Goal: Task Accomplishment & Management: Manage account settings

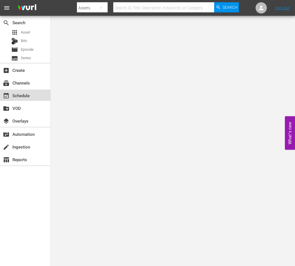
click at [28, 97] on div "event_available Schedule" at bounding box center [16, 94] width 32 height 5
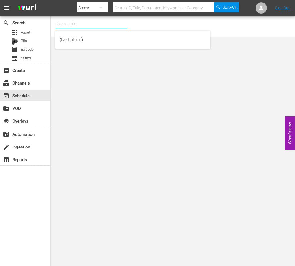
click at [66, 25] on input "text" at bounding box center [91, 24] width 72 height 14
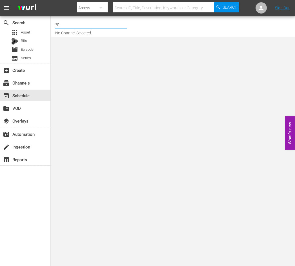
type input "s"
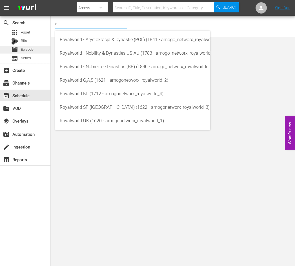
type input "r"
click at [35, 50] on div "movie Episode" at bounding box center [25, 50] width 50 height 8
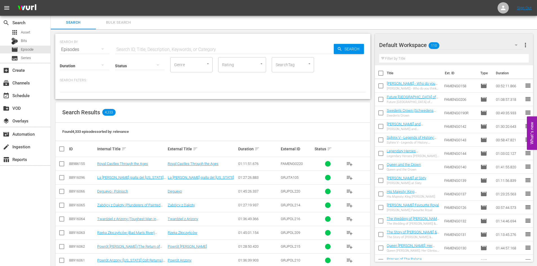
click at [295, 45] on span "more_vert" at bounding box center [525, 45] width 7 height 7
click at [295, 54] on div "Clear All Workspace Items" at bounding box center [489, 56] width 66 height 10
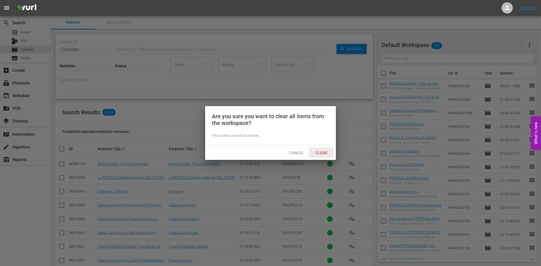
click at [295, 150] on div "Clear" at bounding box center [321, 153] width 25 height 10
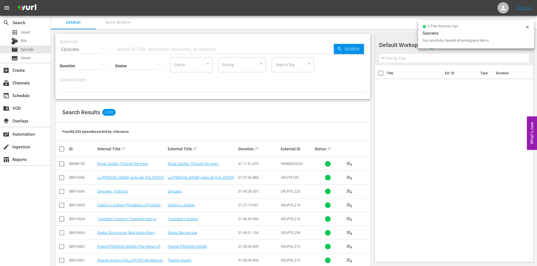
click at [295, 61] on input "text" at bounding box center [454, 58] width 150 height 9
click at [147, 49] on input "text" at bounding box center [224, 50] width 219 height 14
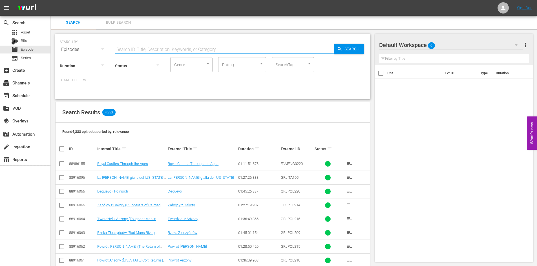
type input "famesp"
click at [295, 49] on span "Search" at bounding box center [353, 49] width 22 height 10
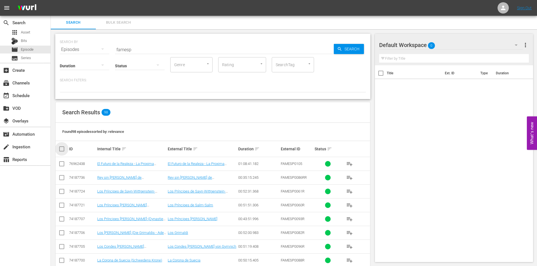
click at [64, 149] on input "checkbox" at bounding box center [63, 149] width 11 height 7
checkbox input "true"
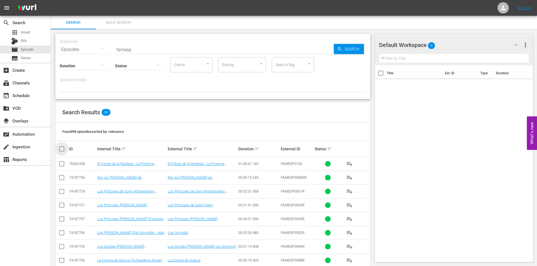
checkbox input "true"
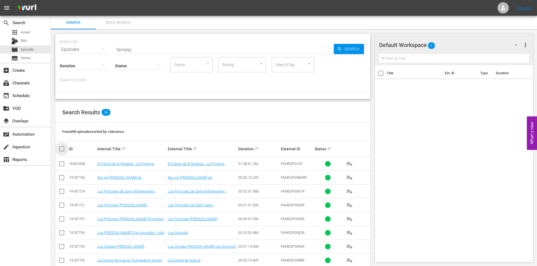
checkbox input "true"
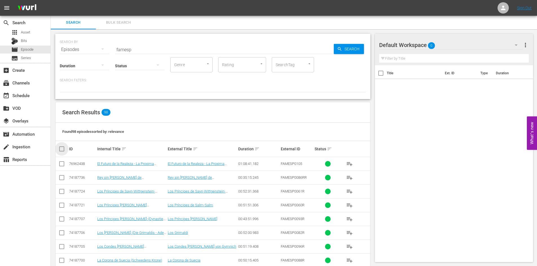
checkbox input "true"
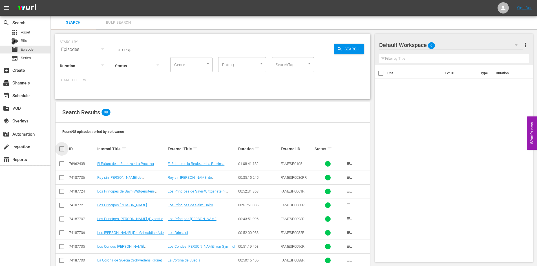
checkbox input "true"
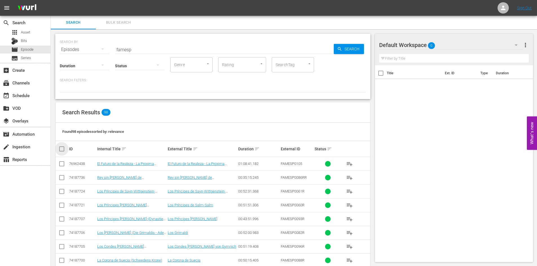
checkbox input "true"
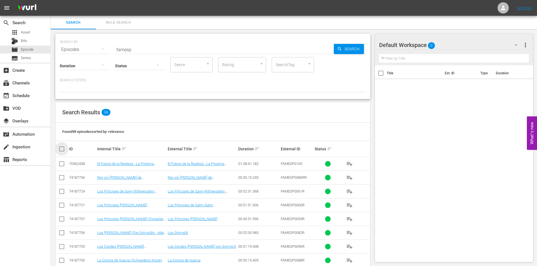
checkbox input "true"
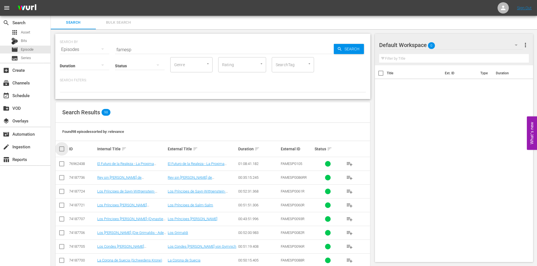
checkbox input "true"
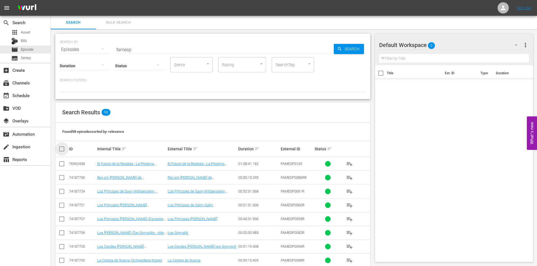
checkbox input "true"
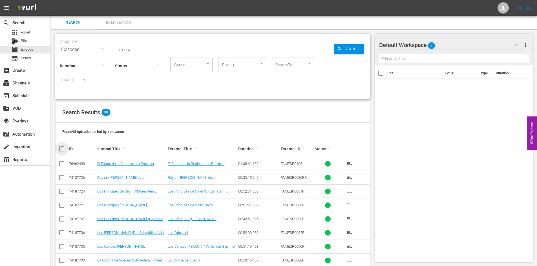
checkbox input "true"
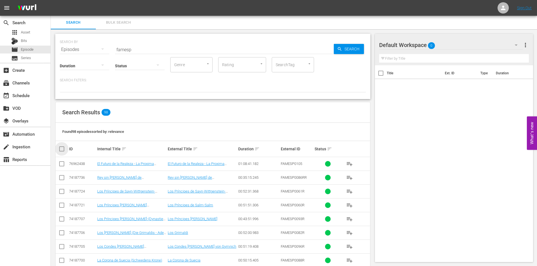
checkbox input "true"
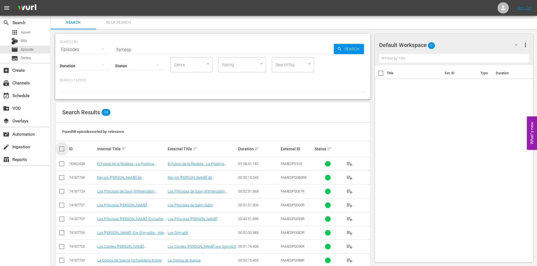
checkbox input "true"
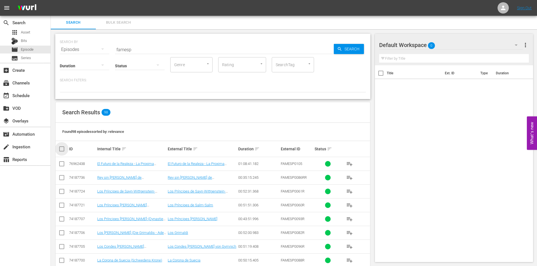
checkbox input "true"
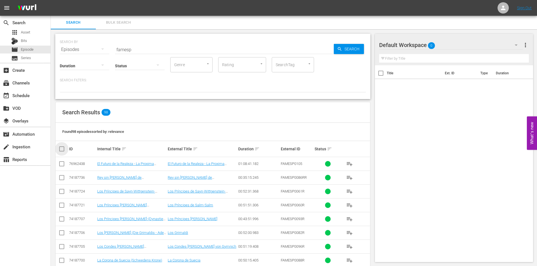
checkbox input "true"
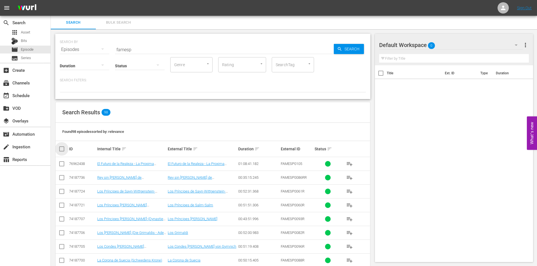
checkbox input "true"
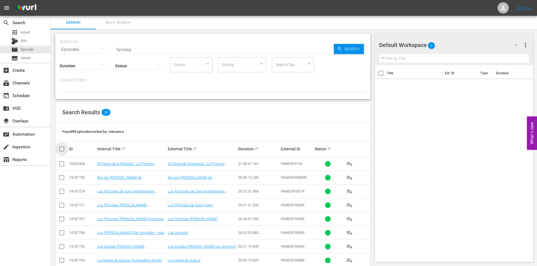
checkbox input "true"
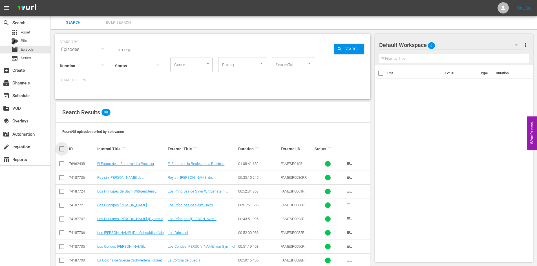
checkbox input "true"
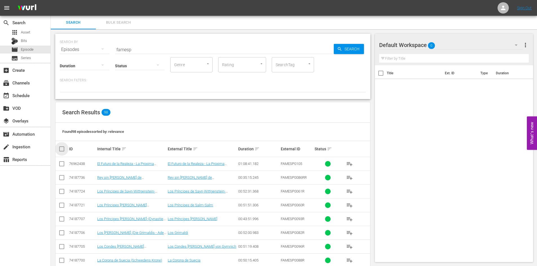
checkbox input "true"
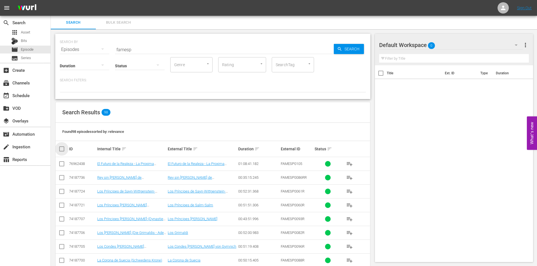
checkbox input "true"
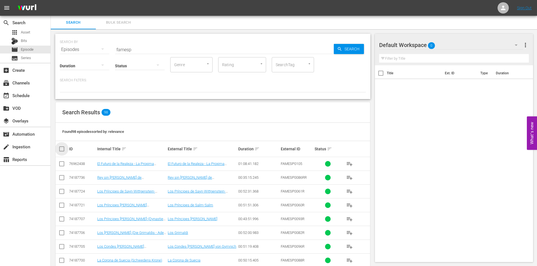
checkbox input "true"
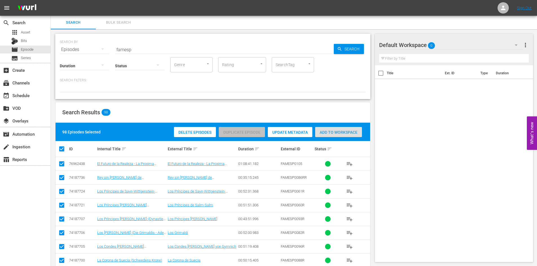
click at [295, 131] on span "Add to Workspace" at bounding box center [338, 132] width 47 height 5
click at [295, 135] on div "Add to Workspace" at bounding box center [338, 132] width 47 height 11
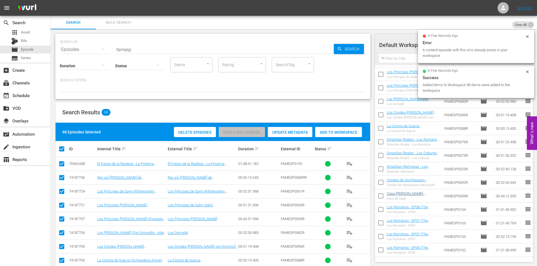
scroll to position [141, 0]
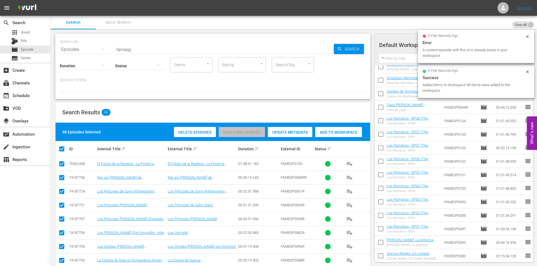
click at [295, 36] on icon at bounding box center [527, 36] width 5 height 5
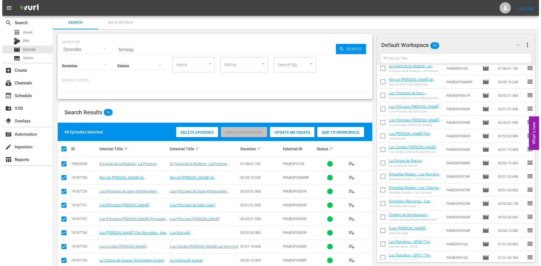
scroll to position [0, 0]
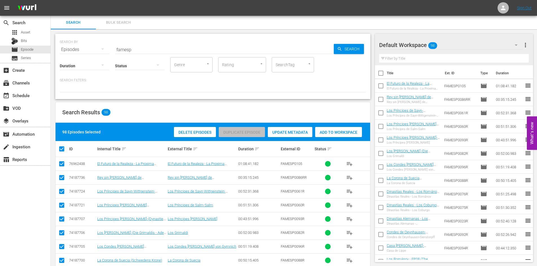
click at [146, 86] on div at bounding box center [213, 88] width 306 height 10
click at [34, 92] on div "event_available Schedule" at bounding box center [25, 95] width 50 height 11
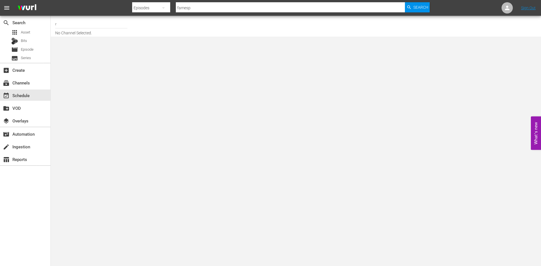
click at [67, 28] on input "r" at bounding box center [91, 24] width 72 height 14
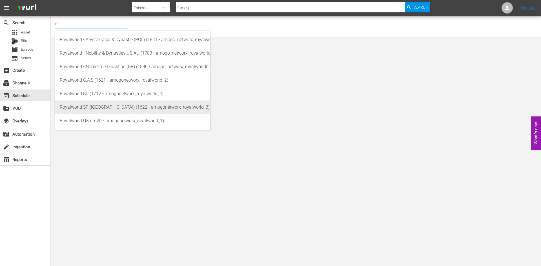
click at [112, 109] on div "Royalworld SP (EU) (1622 - amogonetworx_royalworld_3)" at bounding box center [133, 108] width 146 height 14
type input "Royalworld SP (EU) (1622 - amogonetworx_royalworld_3)"
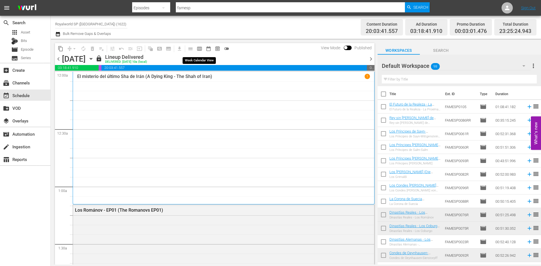
click at [202, 50] on span "calendar_view_week_outlined" at bounding box center [200, 49] width 6 height 6
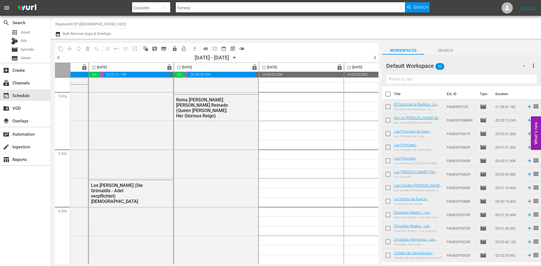
scroll to position [620, 237]
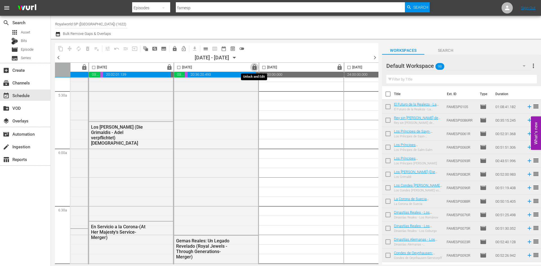
click at [253, 66] on span "lock" at bounding box center [254, 67] width 6 height 6
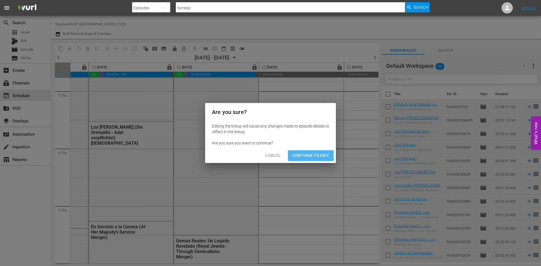
click at [295, 156] on span "Continue to Edit" at bounding box center [310, 155] width 37 height 7
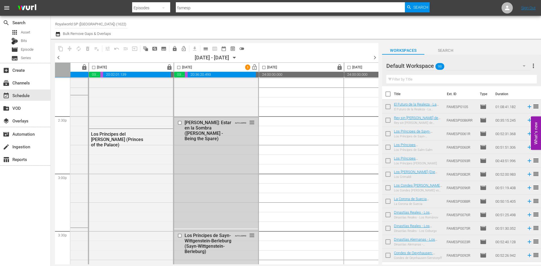
scroll to position [1634, 237]
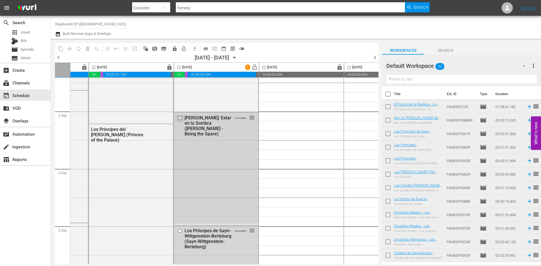
click at [180, 118] on input "checkbox" at bounding box center [181, 118] width 6 height 5
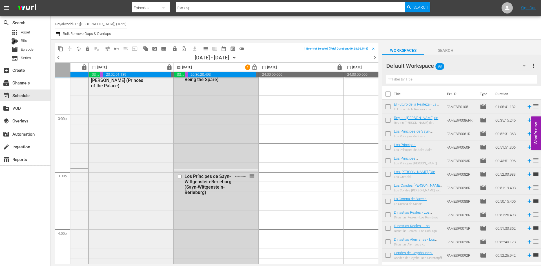
scroll to position [1719, 237]
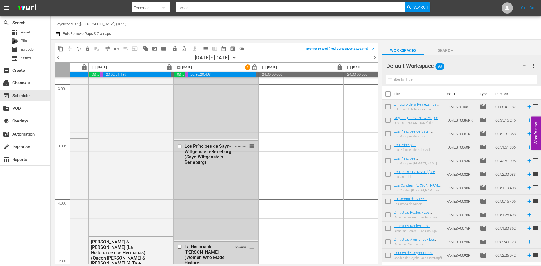
click at [179, 145] on input "checkbox" at bounding box center [181, 146] width 6 height 5
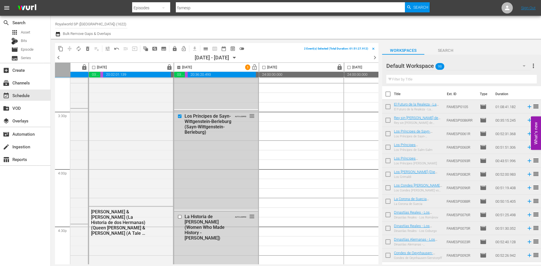
scroll to position [1775, 237]
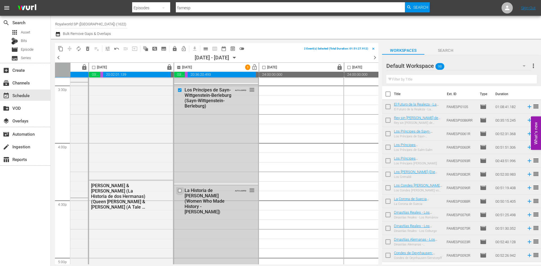
click at [179, 190] on input "checkbox" at bounding box center [181, 191] width 6 height 5
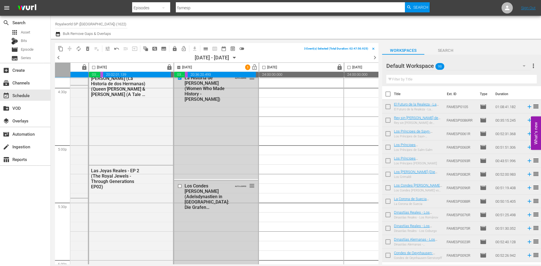
click at [179, 185] on input "checkbox" at bounding box center [181, 186] width 6 height 5
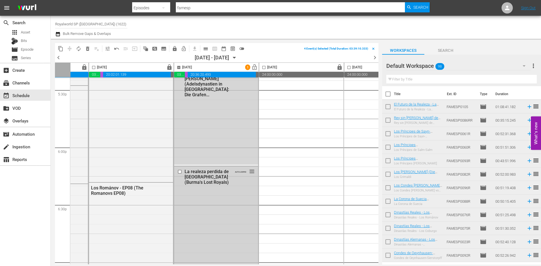
click at [179, 173] on input "checkbox" at bounding box center [181, 171] width 6 height 5
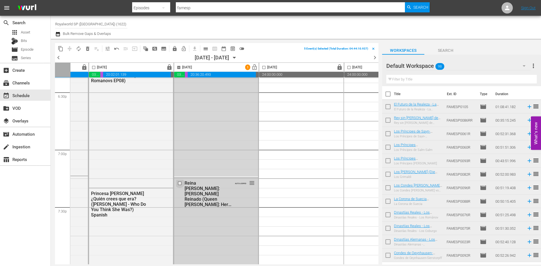
click at [180, 185] on input "checkbox" at bounding box center [181, 183] width 6 height 5
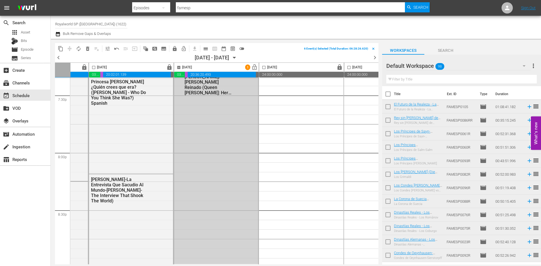
scroll to position [2282, 237]
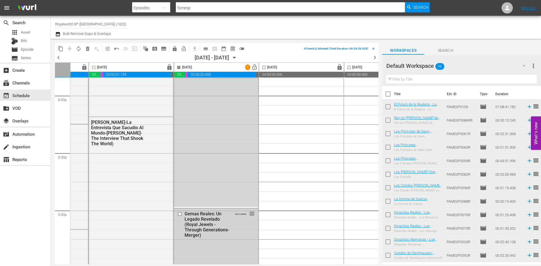
click at [179, 212] on input "checkbox" at bounding box center [181, 214] width 6 height 5
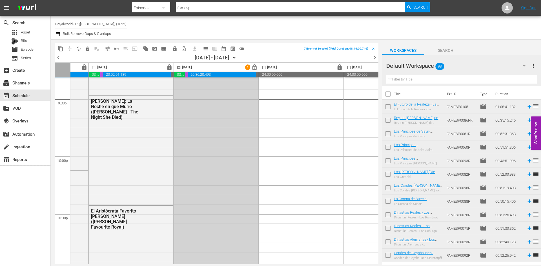
scroll to position [2536, 237]
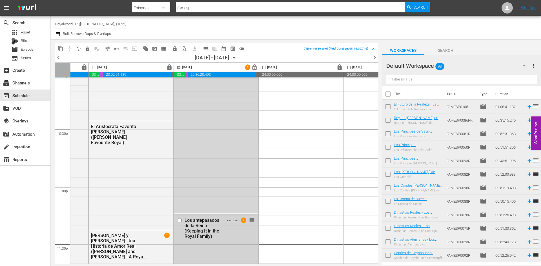
click at [179, 219] on input "checkbox" at bounding box center [181, 220] width 6 height 5
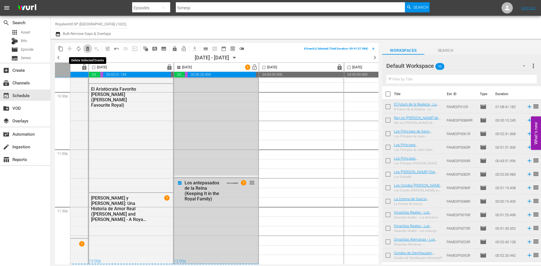
click at [91, 50] on button "delete_forever_outlined" at bounding box center [87, 48] width 9 height 9
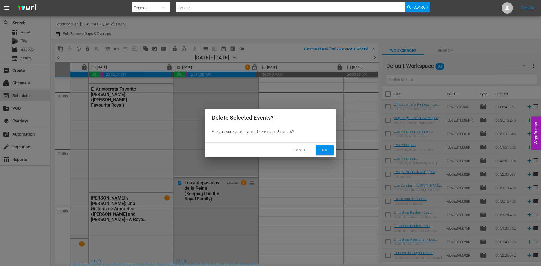
click at [295, 147] on span "Ok" at bounding box center [324, 150] width 9 height 7
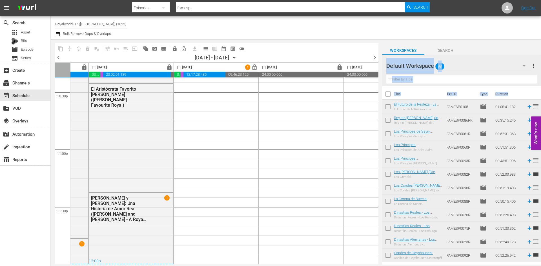
click at [295, 256] on div "content_copy compress autorenew_outlined delete_forever_outlined playlist_remov…" at bounding box center [296, 152] width 490 height 226
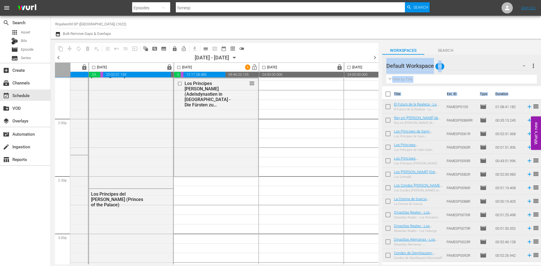
scroll to position [1589, 237]
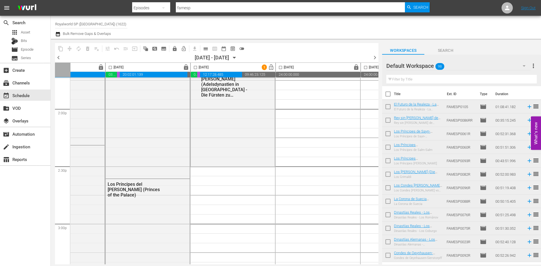
scroll to position [1589, 220]
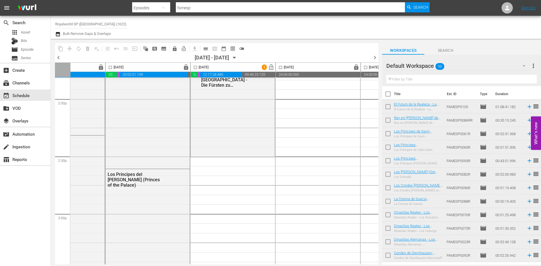
click at [295, 77] on input "text" at bounding box center [461, 79] width 150 height 9
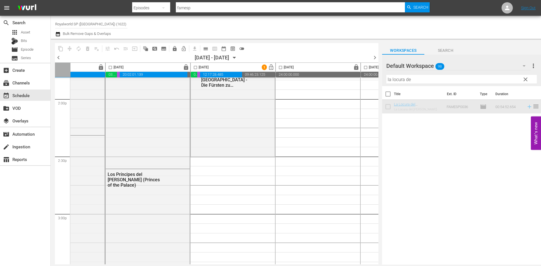
scroll to position [1589, 226]
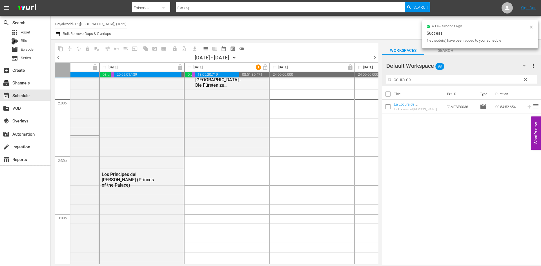
drag, startPoint x: 429, startPoint y: 81, endPoint x: 355, endPoint y: 79, distance: 74.4
click at [295, 79] on div "content_copy compress autorenew_outlined delete_forever_outlined playlist_remov…" at bounding box center [296, 152] width 490 height 226
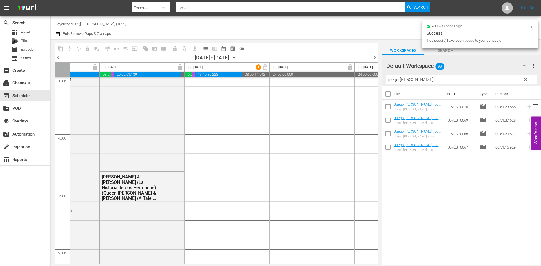
scroll to position [1787, 226]
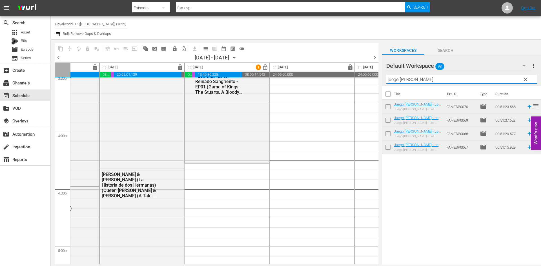
drag, startPoint x: 370, startPoint y: 79, endPoint x: 349, endPoint y: 78, distance: 20.6
click at [295, 78] on div "content_copy compress autorenew_outlined delete_forever_outlined playlist_remov…" at bounding box center [296, 152] width 490 height 226
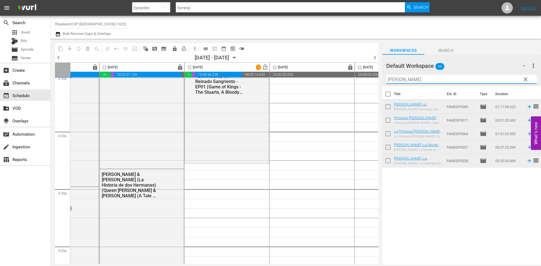
drag, startPoint x: 431, startPoint y: 81, endPoint x: 366, endPoint y: 81, distance: 65.1
click at [295, 81] on div "content_copy compress autorenew_outlined delete_forever_outlined playlist_remov…" at bounding box center [296, 152] width 490 height 226
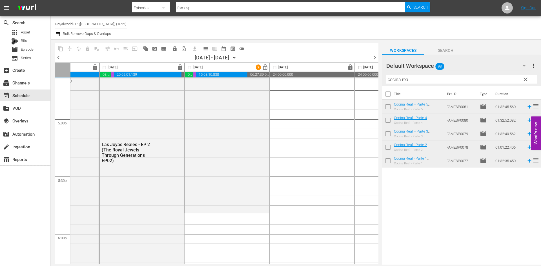
scroll to position [1927, 226]
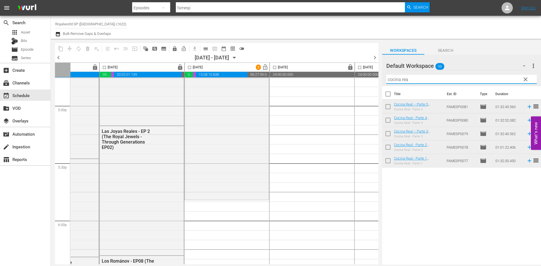
drag, startPoint x: 416, startPoint y: 82, endPoint x: 419, endPoint y: 80, distance: 3.8
click at [295, 81] on input "cocina rea" at bounding box center [461, 79] width 150 height 9
drag, startPoint x: 420, startPoint y: 80, endPoint x: 355, endPoint y: 79, distance: 64.8
click at [295, 79] on div "content_copy compress autorenew_outlined delete_forever_outlined playlist_remov…" at bounding box center [296, 152] width 490 height 226
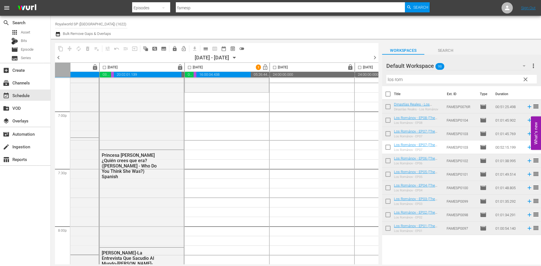
scroll to position [2153, 226]
drag, startPoint x: 462, startPoint y: 81, endPoint x: 361, endPoint y: 80, distance: 100.6
click at [295, 80] on div "content_copy compress autorenew_outlined delete_forever_outlined playlist_remov…" at bounding box center [296, 152] width 490 height 226
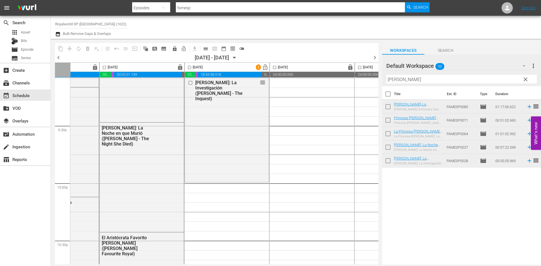
scroll to position [2435, 226]
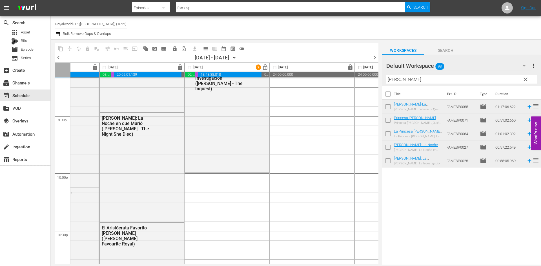
drag, startPoint x: 427, startPoint y: 81, endPoint x: 350, endPoint y: 81, distance: 76.6
click at [295, 81] on div "content_copy compress autorenew_outlined delete_forever_outlined playlist_remov…" at bounding box center [296, 152] width 490 height 226
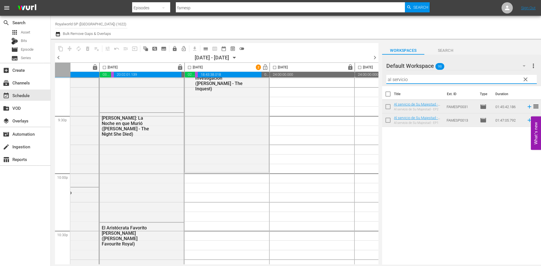
type input "al servicio"
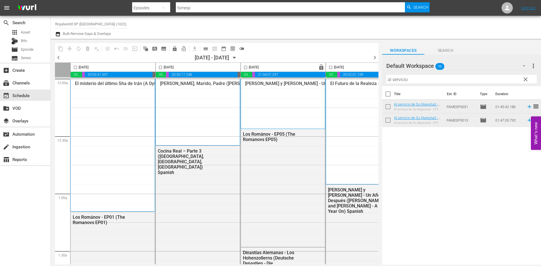
scroll to position [2435, 226]
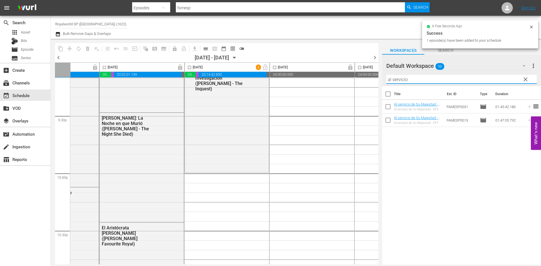
drag, startPoint x: 423, startPoint y: 78, endPoint x: 339, endPoint y: 73, distance: 84.4
click at [340, 73] on div "content_copy compress autorenew_outlined delete_forever_outlined playlist_remov…" at bounding box center [296, 152] width 490 height 226
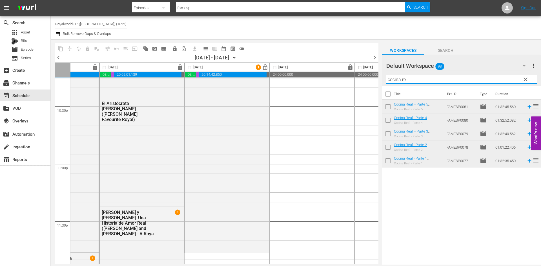
scroll to position [2576, 226]
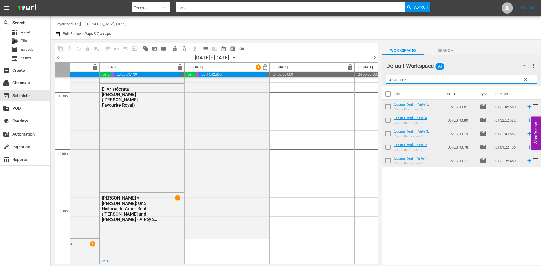
type input "cocina re"
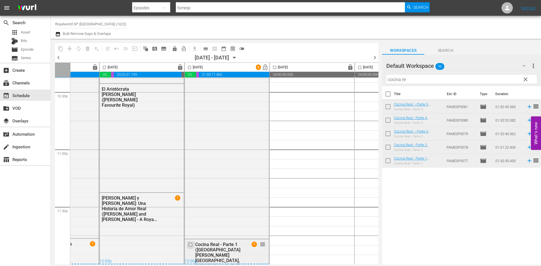
click at [192, 243] on input "checkbox" at bounding box center [191, 245] width 6 height 5
click at [86, 49] on span "delete_forever_outlined" at bounding box center [88, 49] width 6 height 6
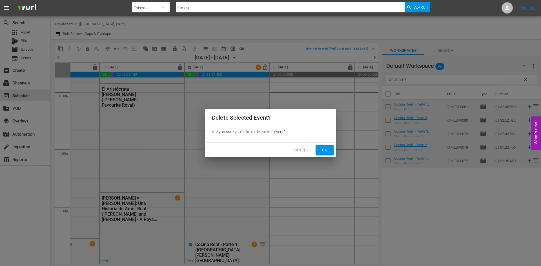
click at [330, 150] on button "Ok" at bounding box center [325, 150] width 18 height 10
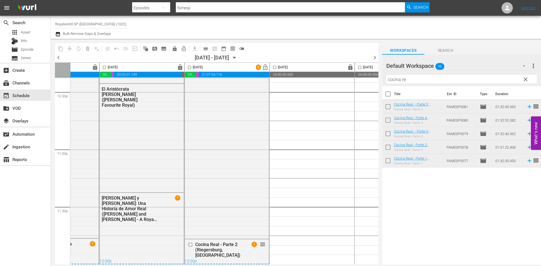
click at [191, 68] on input "checkbox" at bounding box center [189, 68] width 6 height 6
click at [69, 47] on span "compress" at bounding box center [70, 49] width 6 height 6
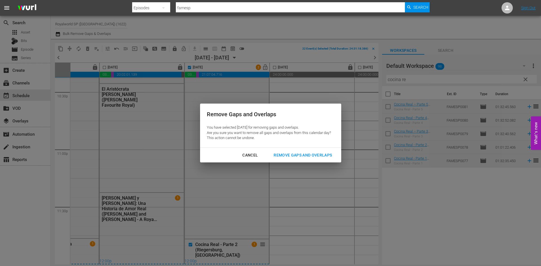
click at [302, 156] on div "Remove Gaps and Overlaps" at bounding box center [302, 155] width 67 height 7
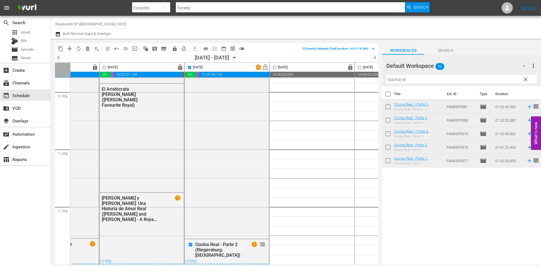
checkbox input "false"
click at [266, 69] on span "lock_open" at bounding box center [265, 67] width 6 height 6
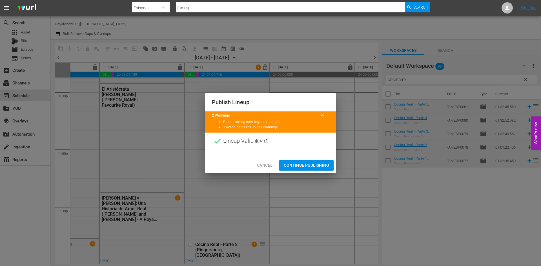
click at [314, 164] on span "Continue Publishing" at bounding box center [306, 165] width 45 height 7
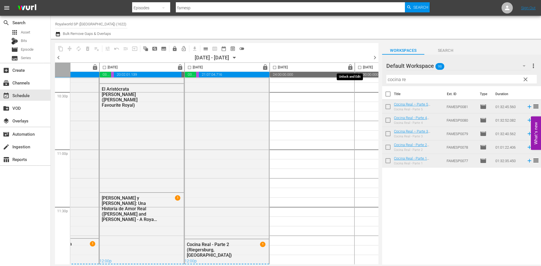
click at [351, 70] on span "lock" at bounding box center [350, 67] width 6 height 6
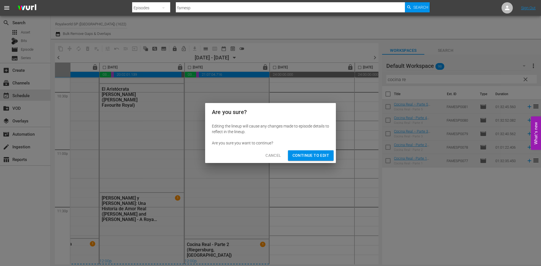
click at [313, 152] on span "Continue to Edit" at bounding box center [310, 155] width 37 height 7
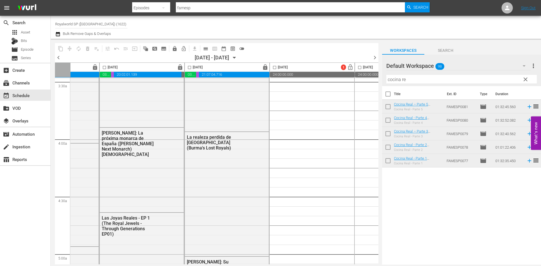
scroll to position [0, 226]
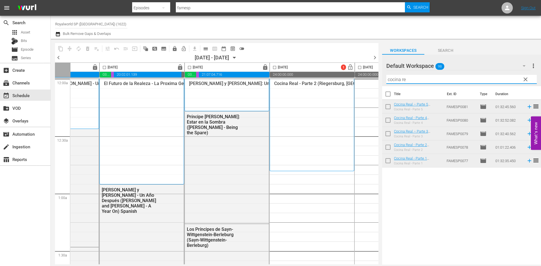
drag, startPoint x: 429, startPoint y: 81, endPoint x: 361, endPoint y: 81, distance: 68.2
click at [361, 81] on div "content_copy compress autorenew_outlined delete_forever_outlined playlist_remov…" at bounding box center [296, 152] width 490 height 226
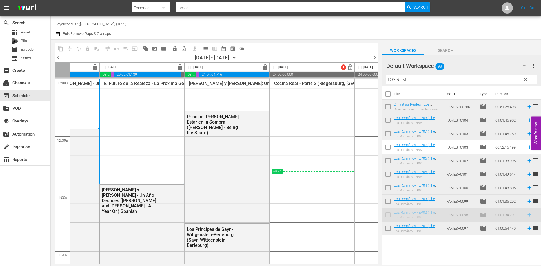
scroll to position [0, 231]
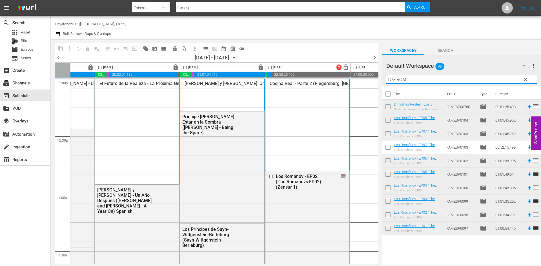
drag, startPoint x: 417, startPoint y: 76, endPoint x: 365, endPoint y: 76, distance: 52.4
click at [365, 76] on div "content_copy compress autorenew_outlined delete_forever_outlined playlist_remov…" at bounding box center [296, 152] width 490 height 226
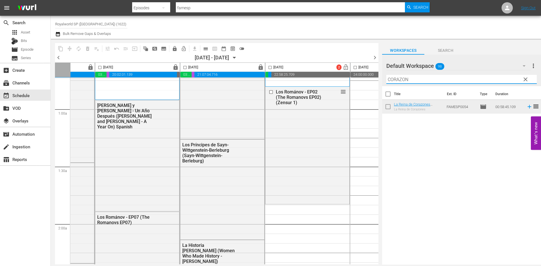
scroll to position [141, 231]
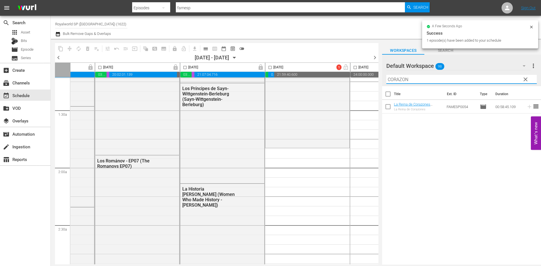
drag, startPoint x: 432, startPoint y: 81, endPoint x: 361, endPoint y: 78, distance: 71.3
click at [361, 78] on div "content_copy compress autorenew_outlined delete_forever_outlined playlist_remov…" at bounding box center [296, 152] width 490 height 226
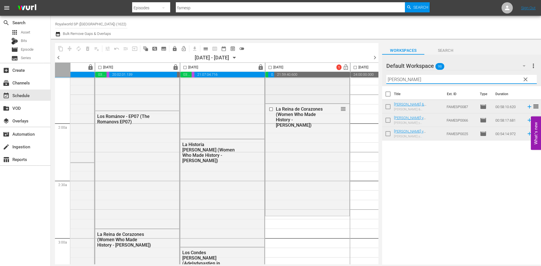
scroll to position [254, 231]
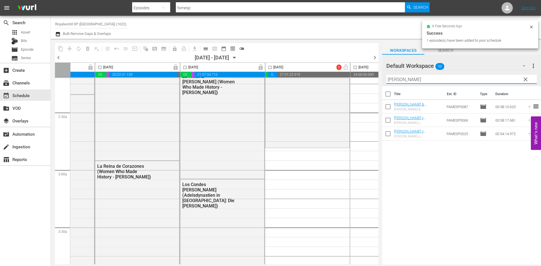
drag, startPoint x: 429, startPoint y: 80, endPoint x: 354, endPoint y: 76, distance: 74.8
click at [354, 76] on div "content_copy compress autorenew_outlined delete_forever_outlined playlist_remov…" at bounding box center [296, 152] width 490 height 226
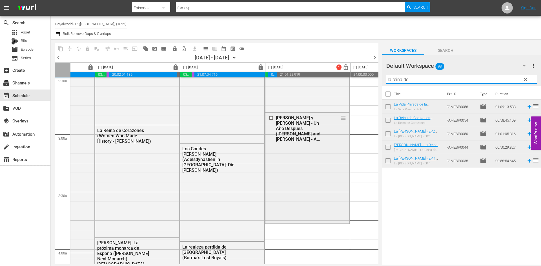
scroll to position [338, 231]
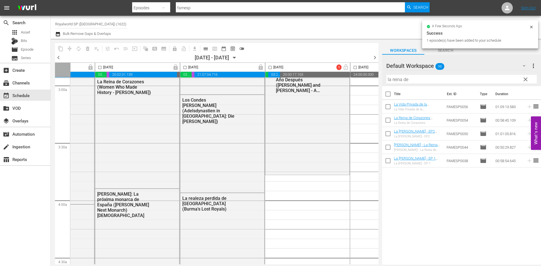
click at [453, 79] on input "la reina de" at bounding box center [461, 79] width 150 height 9
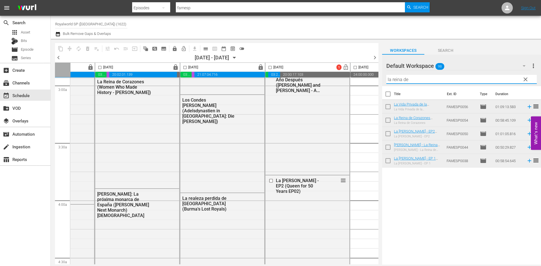
drag, startPoint x: 452, startPoint y: 80, endPoint x: 362, endPoint y: 83, distance: 89.7
click at [363, 83] on div "content_copy compress autorenew_outlined delete_forever_outlined playlist_remov…" at bounding box center [296, 152] width 490 height 226
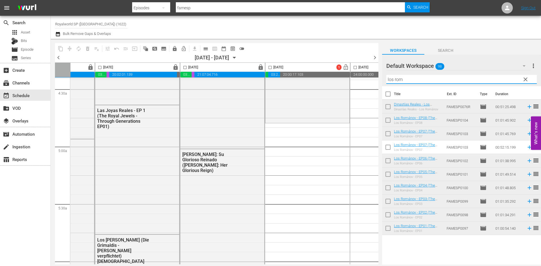
scroll to position [507, 231]
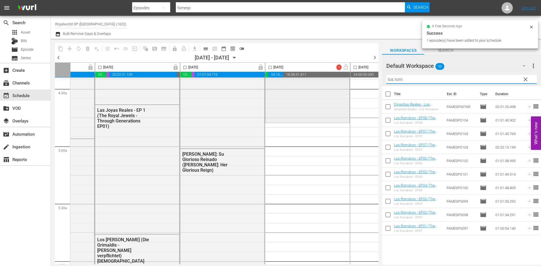
drag, startPoint x: 423, startPoint y: 82, endPoint x: 342, endPoint y: 83, distance: 80.9
click at [343, 82] on div "content_copy compress autorenew_outlined delete_forever_outlined playlist_remov…" at bounding box center [296, 152] width 490 height 226
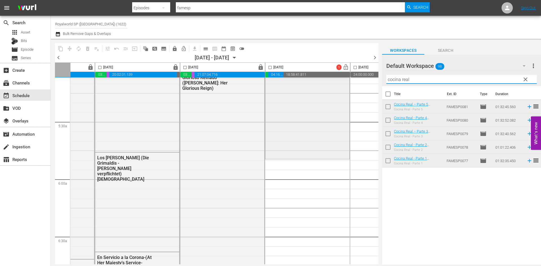
scroll to position [592, 231]
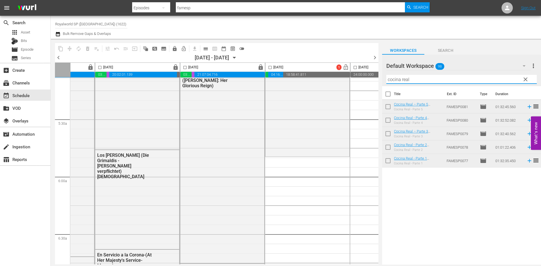
type input "cocina real"
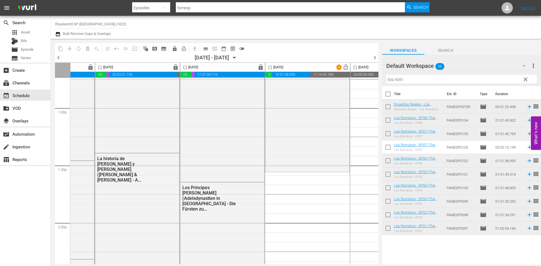
scroll to position [1493, 231]
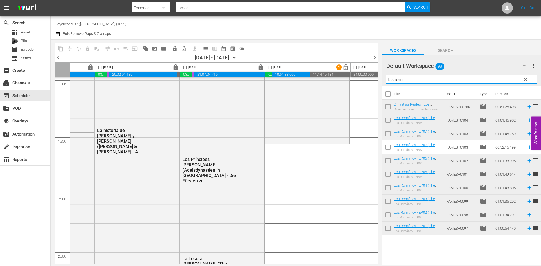
drag, startPoint x: 416, startPoint y: 76, endPoint x: 373, endPoint y: 76, distance: 42.8
click at [373, 76] on div "content_copy compress autorenew_outlined delete_forever_outlined playlist_remov…" at bounding box center [296, 152] width 490 height 226
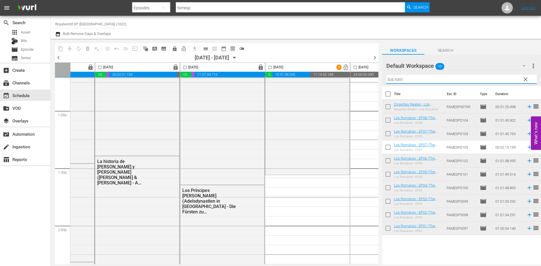
scroll to position [1465, 231]
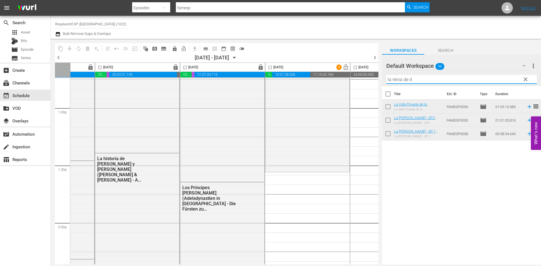
type input "la reina de d"
drag, startPoint x: 301, startPoint y: 154, endPoint x: 303, endPoint y: 174, distance: 20.2
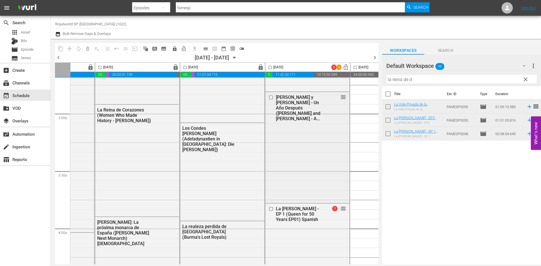
scroll to position [141, 231]
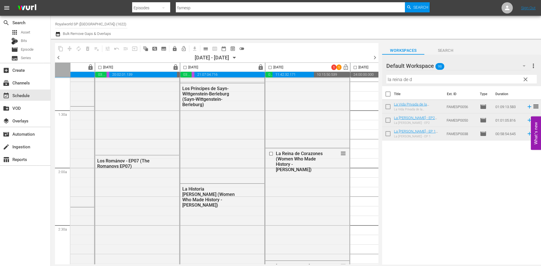
click at [270, 67] on input "checkbox" at bounding box center [270, 68] width 6 height 6
click at [72, 49] on span "compress" at bounding box center [70, 49] width 6 height 6
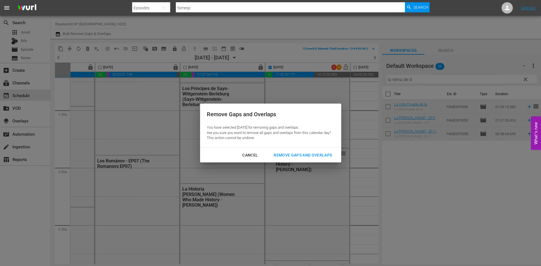
click at [289, 155] on div "Remove Gaps and Overlaps" at bounding box center [302, 155] width 67 height 7
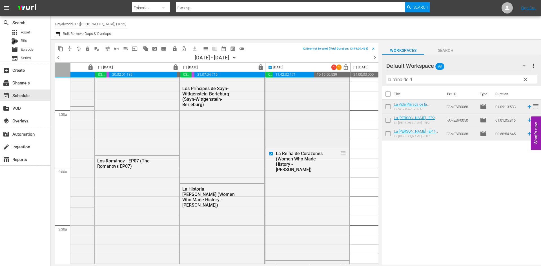
checkbox input "false"
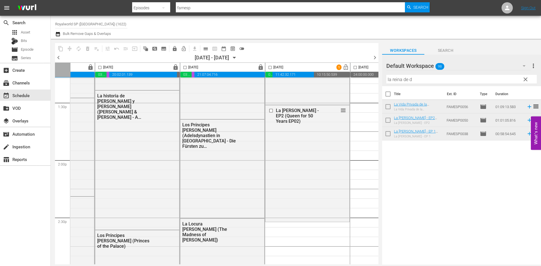
scroll to position [1578, 231]
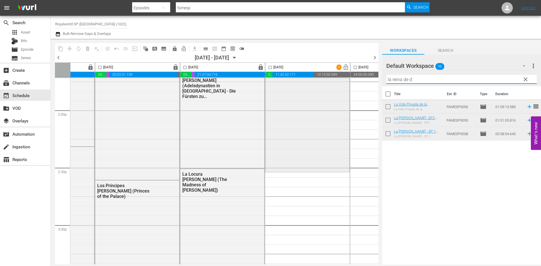
drag, startPoint x: 414, startPoint y: 82, endPoint x: 339, endPoint y: 84, distance: 75.3
click at [339, 83] on div "content_copy compress autorenew_outlined delete_forever_outlined playlist_remov…" at bounding box center [296, 152] width 490 height 226
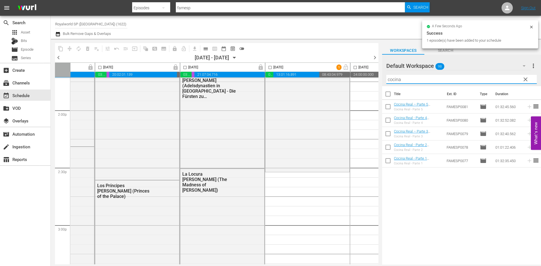
drag, startPoint x: 419, startPoint y: 80, endPoint x: 357, endPoint y: 81, distance: 61.4
click at [357, 81] on div "content_copy compress autorenew_outlined delete_forever_outlined playlist_remov…" at bounding box center [296, 152] width 490 height 226
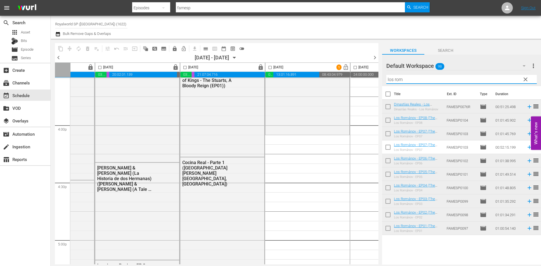
scroll to position [1803, 231]
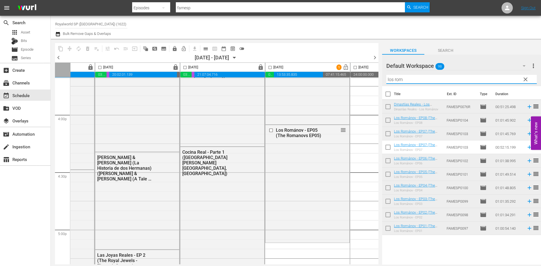
drag, startPoint x: 425, startPoint y: 80, endPoint x: 371, endPoint y: 81, distance: 55.0
click at [371, 81] on div "content_copy compress autorenew_outlined delete_forever_outlined playlist_remov…" at bounding box center [296, 152] width 490 height 226
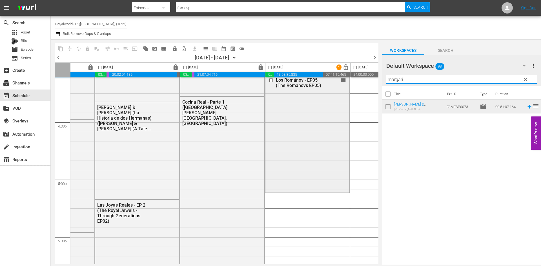
scroll to position [1888, 231]
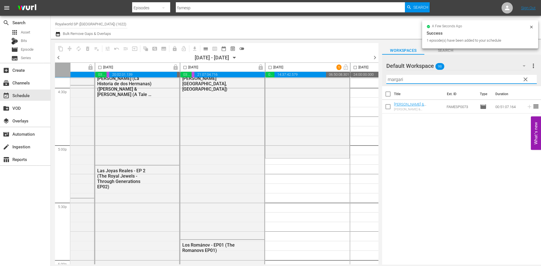
drag, startPoint x: 397, startPoint y: 82, endPoint x: 353, endPoint y: 82, distance: 44.2
click at [353, 82] on div "content_copy compress autorenew_outlined delete_forever_outlined playlist_remov…" at bounding box center [296, 152] width 490 height 226
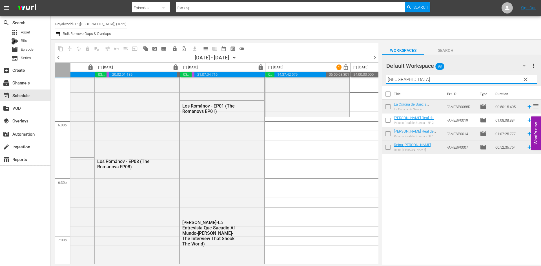
scroll to position [2029, 231]
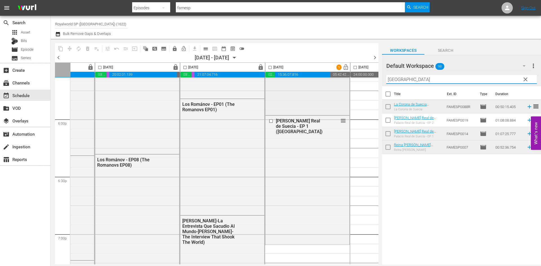
drag, startPoint x: 412, startPoint y: 80, endPoint x: 344, endPoint y: 80, distance: 67.6
click at [344, 80] on div "content_copy compress autorenew_outlined delete_forever_outlined playlist_remov…" at bounding box center [296, 152] width 490 height 226
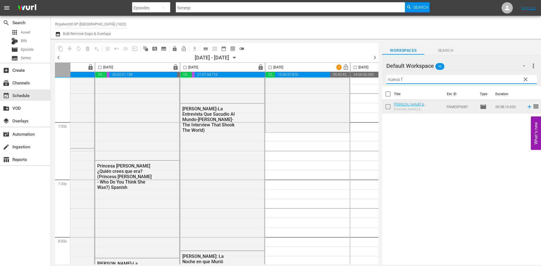
scroll to position [2142, 231]
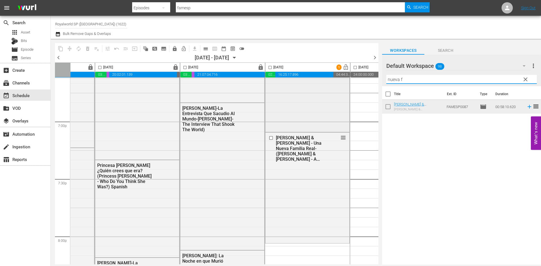
drag, startPoint x: 411, startPoint y: 81, endPoint x: 341, endPoint y: 78, distance: 70.5
click at [341, 78] on div "content_copy compress autorenew_outlined delete_forever_outlined playlist_remov…" at bounding box center [296, 152] width 490 height 226
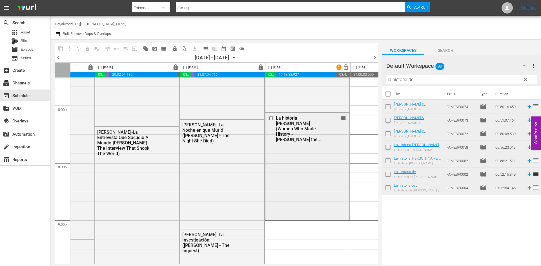
scroll to position [2282, 231]
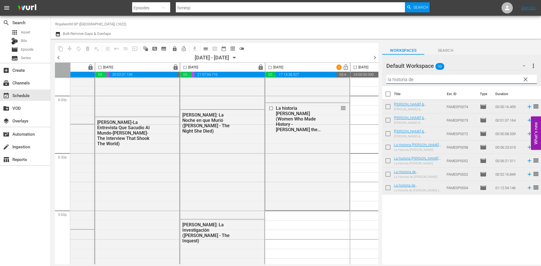
drag, startPoint x: 429, startPoint y: 76, endPoint x: 316, endPoint y: 72, distance: 112.5
click at [330, 73] on div "content_copy compress autorenew_outlined delete_forever_outlined playlist_remov…" at bounding box center [296, 152] width 490 height 226
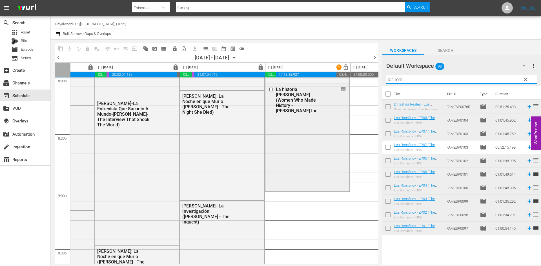
scroll to position [2311, 231]
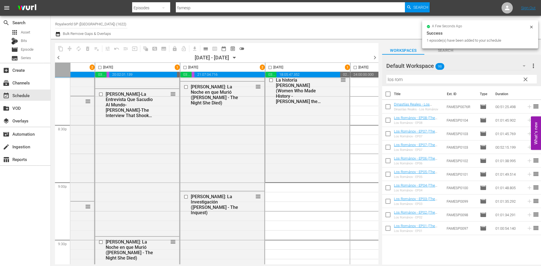
click at [364, 78] on div "content_copy compress autorenew_outlined delete_forever_outlined playlist_remov…" at bounding box center [296, 152] width 490 height 226
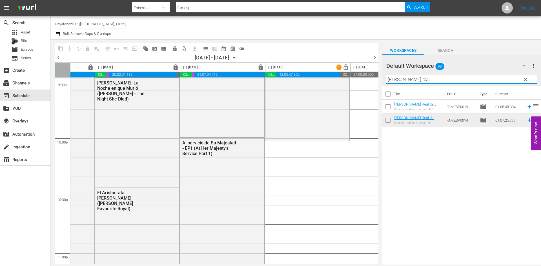
scroll to position [2480, 231]
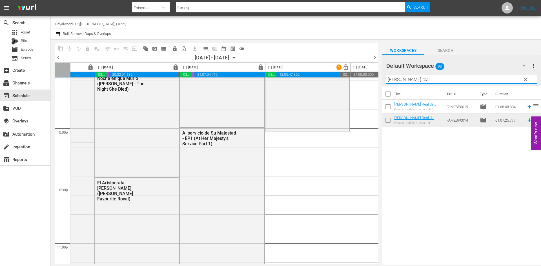
type input "palacio real"
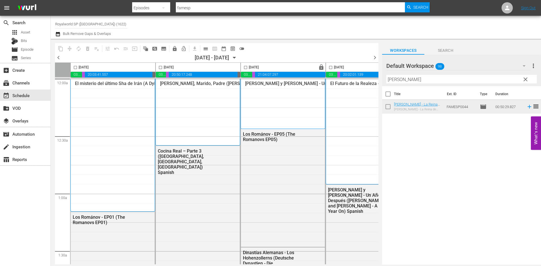
scroll to position [0, 290]
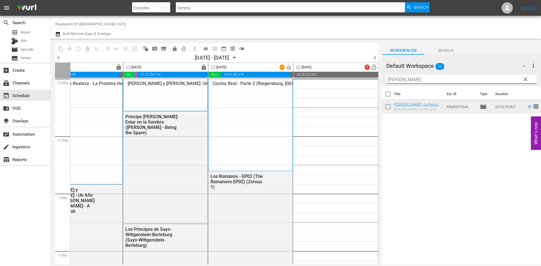
drag, startPoint x: 410, startPoint y: 79, endPoint x: 336, endPoint y: 77, distance: 73.9
click at [340, 77] on div "content_copy compress autorenew_outlined delete_forever_outlined playlist_remov…" at bounding box center [296, 152] width 490 height 226
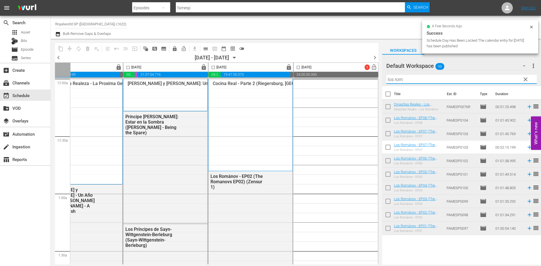
type input "los rom"
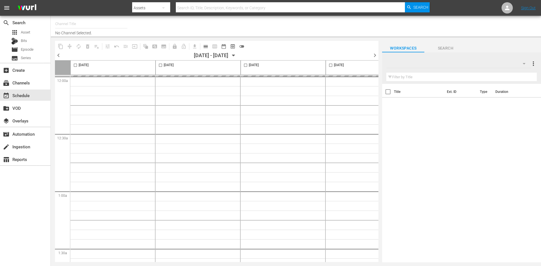
type input "Royalworld SP ([GEOGRAPHIC_DATA]) (1622)"
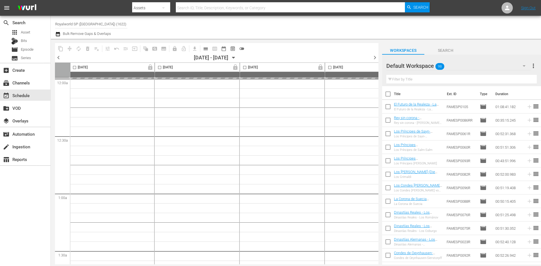
scroll to position [0, 290]
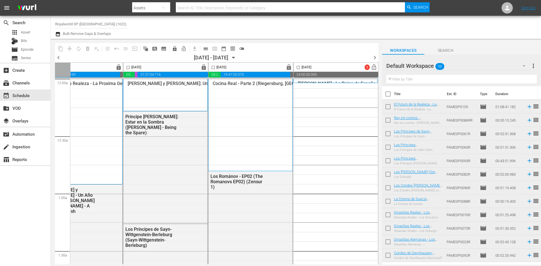
click at [419, 79] on input "text" at bounding box center [461, 79] width 150 height 9
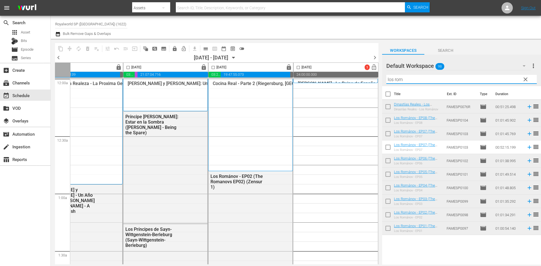
type input "los rom"
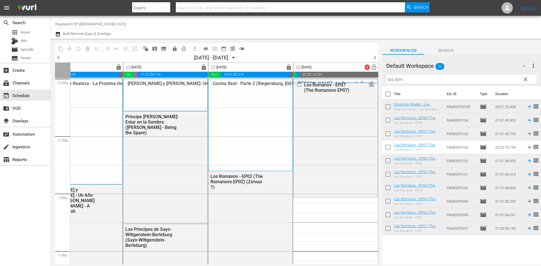
click at [295, 68] on input "checkbox" at bounding box center [298, 68] width 6 height 6
click at [71, 46] on span "compress" at bounding box center [70, 49] width 6 height 6
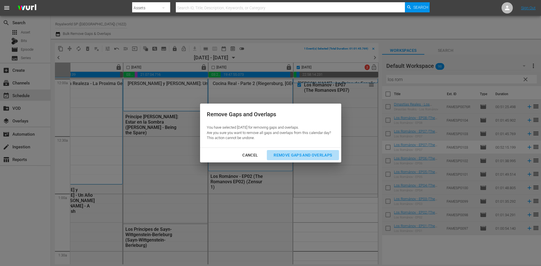
click at [298, 156] on div "Remove Gaps and Overlaps" at bounding box center [302, 155] width 67 height 7
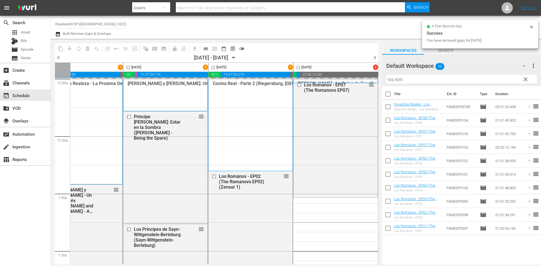
checkbox input "false"
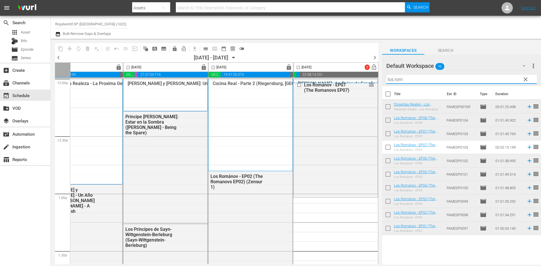
drag, startPoint x: 439, startPoint y: 81, endPoint x: 370, endPoint y: 70, distance: 70.4
click at [370, 70] on div "content_copy compress autorenew_outlined delete_forever_outlined playlist_remov…" at bounding box center [296, 152] width 490 height 226
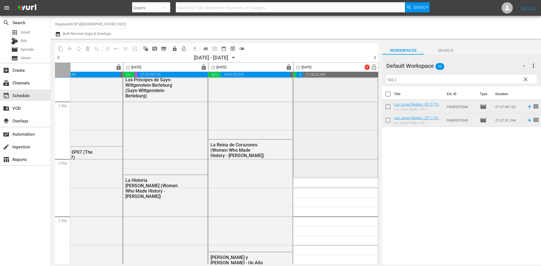
scroll to position [169, 290]
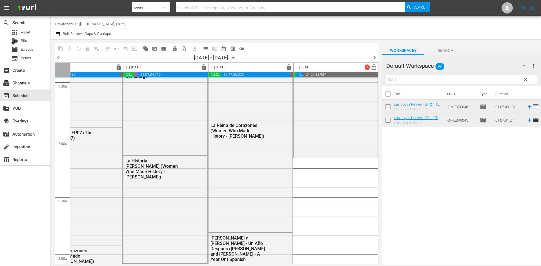
drag, startPoint x: 408, startPoint y: 78, endPoint x: 356, endPoint y: 70, distance: 53.2
click at [356, 70] on div "content_copy compress autorenew_outlined delete_forever_outlined playlist_remov…" at bounding box center [296, 152] width 490 height 226
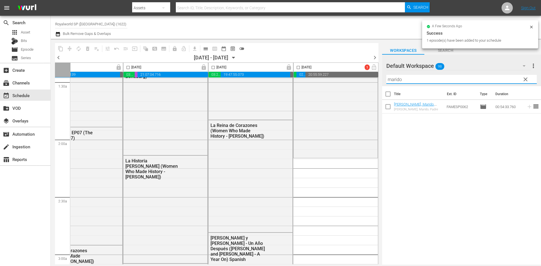
drag, startPoint x: 387, startPoint y: 77, endPoint x: 371, endPoint y: 77, distance: 15.8
click at [371, 77] on div "content_copy compress autorenew_outlined delete_forever_outlined playlist_remov…" at bounding box center [296, 152] width 490 height 226
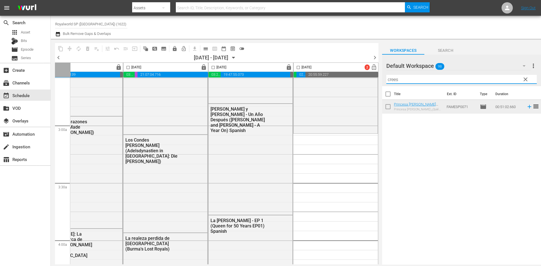
scroll to position [338, 290]
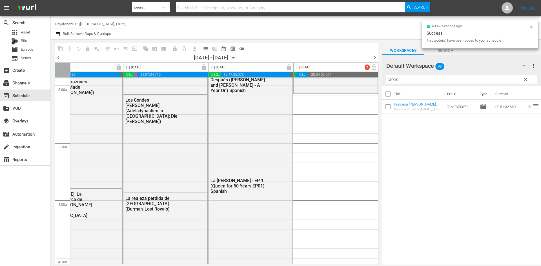
drag, startPoint x: 415, startPoint y: 82, endPoint x: 376, endPoint y: 79, distance: 39.0
click at [376, 79] on div "content_copy compress autorenew_outlined delete_forever_outlined playlist_remov…" at bounding box center [296, 152] width 490 height 226
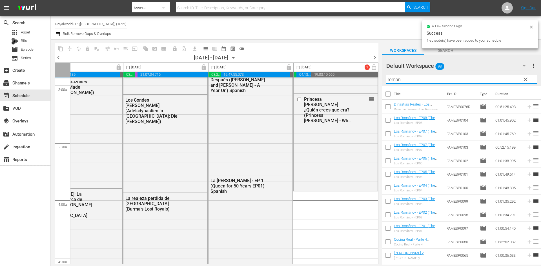
click at [360, 85] on div "content_copy compress autorenew_outlined delete_forever_outlined playlist_remov…" at bounding box center [296, 152] width 490 height 226
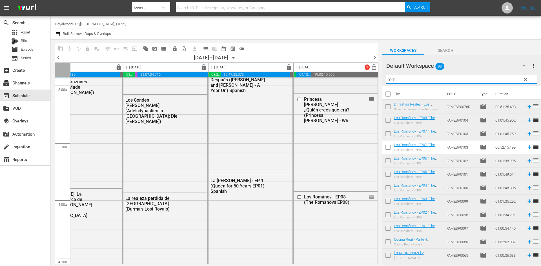
drag, startPoint x: 410, startPoint y: 81, endPoint x: 357, endPoint y: 84, distance: 52.5
click at [357, 84] on div "content_copy compress autorenew_outlined delete_forever_outlined playlist_remov…" at bounding box center [296, 152] width 490 height 226
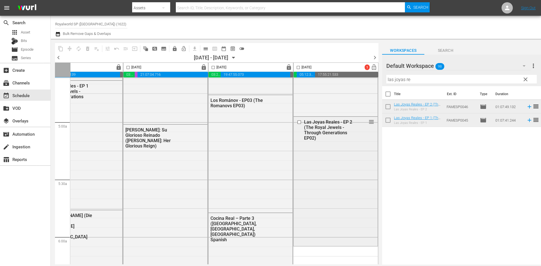
scroll to position [564, 290]
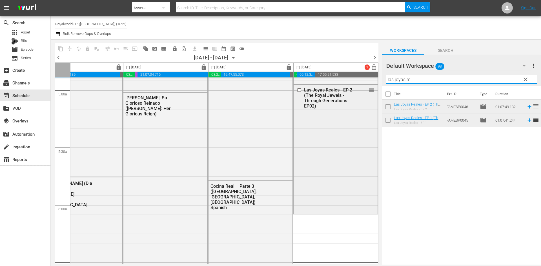
drag, startPoint x: 426, startPoint y: 79, endPoint x: 341, endPoint y: 85, distance: 85.3
click at [341, 85] on div "content_copy compress autorenew_outlined delete_forever_outlined playlist_remov…" at bounding box center [296, 152] width 490 height 226
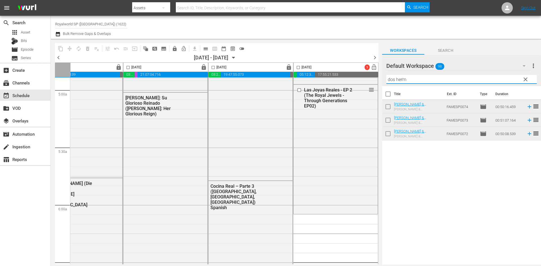
type input "dos herm"
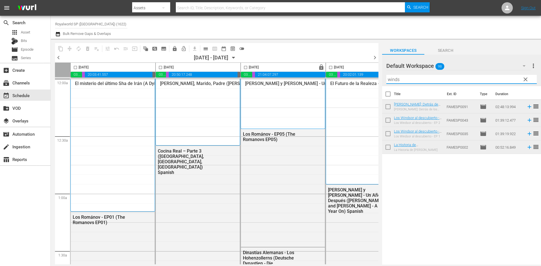
scroll to position [1493, 290]
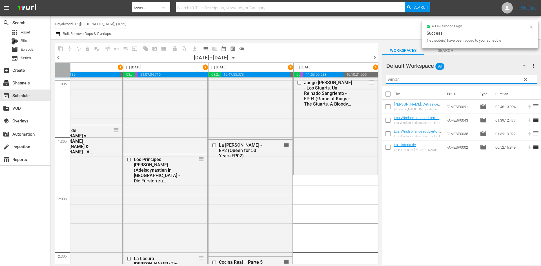
click at [365, 81] on div "content_copy compress autorenew_outlined delete_forever_outlined playlist_remov…" at bounding box center [296, 152] width 490 height 226
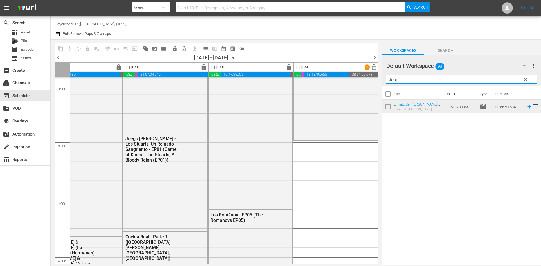
scroll to position [1719, 290]
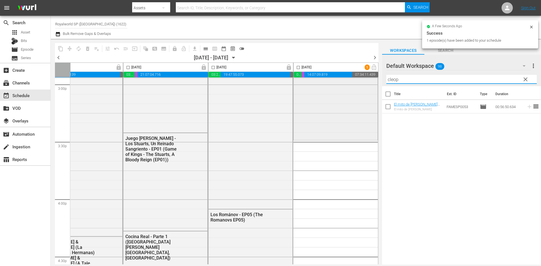
drag, startPoint x: 413, startPoint y: 81, endPoint x: 365, endPoint y: 85, distance: 48.9
click at [365, 85] on div "content_copy compress autorenew_outlined delete_forever_outlined playlist_remov…" at bounding box center [296, 152] width 490 height 226
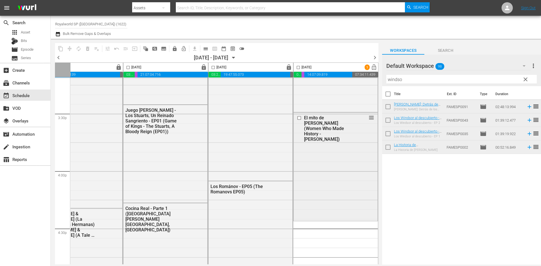
scroll to position [1775, 290]
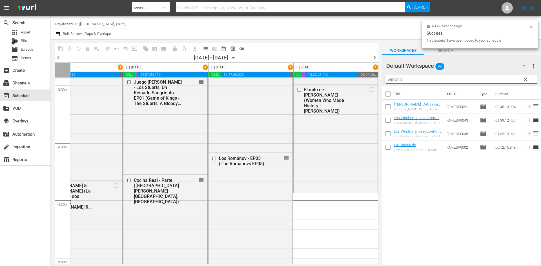
click at [381, 77] on div "content_copy compress autorenew_outlined delete_forever_outlined playlist_remov…" at bounding box center [296, 152] width 490 height 226
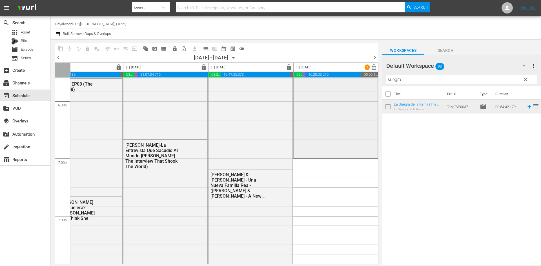
scroll to position [2113, 290]
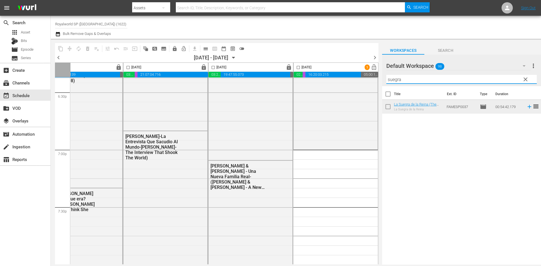
drag, startPoint x: 394, startPoint y: 77, endPoint x: 373, endPoint y: 77, distance: 21.1
click at [373, 77] on div "content_copy compress autorenew_outlined delete_forever_outlined playlist_remov…" at bounding box center [296, 152] width 490 height 226
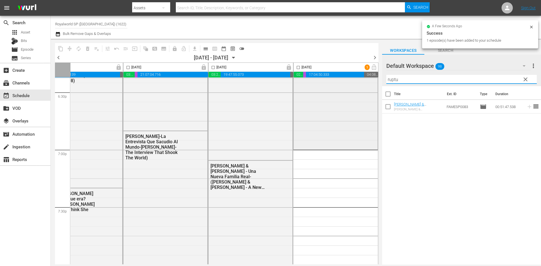
drag, startPoint x: 411, startPoint y: 78, endPoint x: 363, endPoint y: 78, distance: 48.2
click at [363, 78] on div "content_copy compress autorenew_outlined delete_forever_outlined playlist_remov…" at bounding box center [296, 152] width 490 height 226
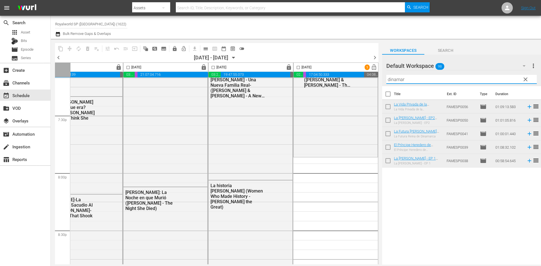
scroll to position [2226, 290]
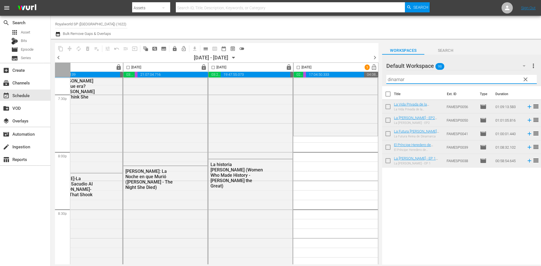
type input "dinamar"
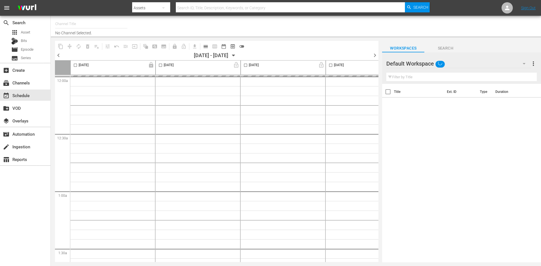
type input "Royalworld SP ([GEOGRAPHIC_DATA]) (1622)"
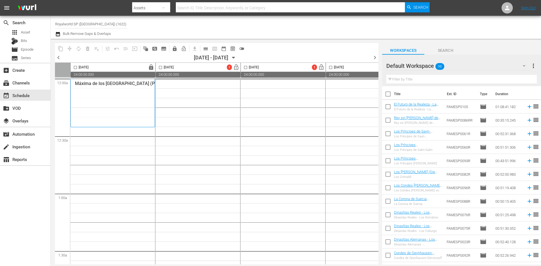
click at [439, 74] on div "Filter by Title" at bounding box center [461, 80] width 150 height 14
click at [438, 77] on input "text" at bounding box center [461, 79] width 150 height 9
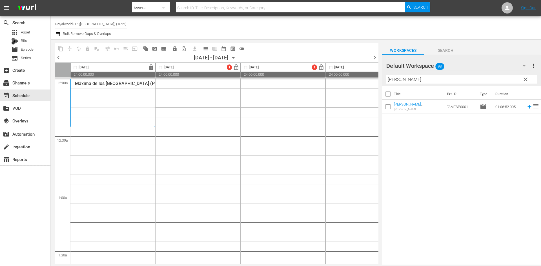
click at [152, 69] on span "lock" at bounding box center [151, 67] width 6 height 6
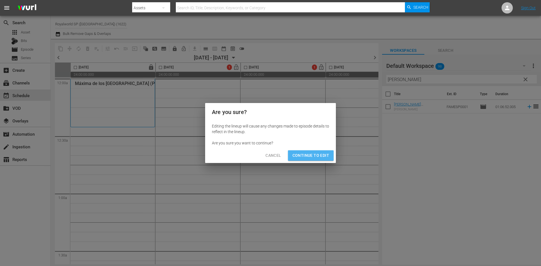
click at [322, 155] on span "Continue to Edit" at bounding box center [310, 155] width 37 height 7
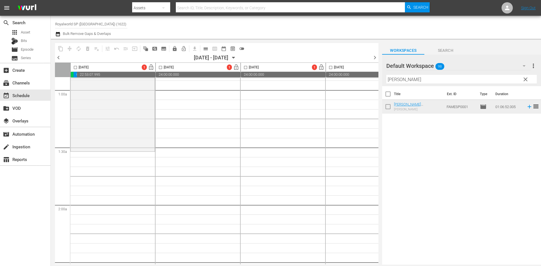
scroll to position [113, 0]
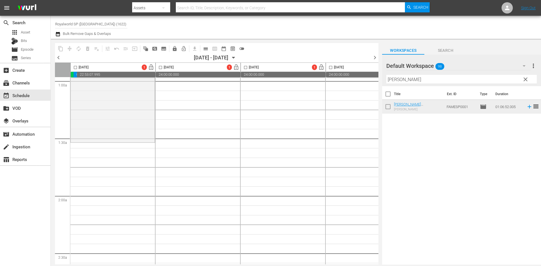
click at [422, 77] on input "rey jorge" at bounding box center [461, 79] width 150 height 9
drag, startPoint x: 420, startPoint y: 77, endPoint x: 365, endPoint y: 80, distance: 55.6
click at [365, 80] on div "content_copy compress autorenew_outlined delete_forever_outlined playlist_remov…" at bounding box center [296, 152] width 490 height 226
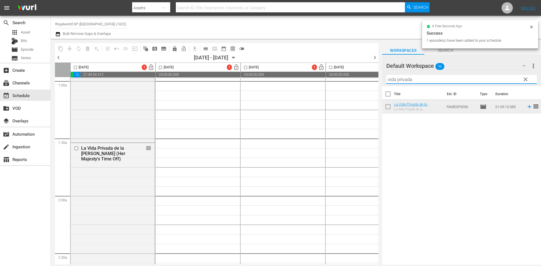
drag, startPoint x: 418, startPoint y: 79, endPoint x: 349, endPoint y: 81, distance: 68.5
click at [347, 79] on div "content_copy compress autorenew_outlined delete_forever_outlined playlist_remov…" at bounding box center [296, 152] width 490 height 226
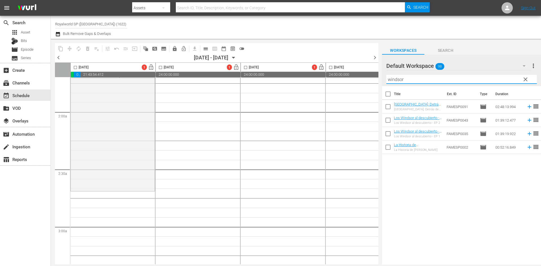
scroll to position [197, 0]
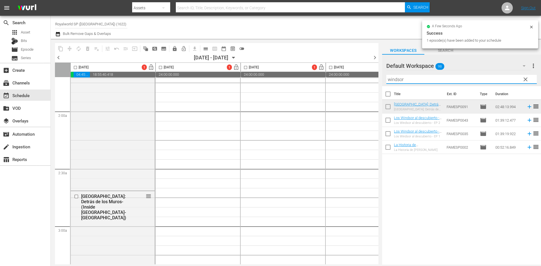
drag, startPoint x: 430, startPoint y: 77, endPoint x: 380, endPoint y: 78, distance: 50.4
click at [380, 78] on div "content_copy compress autorenew_outlined delete_forever_outlined playlist_remov…" at bounding box center [296, 152] width 490 height 226
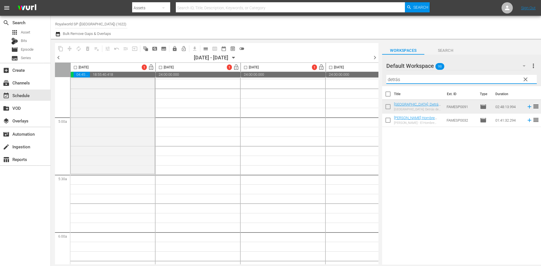
scroll to position [564, 0]
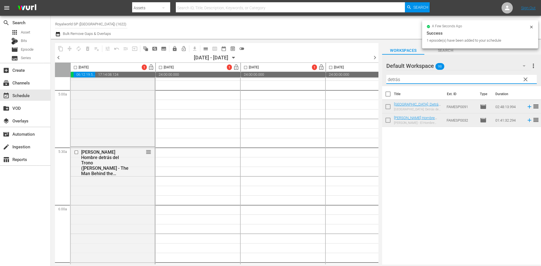
drag, startPoint x: 357, startPoint y: 76, endPoint x: 354, endPoint y: 79, distance: 3.6
click at [354, 77] on div "content_copy compress autorenew_outlined delete_forever_outlined playlist_remov…" at bounding box center [296, 152] width 490 height 226
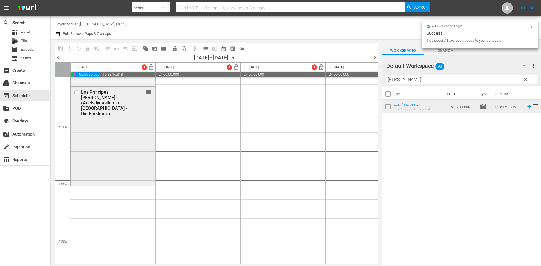
scroll to position [845, 0]
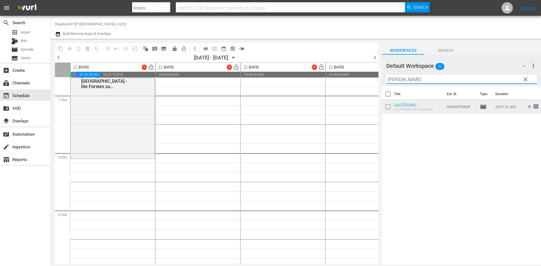
drag, startPoint x: 420, startPoint y: 79, endPoint x: 343, endPoint y: 75, distance: 77.0
click at [346, 72] on div "content_copy compress autorenew_outlined delete_forever_outlined playlist_remov…" at bounding box center [296, 152] width 490 height 226
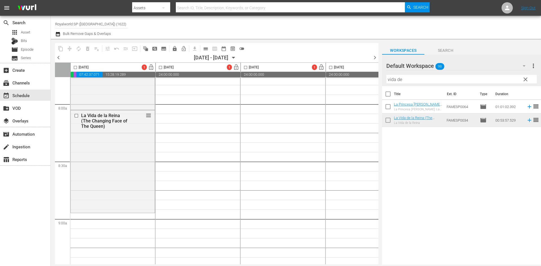
scroll to position [958, 0]
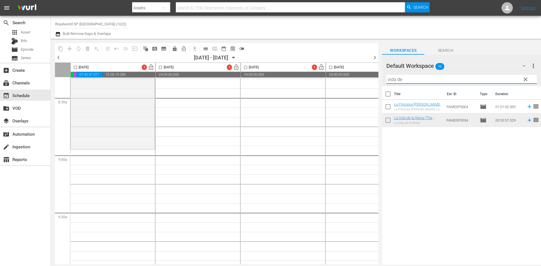
drag, startPoint x: 414, startPoint y: 81, endPoint x: 354, endPoint y: 83, distance: 59.8
click at [356, 83] on div "content_copy compress autorenew_outlined delete_forever_outlined playlist_remov…" at bounding box center [296, 152] width 490 height 226
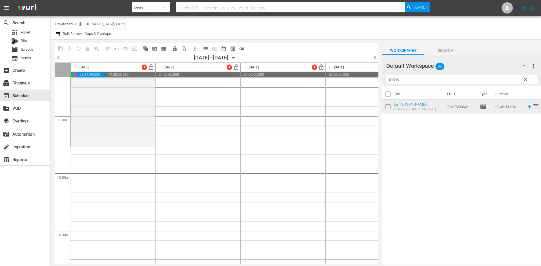
scroll to position [1071, 0]
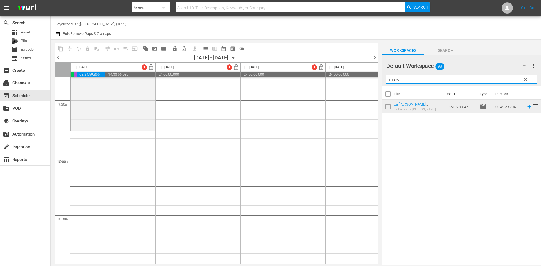
drag, startPoint x: 422, startPoint y: 79, endPoint x: 353, endPoint y: 78, distance: 69.0
click at [353, 78] on div "content_copy compress autorenew_outlined delete_forever_outlined playlist_remov…" at bounding box center [296, 152] width 490 height 226
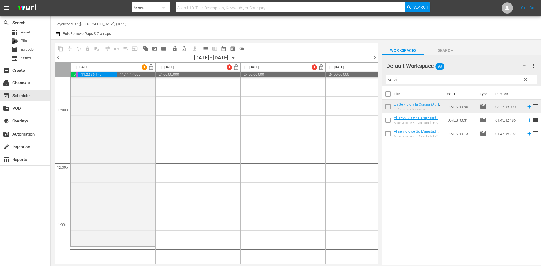
scroll to position [1409, 0]
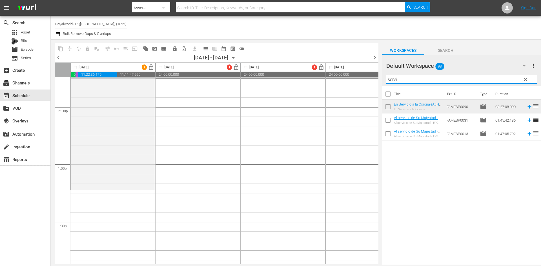
drag, startPoint x: 407, startPoint y: 82, endPoint x: 357, endPoint y: 77, distance: 50.1
click at [357, 77] on div "content_copy compress autorenew_outlined delete_forever_outlined playlist_remov…" at bounding box center [296, 152] width 490 height 226
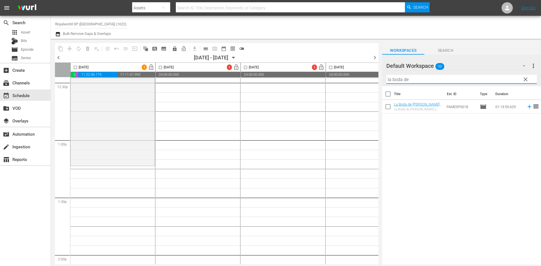
scroll to position [1493, 0]
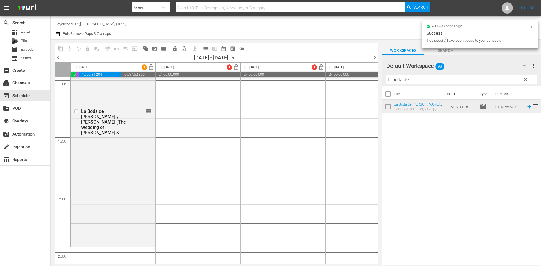
drag, startPoint x: 430, startPoint y: 78, endPoint x: 372, endPoint y: 78, distance: 57.5
click at [372, 78] on div "content_copy compress autorenew_outlined delete_forever_outlined playlist_remov…" at bounding box center [296, 152] width 490 height 226
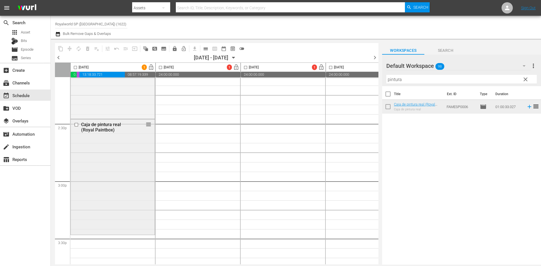
scroll to position [1691, 0]
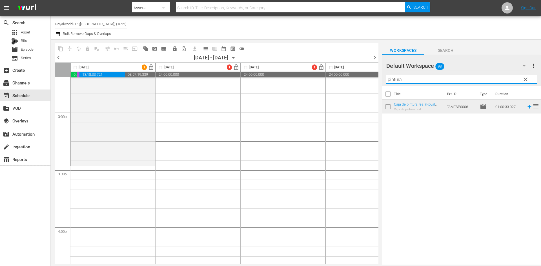
drag, startPoint x: 422, startPoint y: 79, endPoint x: 355, endPoint y: 79, distance: 67.1
click at [359, 74] on div "content_copy compress autorenew_outlined delete_forever_outlined playlist_remov…" at bounding box center [296, 152] width 490 height 226
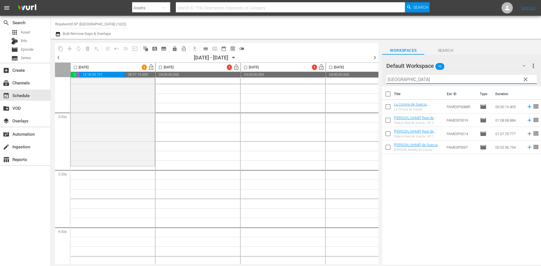
scroll to position [1719, 0]
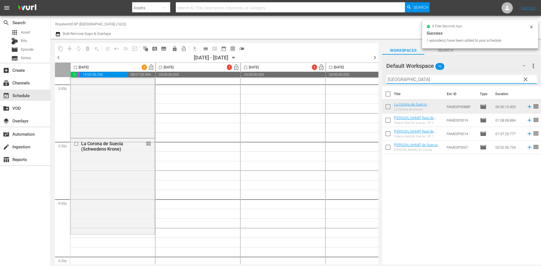
drag, startPoint x: 379, startPoint y: 78, endPoint x: 368, endPoint y: 78, distance: 11.0
click at [368, 78] on div "content_copy compress autorenew_outlined delete_forever_outlined playlist_remov…" at bounding box center [296, 152] width 490 height 226
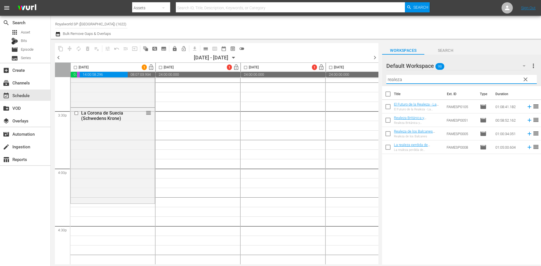
scroll to position [1803, 0]
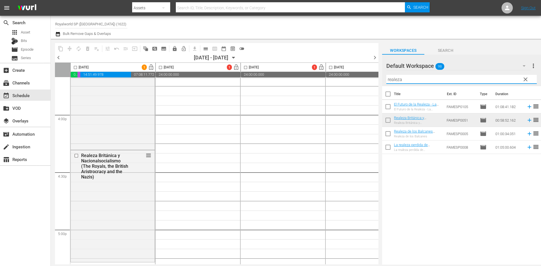
drag, startPoint x: 380, startPoint y: 87, endPoint x: 310, endPoint y: 99, distance: 71.3
click at [310, 95] on div "content_copy compress autorenew_outlined delete_forever_outlined playlist_remov…" at bounding box center [296, 152] width 490 height 226
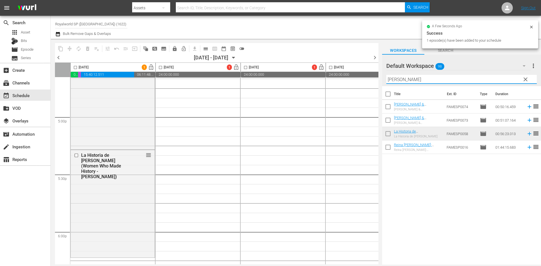
scroll to position [1916, 4]
drag, startPoint x: 414, startPoint y: 80, endPoint x: 354, endPoint y: 83, distance: 60.1
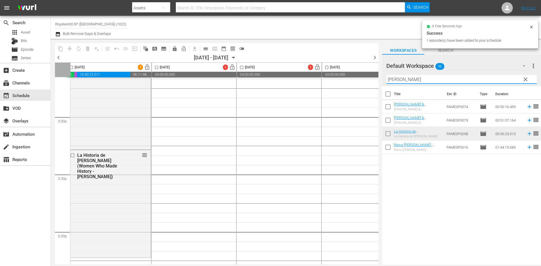
click at [353, 81] on div "content_copy compress autorenew_outlined delete_forever_outlined playlist_remov…" at bounding box center [296, 152] width 490 height 226
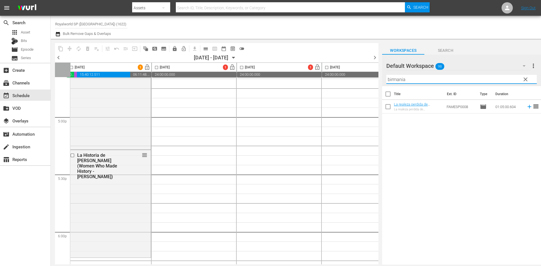
scroll to position [2057, 4]
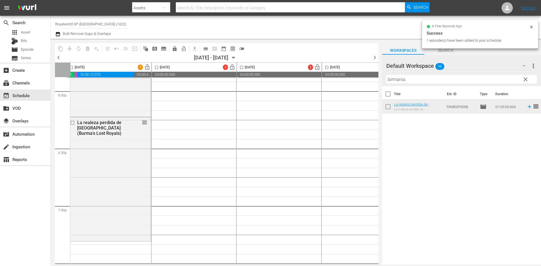
drag, startPoint x: 418, startPoint y: 79, endPoint x: 357, endPoint y: 81, distance: 61.2
click at [357, 81] on div "content_copy compress autorenew_outlined delete_forever_outlined playlist_remov…" at bounding box center [296, 152] width 490 height 226
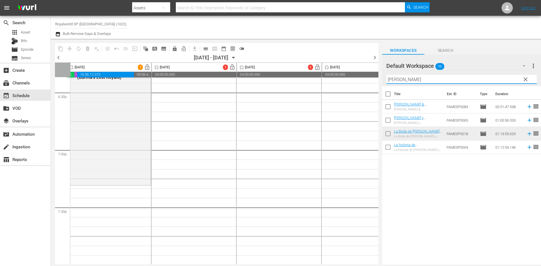
scroll to position [2113, 4]
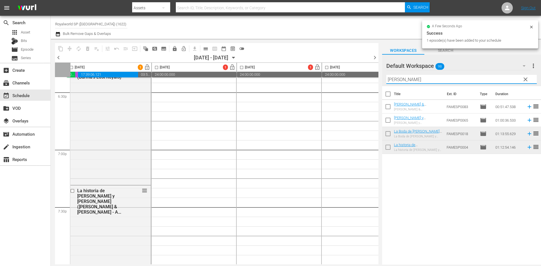
drag, startPoint x: 409, startPoint y: 79, endPoint x: 358, endPoint y: 77, distance: 51.9
click at [358, 77] on div "content_copy compress autorenew_outlined delete_forever_outlined playlist_remov…" at bounding box center [296, 152] width 490 height 226
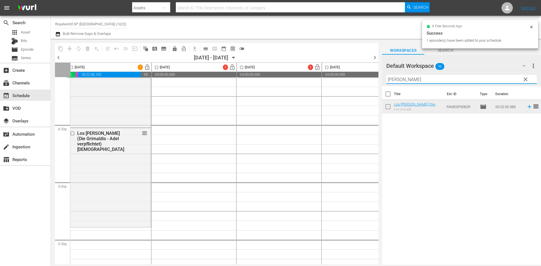
scroll to position [2311, 14]
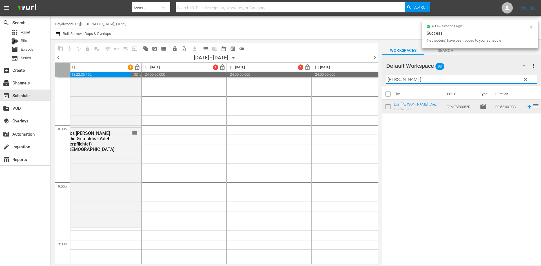
drag, startPoint x: 374, startPoint y: 78, endPoint x: 366, endPoint y: 79, distance: 8.2
click at [366, 79] on div "content_copy compress autorenew_outlined delete_forever_outlined playlist_remov…" at bounding box center [296, 152] width 490 height 226
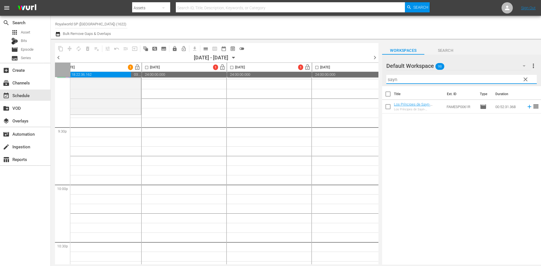
scroll to position [2423, 0]
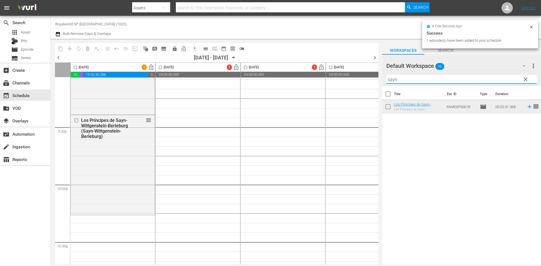
drag, startPoint x: 419, startPoint y: 80, endPoint x: 362, endPoint y: 78, distance: 57.8
click at [362, 78] on div "content_copy compress autorenew_outlined delete_forever_outlined playlist_remov…" at bounding box center [296, 152] width 490 height 226
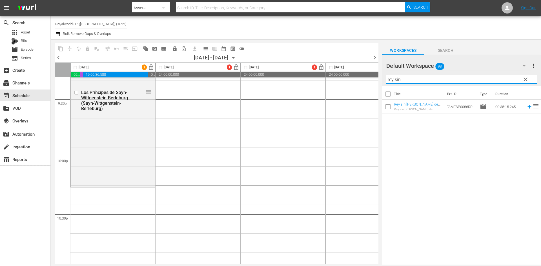
scroll to position [2508, 0]
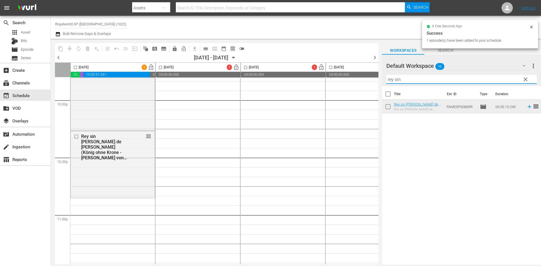
drag, startPoint x: 413, startPoint y: 81, endPoint x: 357, endPoint y: 81, distance: 55.5
click at [357, 81] on div "content_copy compress autorenew_outlined delete_forever_outlined playlist_remov…" at bounding box center [296, 152] width 490 height 226
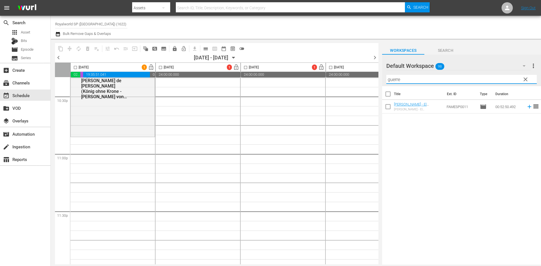
scroll to position [2576, 0]
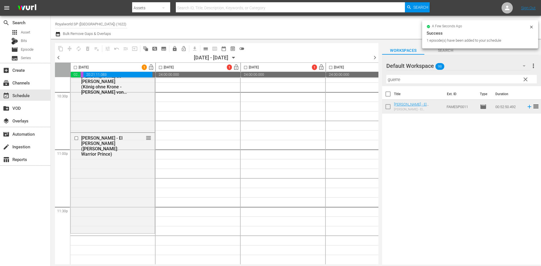
drag, startPoint x: 429, startPoint y: 79, endPoint x: 359, endPoint y: 77, distance: 69.9
click at [359, 77] on div "content_copy compress autorenew_outlined delete_forever_outlined playlist_remov…" at bounding box center [296, 152] width 490 height 226
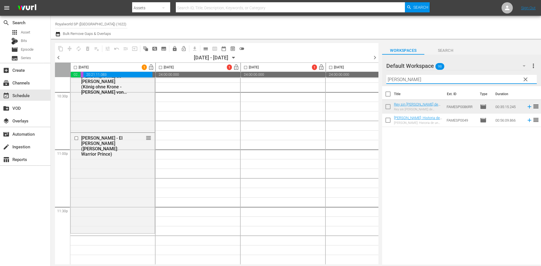
type input "constantino"
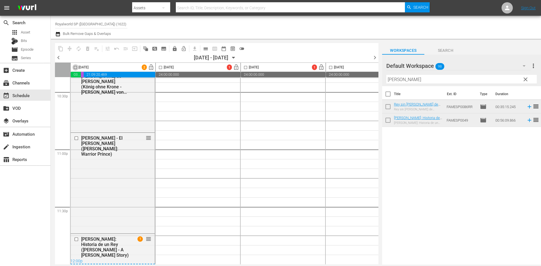
click at [78, 67] on input "checkbox" at bounding box center [75, 68] width 6 height 6
click at [72, 48] on span "compress" at bounding box center [70, 49] width 6 height 6
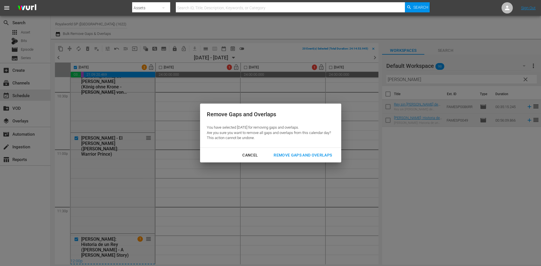
click at [300, 155] on div "Remove Gaps and Overlaps" at bounding box center [302, 155] width 67 height 7
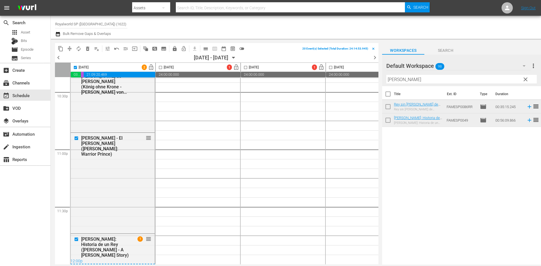
checkbox input "false"
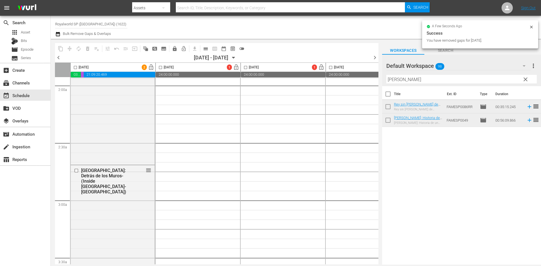
scroll to position [0, 0]
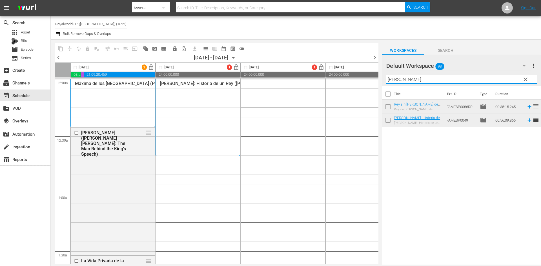
drag, startPoint x: 436, startPoint y: 80, endPoint x: 362, endPoint y: 76, distance: 73.4
click at [362, 76] on div "content_copy compress autorenew_outlined delete_forever_outlined playlist_remov…" at bounding box center [296, 152] width 490 height 226
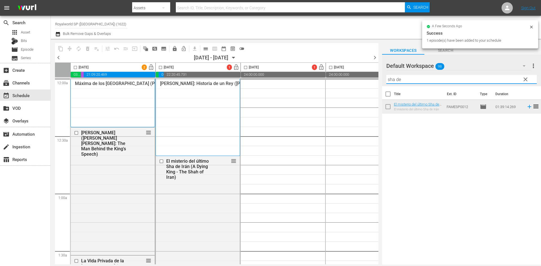
drag, startPoint x: 429, startPoint y: 79, endPoint x: 336, endPoint y: 80, distance: 92.1
click at [336, 80] on div "content_copy compress autorenew_outlined delete_forever_outlined playlist_remov…" at bounding box center [296, 152] width 490 height 226
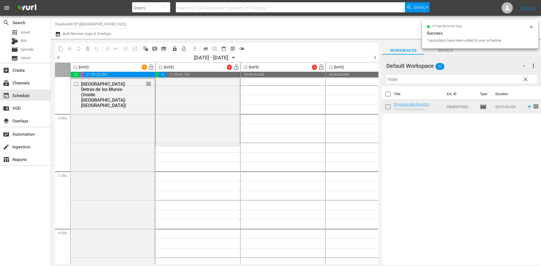
scroll to position [310, 0]
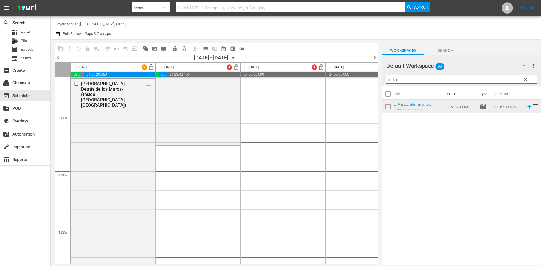
drag, startPoint x: 389, startPoint y: 77, endPoint x: 367, endPoint y: 77, distance: 22.8
click at [367, 77] on div "content_copy compress autorenew_outlined delete_forever_outlined playlist_remov…" at bounding box center [296, 152] width 490 height 226
type input "cartas"
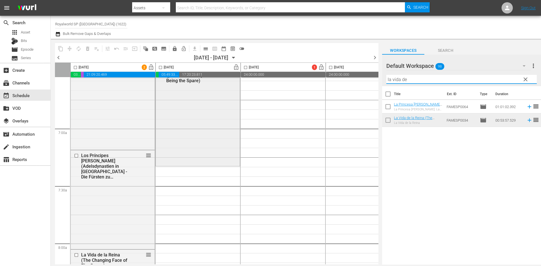
scroll to position [761, 0]
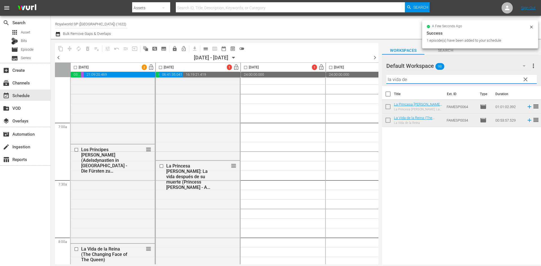
drag, startPoint x: 431, startPoint y: 81, endPoint x: 341, endPoint y: 78, distance: 90.5
click at [341, 78] on div "content_copy compress autorenew_outlined delete_forever_outlined playlist_remov…" at bounding box center [296, 152] width 490 height 226
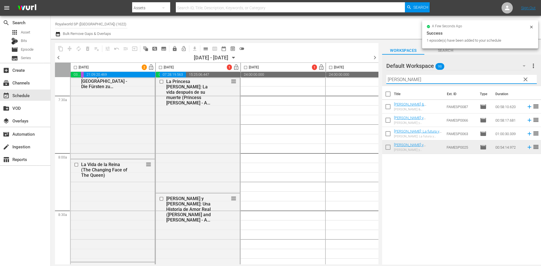
scroll to position [845, 19]
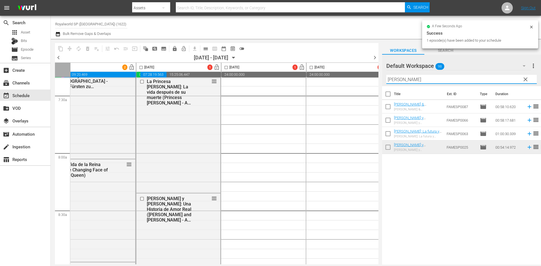
drag, startPoint x: 375, startPoint y: 79, endPoint x: 370, endPoint y: 79, distance: 5.1
click at [370, 79] on div "content_copy compress autorenew_outlined delete_forever_outlined playlist_remov…" at bounding box center [296, 152] width 490 height 226
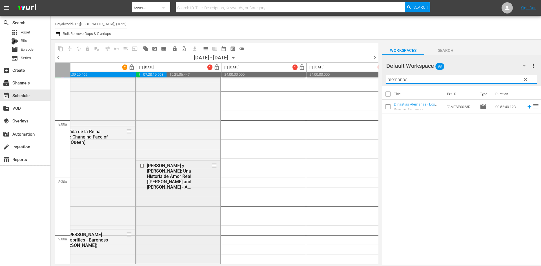
scroll to position [958, 19]
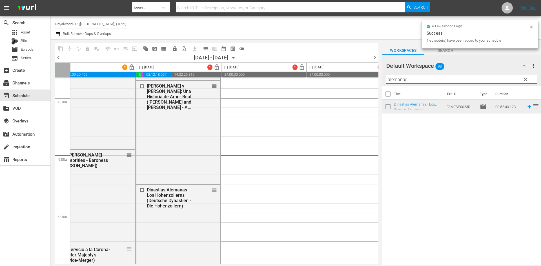
drag, startPoint x: 423, startPoint y: 78, endPoint x: 353, endPoint y: 90, distance: 71.2
click at [354, 86] on div "content_copy compress autorenew_outlined delete_forever_outlined playlist_remov…" at bounding box center [296, 152] width 490 height 226
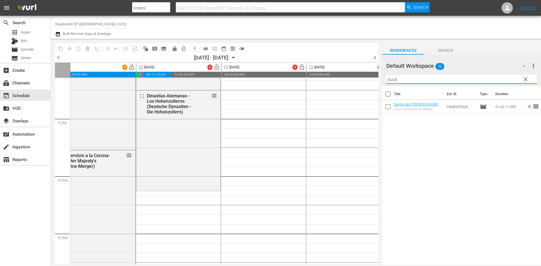
scroll to position [1127, 19]
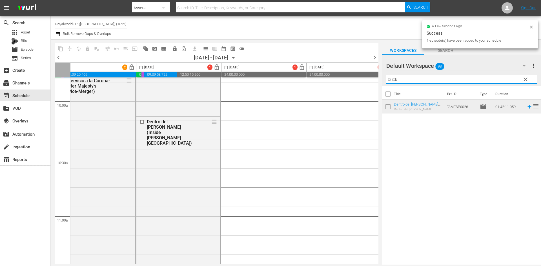
drag, startPoint x: 444, startPoint y: 81, endPoint x: 338, endPoint y: 77, distance: 105.8
click at [338, 77] on div "content_copy compress autorenew_outlined delete_forever_outlined playlist_remov…" at bounding box center [296, 152] width 490 height 226
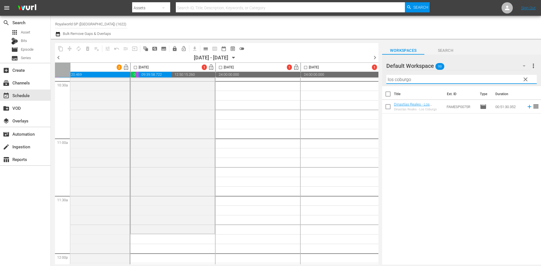
scroll to position [1240, 25]
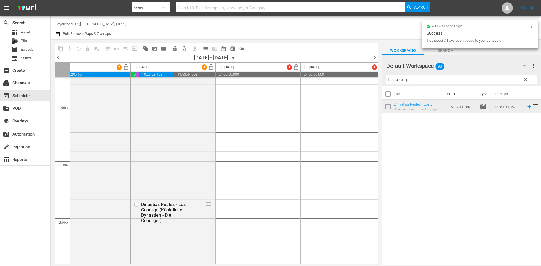
click at [402, 81] on input "los coburgo" at bounding box center [461, 79] width 150 height 9
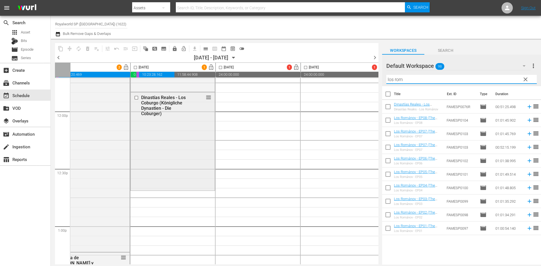
scroll to position [1409, 25]
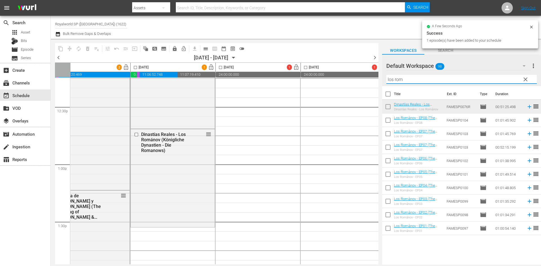
drag, startPoint x: 403, startPoint y: 81, endPoint x: 395, endPoint y: 81, distance: 8.2
click at [395, 81] on input "los rom" at bounding box center [461, 79] width 150 height 9
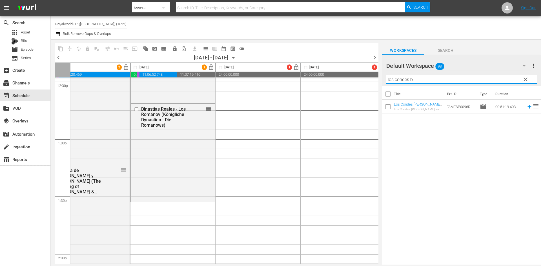
scroll to position [1465, 25]
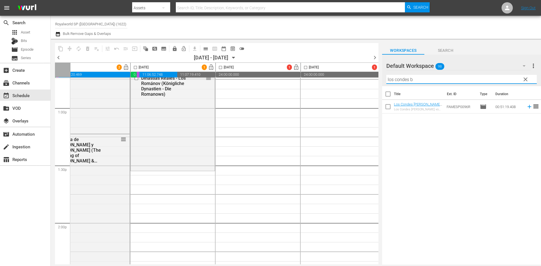
type input "los condes b"
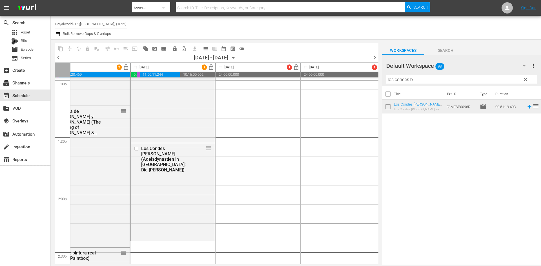
scroll to position [1522, 25]
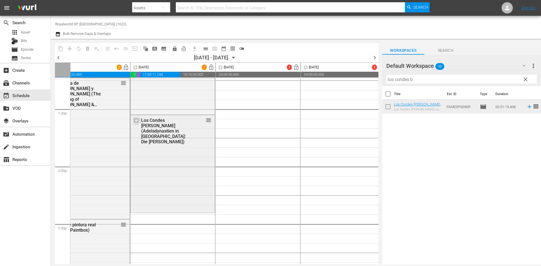
click at [136, 122] on input "checkbox" at bounding box center [137, 120] width 6 height 5
click at [88, 49] on span "delete_forever_outlined" at bounding box center [88, 49] width 6 height 6
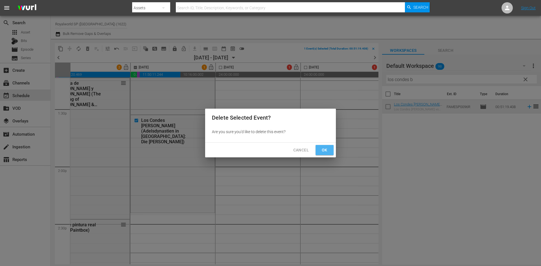
click at [326, 149] on span "Ok" at bounding box center [324, 150] width 9 height 7
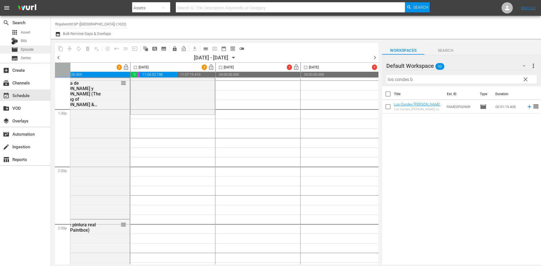
click at [33, 52] on span "Episode" at bounding box center [27, 50] width 13 height 6
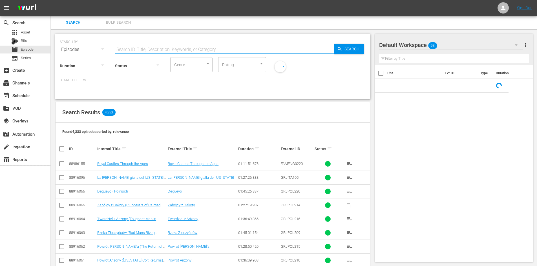
click at [167, 47] on input "text" at bounding box center [224, 50] width 219 height 14
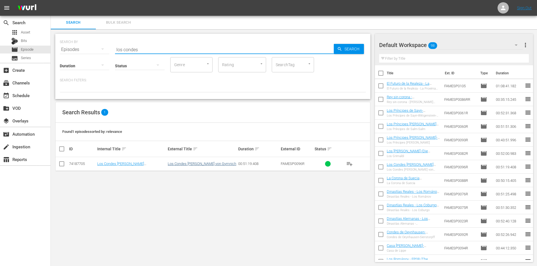
type input "los condes"
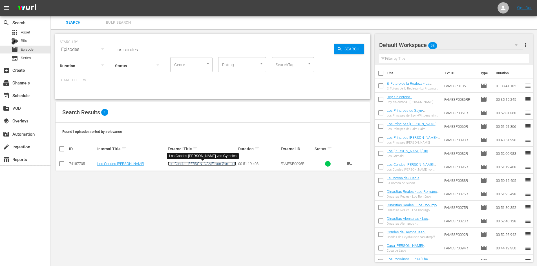
click at [212, 164] on link "Los Condes [PERSON_NAME] von Gymnich" at bounding box center [202, 164] width 68 height 4
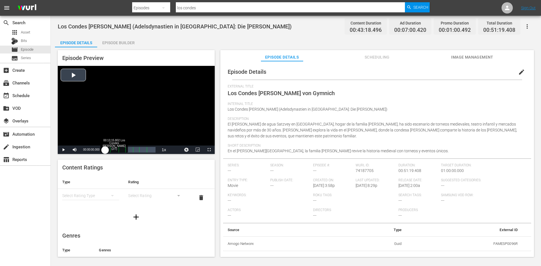
click at [121, 151] on div "Loaded : 0.22% 00:13:15.802 Los Condes Beissel von Gymnich (2/7) 00:00:00.000" at bounding box center [130, 150] width 50 height 6
click at [63, 150] on span "Video Player" at bounding box center [63, 150] width 0 height 0
click at [22, 97] on div "event_available Schedule" at bounding box center [16, 94] width 32 height 5
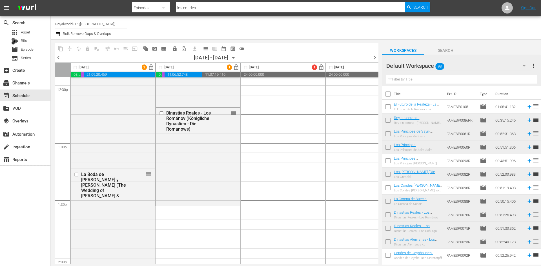
scroll to position [1437, 0]
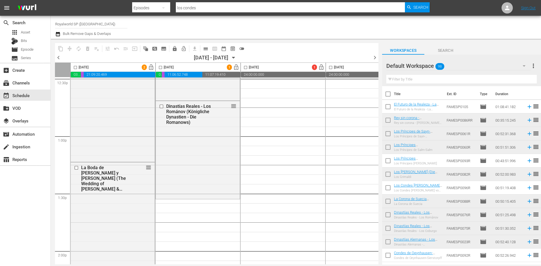
click at [408, 83] on input "text" at bounding box center [461, 79] width 150 height 9
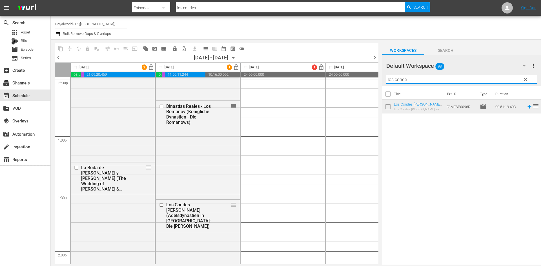
drag, startPoint x: 395, startPoint y: 80, endPoint x: 386, endPoint y: 80, distance: 9.0
click at [386, 80] on div "Default Workspace 98 Default more_vert clear Filter by Title los conde" at bounding box center [461, 71] width 159 height 32
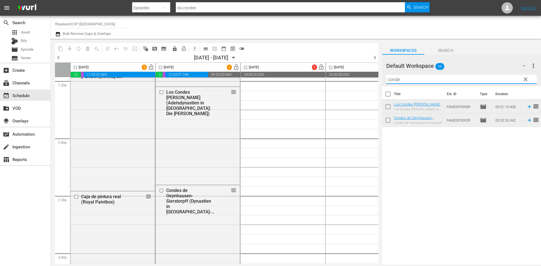
drag, startPoint x: 418, startPoint y: 82, endPoint x: 360, endPoint y: 83, distance: 58.3
click at [360, 82] on div "content_copy compress autorenew_outlined delete_forever_outlined playlist_remov…" at bounding box center [296, 152] width 490 height 226
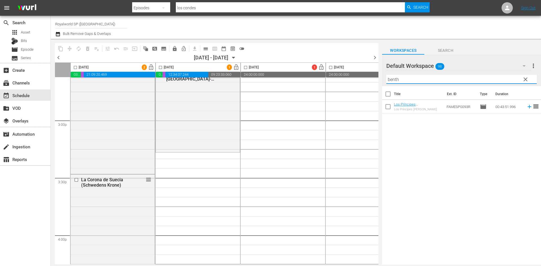
scroll to position [1719, 0]
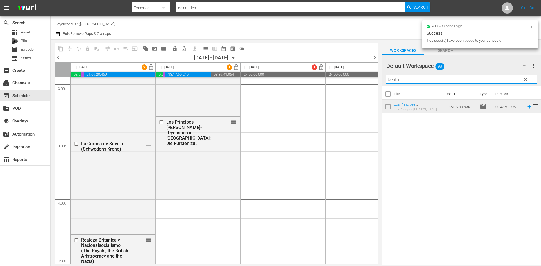
drag, startPoint x: 404, startPoint y: 79, endPoint x: 350, endPoint y: 82, distance: 53.3
click at [351, 82] on div "content_copy compress autorenew_outlined delete_forever_outlined playlist_remov…" at bounding box center [296, 152] width 490 height 226
click at [397, 80] on input "hombre" at bounding box center [461, 79] width 150 height 9
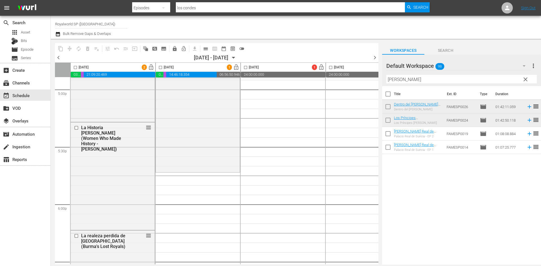
scroll to position [1944, 0]
drag, startPoint x: 445, startPoint y: 82, endPoint x: 366, endPoint y: 76, distance: 79.2
click at [366, 76] on div "content_copy compress autorenew_outlined delete_forever_outlined playlist_remov…" at bounding box center [296, 152] width 490 height 226
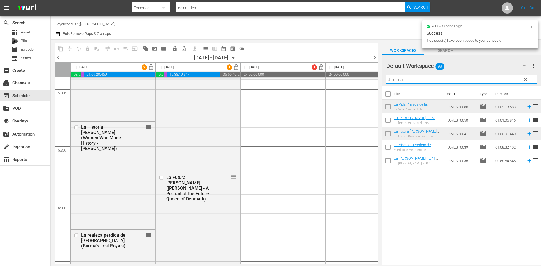
drag, startPoint x: 367, startPoint y: 77, endPoint x: 362, endPoint y: 78, distance: 5.0
click at [362, 77] on div "content_copy compress autorenew_outlined delete_forever_outlined playlist_remov…" at bounding box center [296, 152] width 490 height 226
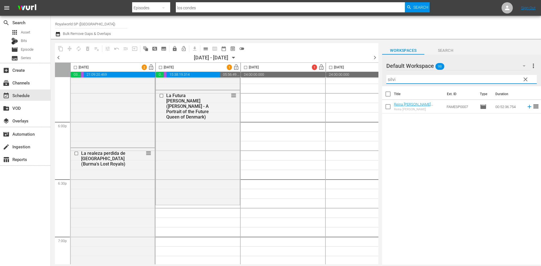
scroll to position [2085, 0]
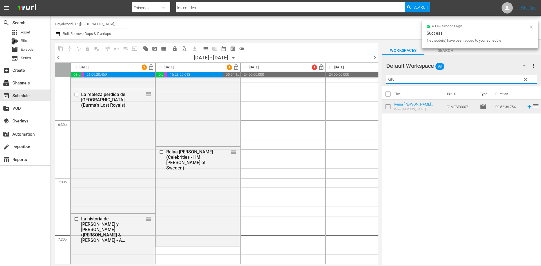
drag, startPoint x: 410, startPoint y: 82, endPoint x: 343, endPoint y: 82, distance: 67.6
click at [343, 82] on div "content_copy compress autorenew_outlined delete_forever_outlined playlist_remov…" at bounding box center [296, 152] width 490 height 226
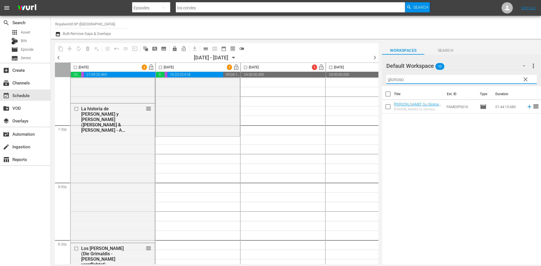
scroll to position [2226, 0]
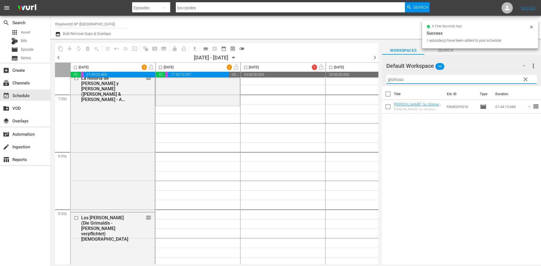
click at [342, 75] on div "content_copy compress autorenew_outlined delete_forever_outlined playlist_remov…" at bounding box center [296, 152] width 490 height 226
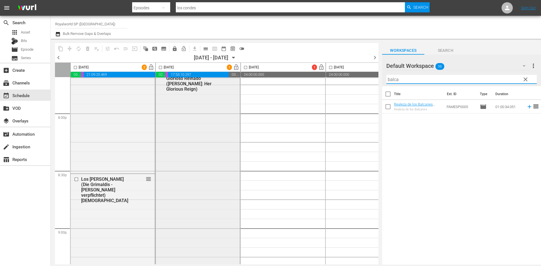
scroll to position [2339, 0]
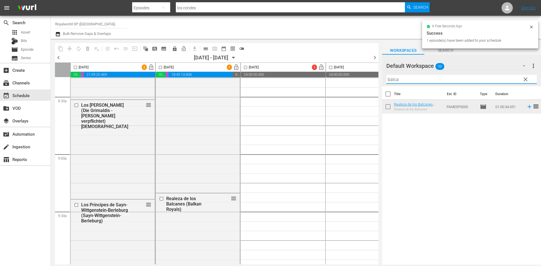
drag, startPoint x: 423, startPoint y: 79, endPoint x: 355, endPoint y: 79, distance: 67.6
click at [355, 79] on div "content_copy compress autorenew_outlined delete_forever_outlined playlist_remov…" at bounding box center [296, 152] width 490 height 226
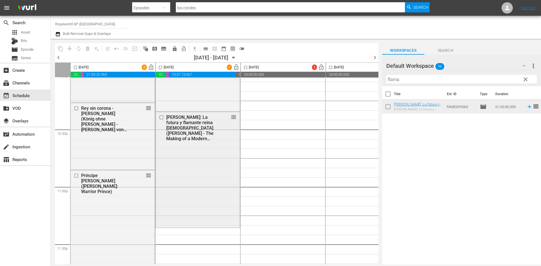
scroll to position [2564, 0]
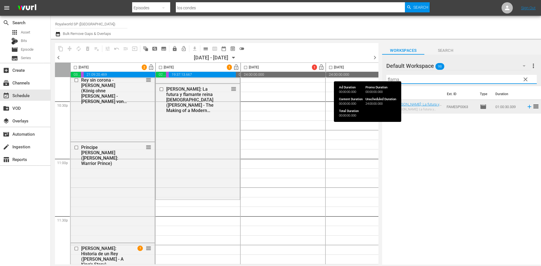
drag, startPoint x: 427, startPoint y: 77, endPoint x: 366, endPoint y: 74, distance: 61.0
click at [366, 74] on div "content_copy compress autorenew_outlined delete_forever_outlined playlist_remov…" at bounding box center [296, 152] width 490 height 226
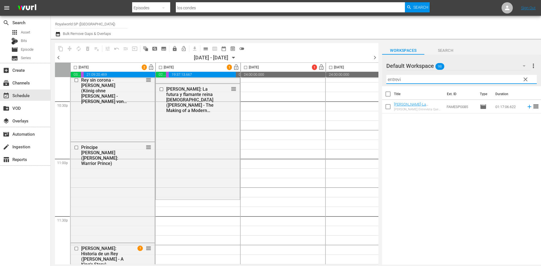
type input "entrevi"
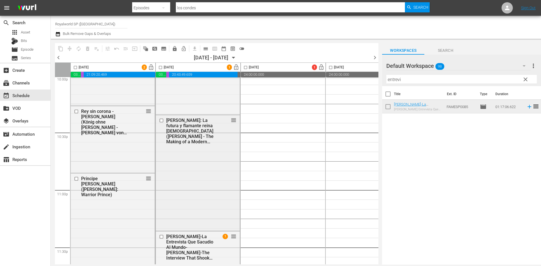
scroll to position [2480, 0]
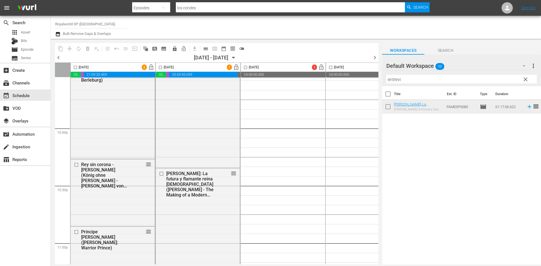
click at [159, 66] on input "checkbox" at bounding box center [160, 68] width 6 height 6
checkbox input "true"
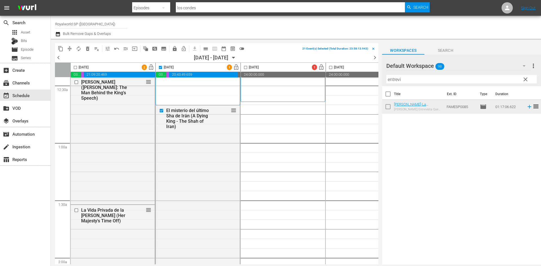
scroll to position [0, 0]
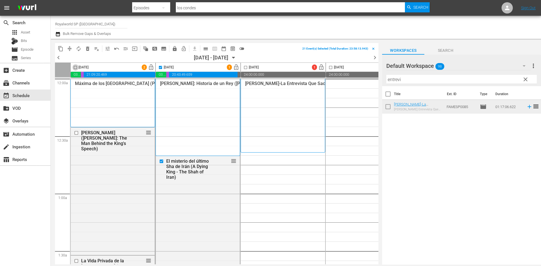
click at [76, 67] on input "checkbox" at bounding box center [75, 68] width 6 height 6
click at [69, 49] on span "compress" at bounding box center [70, 49] width 6 height 6
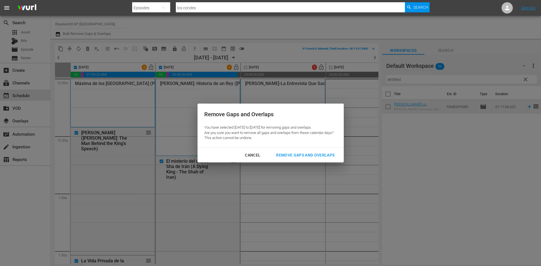
click at [303, 152] on div "Remove Gaps and Overlaps" at bounding box center [305, 155] width 67 height 7
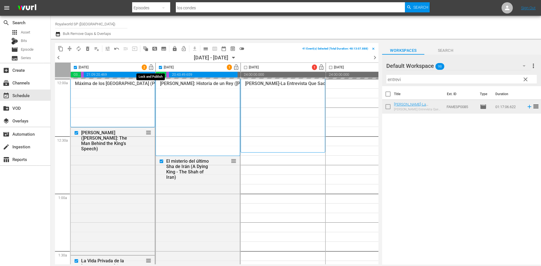
checkbox input "false"
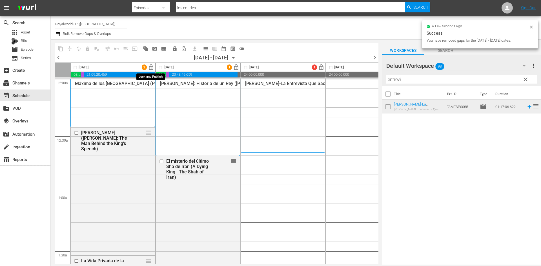
click at [152, 68] on span "lock_open" at bounding box center [151, 67] width 6 height 6
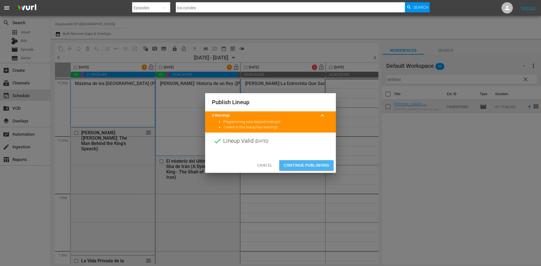
click at [311, 169] on span "Continue Publishing" at bounding box center [306, 165] width 45 height 7
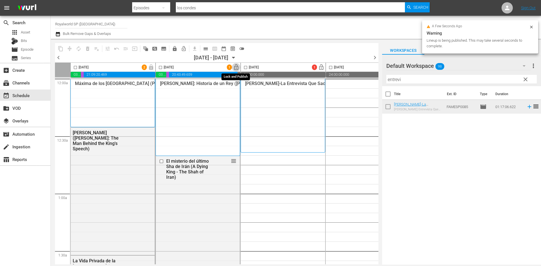
click at [236, 65] on span "lock_open" at bounding box center [236, 67] width 6 height 6
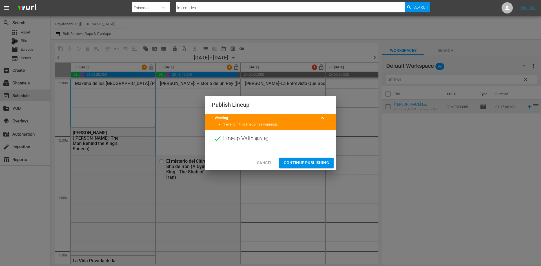
click at [311, 158] on button "Continue Publishing" at bounding box center [306, 163] width 54 height 10
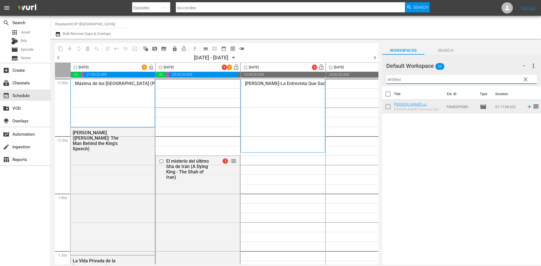
drag, startPoint x: 445, startPoint y: 81, endPoint x: 338, endPoint y: 77, distance: 106.9
click at [338, 77] on div "content_copy compress autorenew_outlined delete_forever_outlined playlist_remov…" at bounding box center [296, 152] width 490 height 226
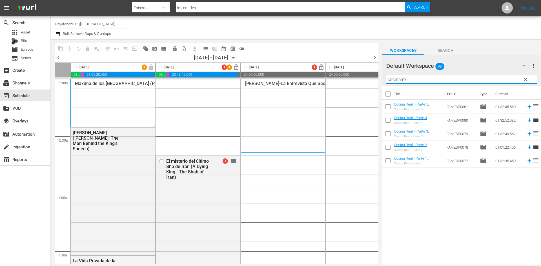
type input "cocina re"
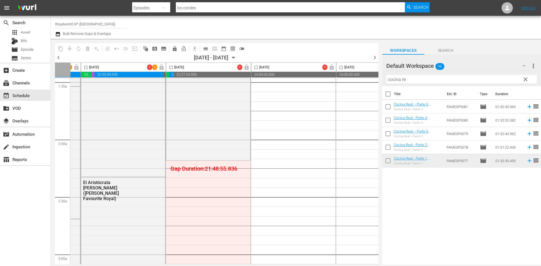
scroll to position [225, 75]
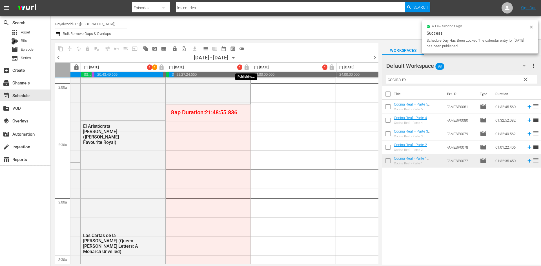
click at [249, 66] on span "lock" at bounding box center [246, 67] width 9 height 5
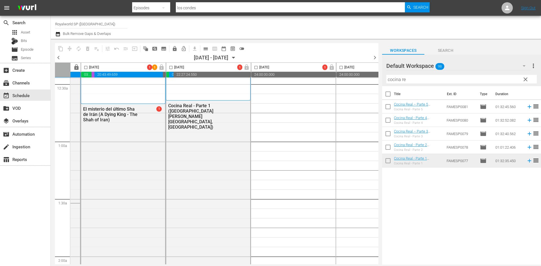
scroll to position [0, 75]
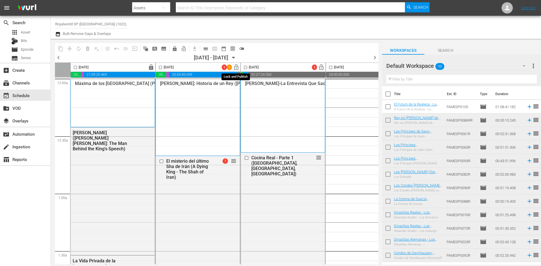
click at [237, 67] on span "lock_open" at bounding box center [236, 67] width 6 height 6
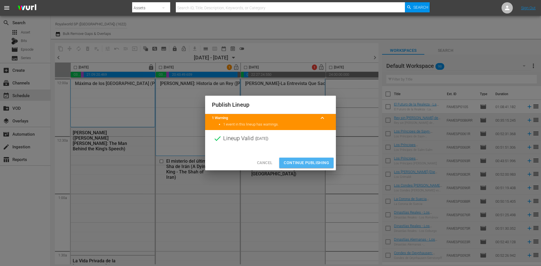
click at [321, 164] on span "Continue Publishing" at bounding box center [306, 162] width 45 height 7
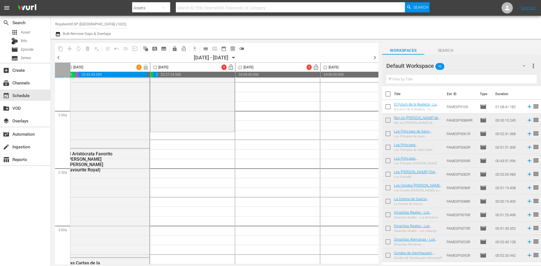
scroll to position [197, 90]
click at [456, 80] on input "text" at bounding box center [461, 79] width 150 height 9
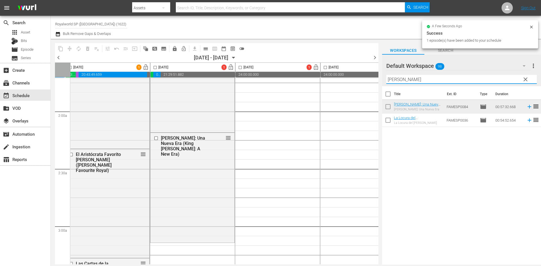
drag, startPoint x: 425, startPoint y: 82, endPoint x: 378, endPoint y: 80, distance: 46.3
click at [378, 80] on div "content_copy compress autorenew_outlined delete_forever_outlined playlist_remov…" at bounding box center [296, 152] width 490 height 226
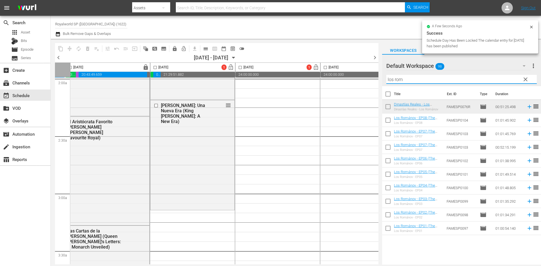
scroll to position [282, 90]
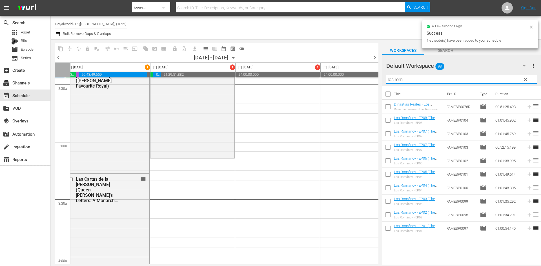
drag, startPoint x: 397, startPoint y: 79, endPoint x: 353, endPoint y: 79, distance: 44.8
click at [353, 79] on div "content_copy compress autorenew_outlined delete_forever_outlined playlist_remov…" at bounding box center [296, 152] width 490 height 226
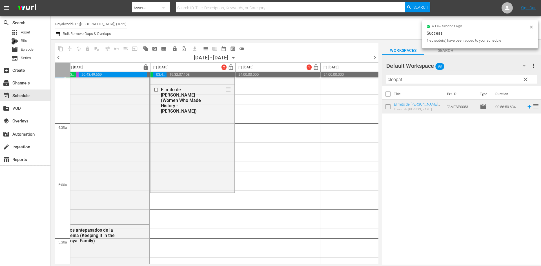
scroll to position [507, 90]
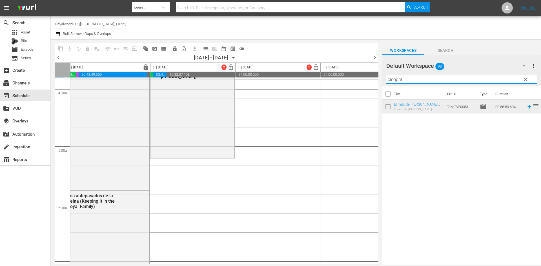
drag, startPoint x: 423, startPoint y: 79, endPoint x: 366, endPoint y: 79, distance: 56.9
click at [367, 78] on div "content_copy compress autorenew_outlined delete_forever_outlined playlist_remov…" at bounding box center [296, 152] width 490 height 226
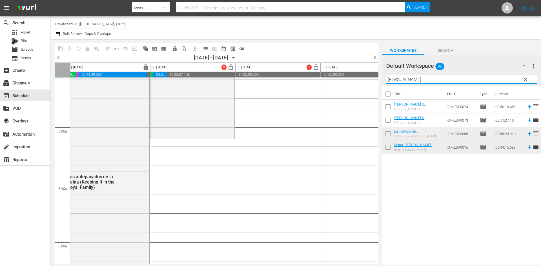
scroll to position [535, 90]
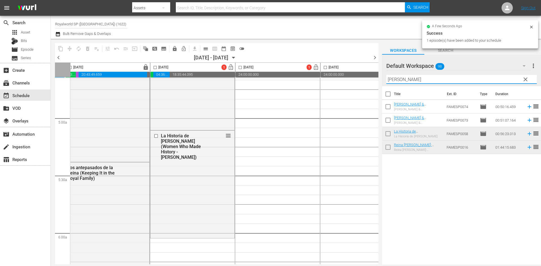
drag, startPoint x: 427, startPoint y: 78, endPoint x: 358, endPoint y: 79, distance: 68.5
click at [358, 79] on div "content_copy compress autorenew_outlined delete_forever_outlined playlist_remov…" at bounding box center [296, 152] width 490 height 226
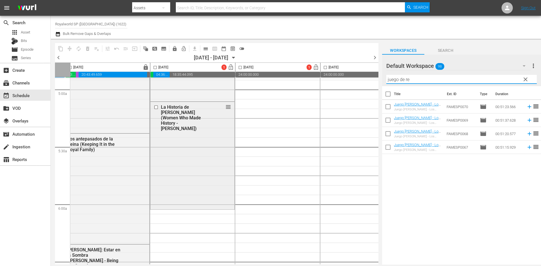
scroll to position [592, 90]
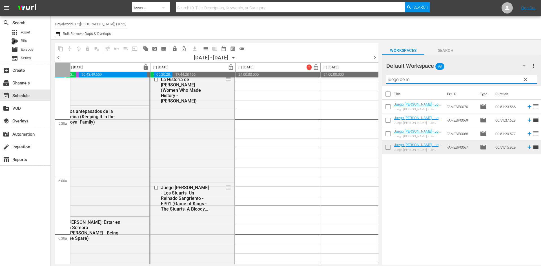
drag, startPoint x: 430, startPoint y: 81, endPoint x: 373, endPoint y: 84, distance: 57.0
click at [374, 83] on div "content_copy compress autorenew_outlined delete_forever_outlined playlist_remov…" at bounding box center [296, 152] width 490 height 226
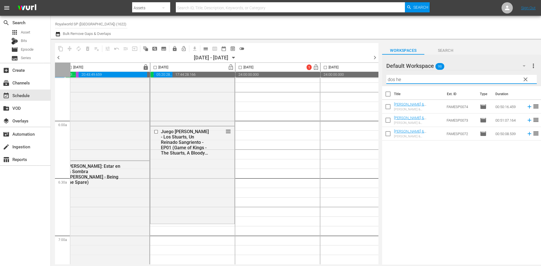
scroll to position [648, 90]
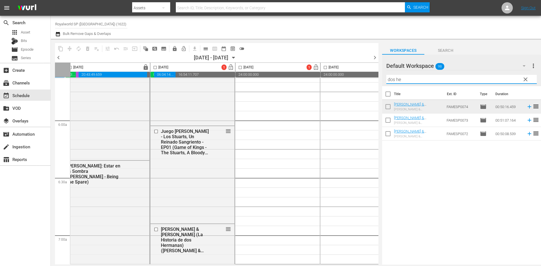
drag, startPoint x: 422, startPoint y: 79, endPoint x: 370, endPoint y: 81, distance: 52.2
click at [370, 81] on div "content_copy compress autorenew_outlined delete_forever_outlined playlist_remov…" at bounding box center [296, 152] width 490 height 226
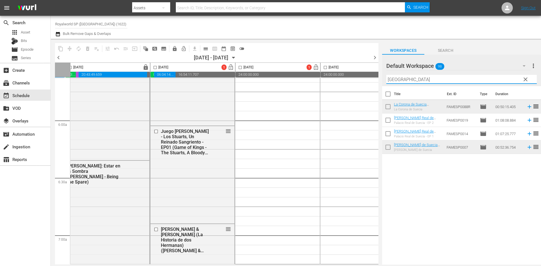
scroll to position [789, 90]
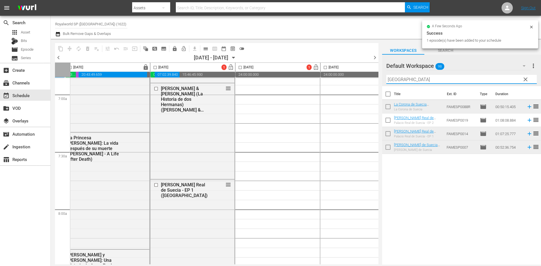
drag, startPoint x: 390, startPoint y: 78, endPoint x: 362, endPoint y: 78, distance: 28.2
click at [364, 78] on div "content_copy compress autorenew_outlined delete_forever_outlined playlist_remov…" at bounding box center [296, 152] width 490 height 226
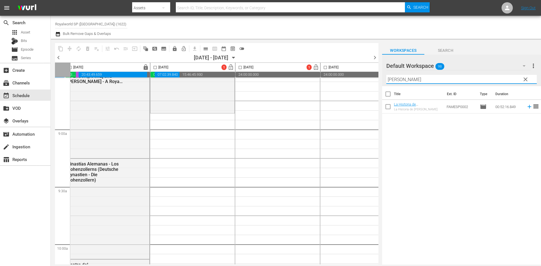
scroll to position [986, 90]
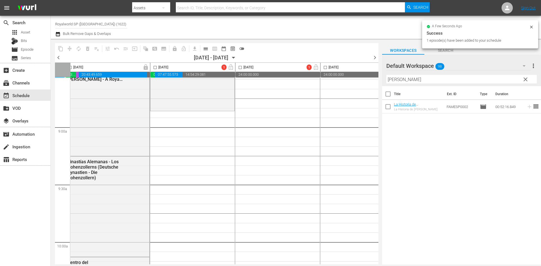
drag, startPoint x: 413, startPoint y: 81, endPoint x: 366, endPoint y: 79, distance: 46.5
click at [366, 79] on div "content_copy compress autorenew_outlined delete_forever_outlined playlist_remov…" at bounding box center [296, 152] width 490 height 226
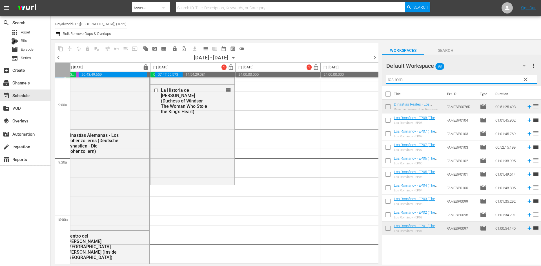
scroll to position [1043, 90]
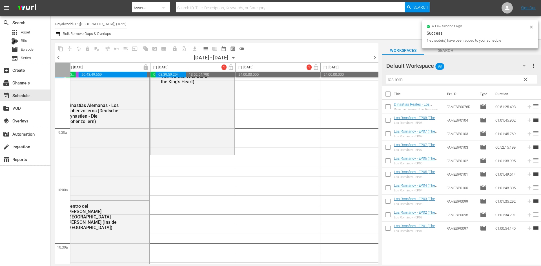
click at [376, 77] on div "content_copy compress autorenew_outlined delete_forever_outlined playlist_remov…" at bounding box center [296, 152] width 490 height 226
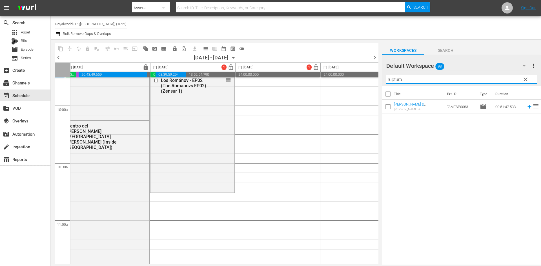
scroll to position [1155, 90]
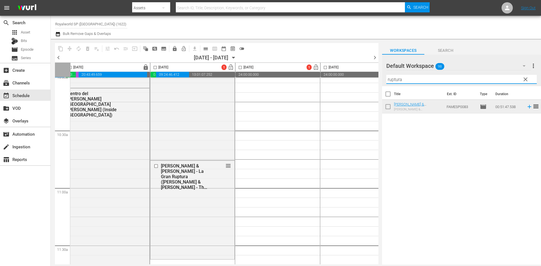
drag, startPoint x: 413, startPoint y: 80, endPoint x: 362, endPoint y: 80, distance: 51.6
click at [362, 80] on div "content_copy compress autorenew_outlined delete_forever_outlined playlist_remov…" at bounding box center [296, 152] width 490 height 226
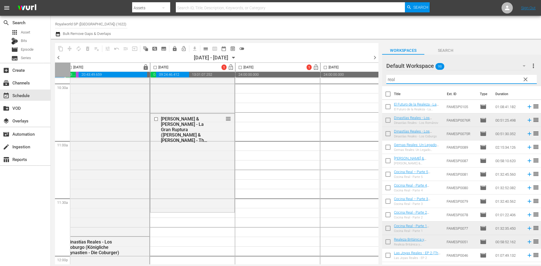
scroll to position [1212, 90]
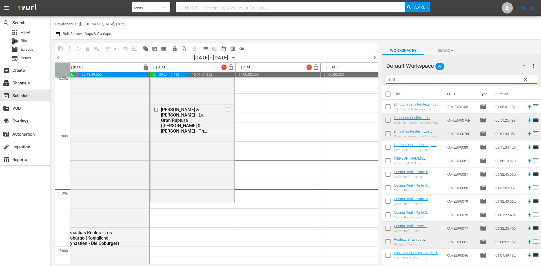
drag, startPoint x: 406, startPoint y: 78, endPoint x: 380, endPoint y: 79, distance: 25.6
click at [381, 79] on div "content_copy compress autorenew_outlined delete_forever_outlined playlist_remov…" at bounding box center [296, 152] width 490 height 226
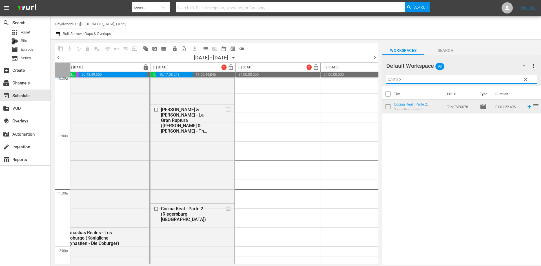
drag, startPoint x: 447, startPoint y: 81, endPoint x: 360, endPoint y: 78, distance: 87.7
click at [360, 78] on div "content_copy compress autorenew_outlined delete_forever_outlined playlist_remov…" at bounding box center [296, 152] width 490 height 226
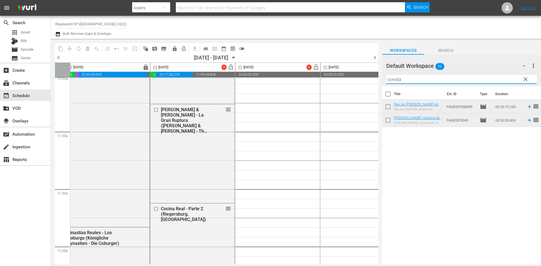
scroll to position [1353, 90]
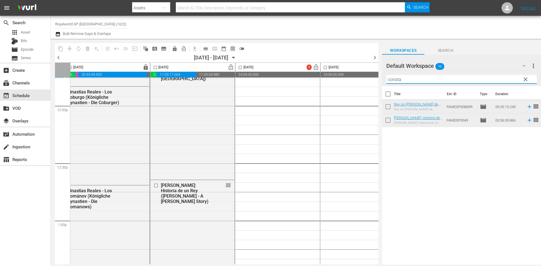
drag, startPoint x: 420, startPoint y: 81, endPoint x: 378, endPoint y: 81, distance: 42.6
click at [378, 81] on div "content_copy compress autorenew_outlined delete_forever_outlined playlist_remov…" at bounding box center [296, 152] width 490 height 226
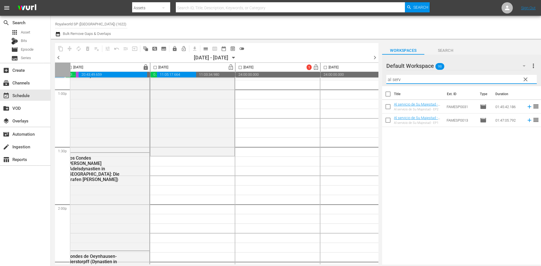
scroll to position [1493, 90]
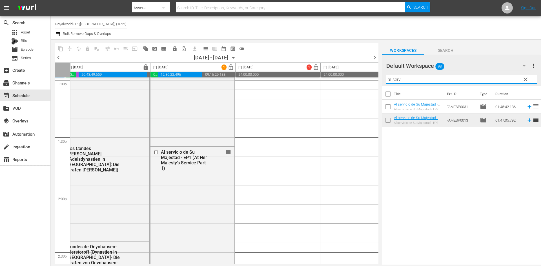
drag, startPoint x: 404, startPoint y: 81, endPoint x: 354, endPoint y: 78, distance: 50.3
click at [354, 78] on div "content_copy compress autorenew_outlined delete_forever_outlined playlist_remov…" at bounding box center [296, 152] width 490 height 226
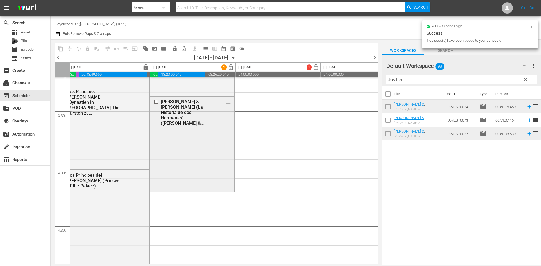
scroll to position [1832, 90]
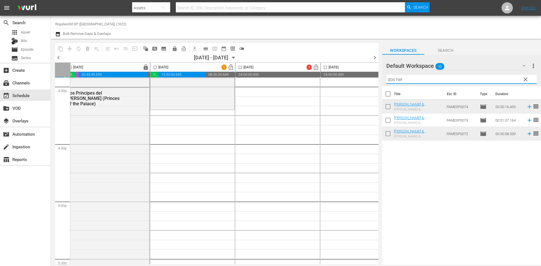
drag, startPoint x: 394, startPoint y: 72, endPoint x: 361, endPoint y: 73, distance: 33.3
click at [361, 73] on div "content_copy compress autorenew_outlined delete_forever_outlined playlist_remov…" at bounding box center [296, 152] width 490 height 226
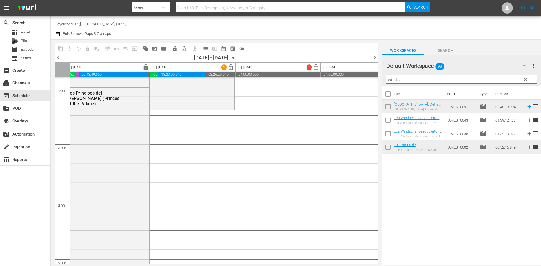
type input "winds"
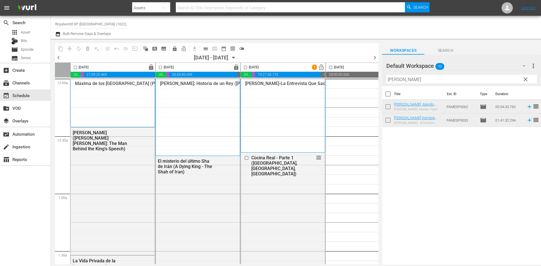
scroll to position [2576, 90]
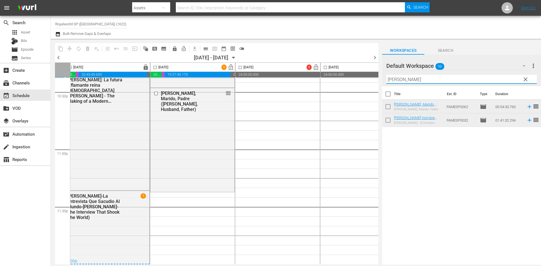
drag, startPoint x: 403, startPoint y: 80, endPoint x: 373, endPoint y: 78, distance: 30.2
click at [373, 78] on div "content_copy compress autorenew_outlined delete_forever_outlined playlist_remov…" at bounding box center [296, 152] width 490 height 226
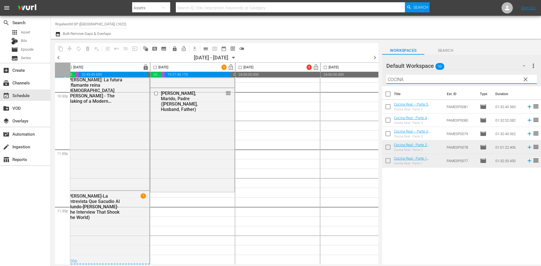
type input "COCINA"
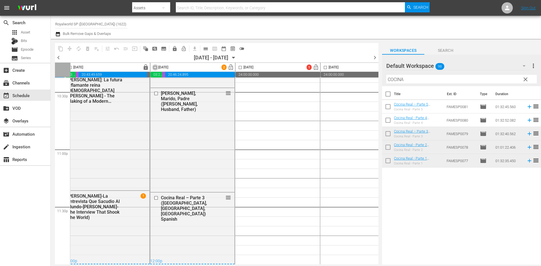
click at [155, 69] on input "checkbox" at bounding box center [155, 68] width 6 height 6
click at [67, 49] on span "compress" at bounding box center [70, 49] width 6 height 6
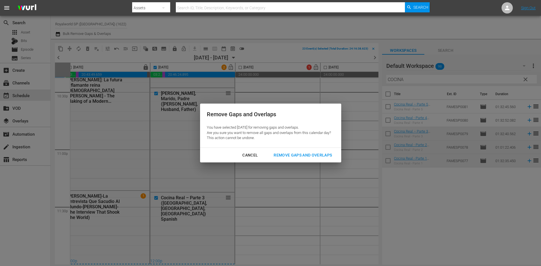
click at [299, 155] on div "Remove Gaps and Overlaps" at bounding box center [302, 155] width 67 height 7
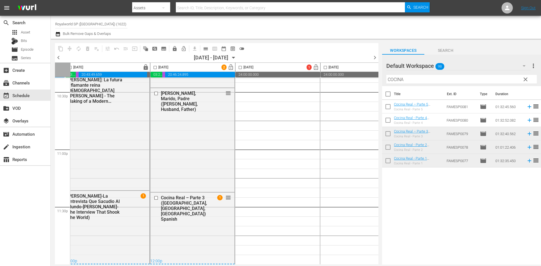
click at [154, 68] on input "checkbox" at bounding box center [155, 68] width 6 height 6
click at [71, 47] on span "compress" at bounding box center [70, 49] width 6 height 6
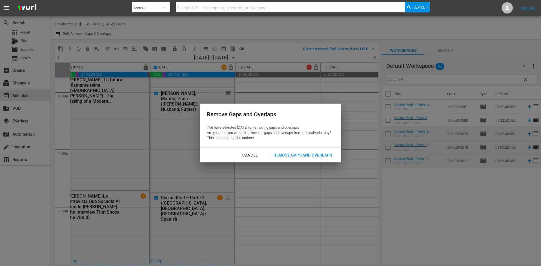
click at [306, 155] on div "Remove Gaps and Overlaps" at bounding box center [302, 155] width 67 height 7
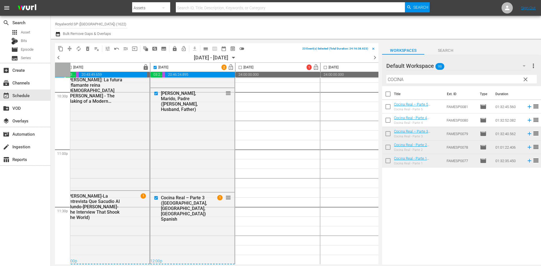
checkbox input "false"
click at [233, 68] on span "lock_open" at bounding box center [231, 67] width 6 height 6
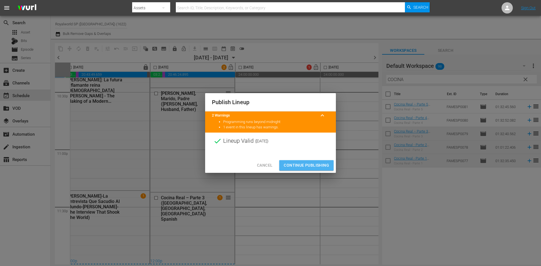
click at [311, 166] on span "Continue Publishing" at bounding box center [306, 165] width 45 height 7
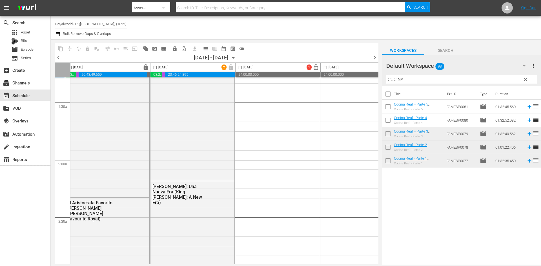
scroll to position [0, 90]
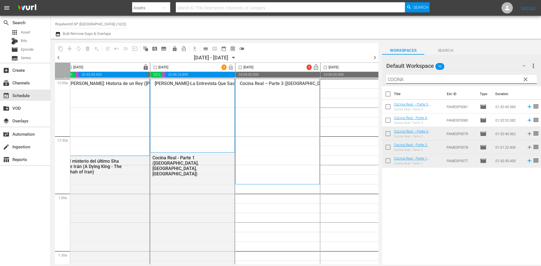
drag, startPoint x: 423, startPoint y: 79, endPoint x: 376, endPoint y: 75, distance: 47.5
click at [376, 75] on div "content_copy compress autorenew_outlined delete_forever_outlined playlist_remov…" at bounding box center [296, 152] width 490 height 226
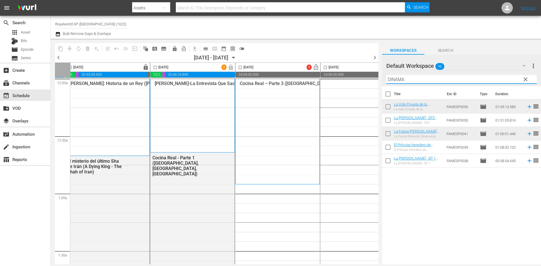
type input "DINAMA"
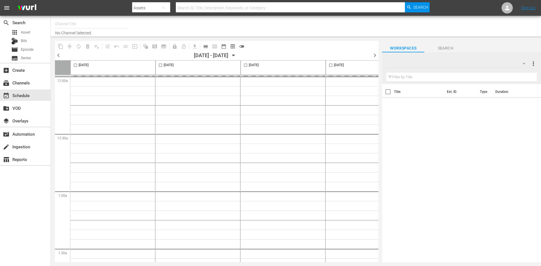
type input "Royalworld SP ([GEOGRAPHIC_DATA]) (1622)"
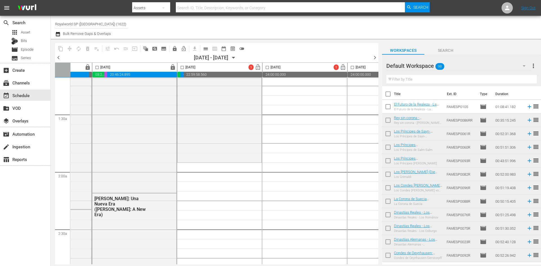
scroll to position [169, 148]
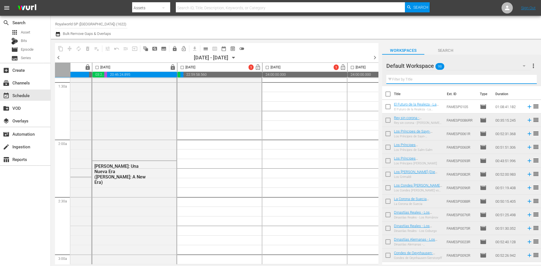
click at [456, 77] on input "text" at bounding box center [461, 79] width 150 height 9
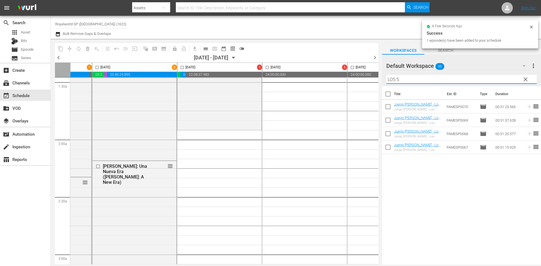
drag, startPoint x: 410, startPoint y: 79, endPoint x: 365, endPoint y: 76, distance: 45.2
click at [365, 76] on div "content_copy compress autorenew_outlined delete_forever_outlined playlist_remov…" at bounding box center [296, 152] width 490 height 226
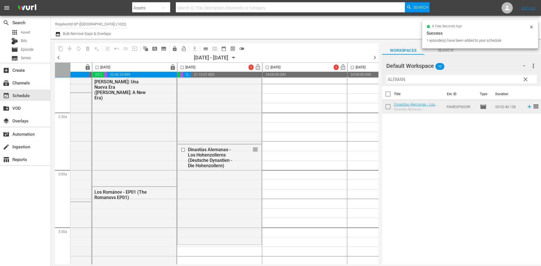
scroll to position [338, 148]
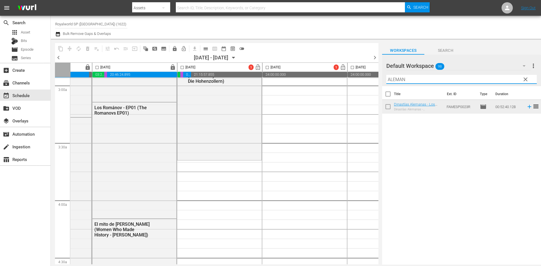
drag, startPoint x: 416, startPoint y: 81, endPoint x: 356, endPoint y: 77, distance: 60.4
click at [356, 77] on div "content_copy compress autorenew_outlined delete_forever_outlined playlist_remov…" at bounding box center [296, 152] width 490 height 226
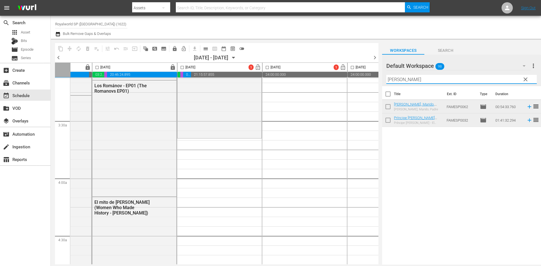
scroll to position [394, 148]
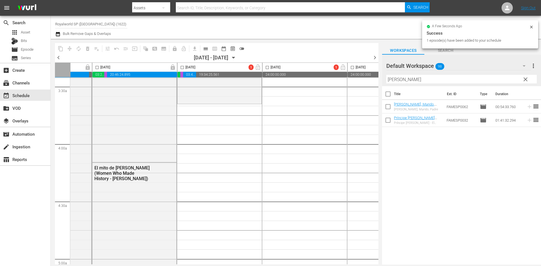
drag, startPoint x: 430, startPoint y: 78, endPoint x: 363, endPoint y: 75, distance: 66.6
click at [364, 75] on div "content_copy compress autorenew_outlined delete_forever_outlined playlist_remov…" at bounding box center [296, 152] width 490 height 226
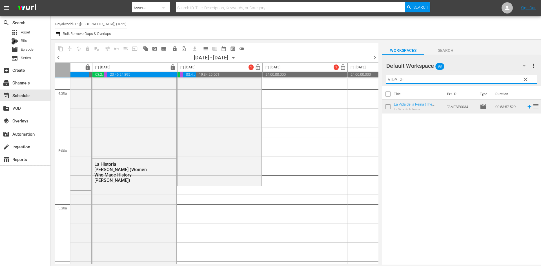
scroll to position [564, 148]
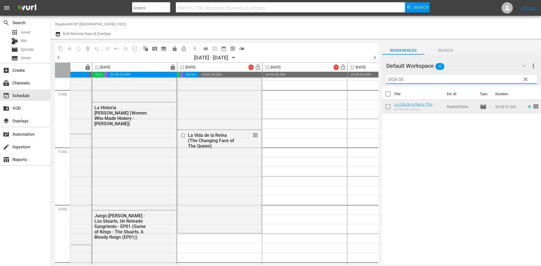
drag, startPoint x: 430, startPoint y: 81, endPoint x: 376, endPoint y: 76, distance: 54.6
click at [376, 76] on div "content_copy compress autorenew_outlined delete_forever_outlined playlist_remov…" at bounding box center [296, 152] width 490 height 226
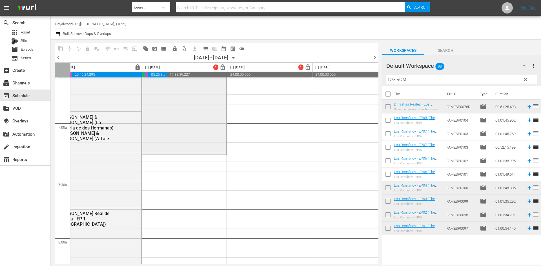
scroll to position [761, 184]
drag, startPoint x: 429, startPoint y: 79, endPoint x: 382, endPoint y: 76, distance: 46.7
click at [382, 76] on div "Default Workspace 98 Default more_vert clear Filter by Title LOS ROM" at bounding box center [461, 71] width 159 height 32
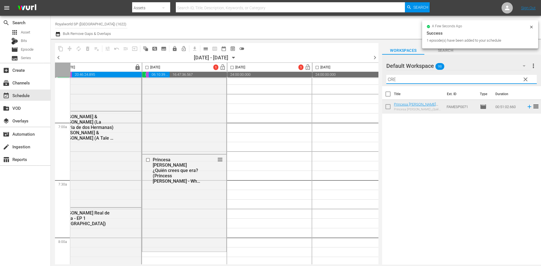
drag, startPoint x: 419, startPoint y: 78, endPoint x: 374, endPoint y: 78, distance: 45.7
click at [374, 78] on div "content_copy compress autorenew_outlined delete_forever_outlined playlist_remov…" at bounding box center [296, 152] width 490 height 226
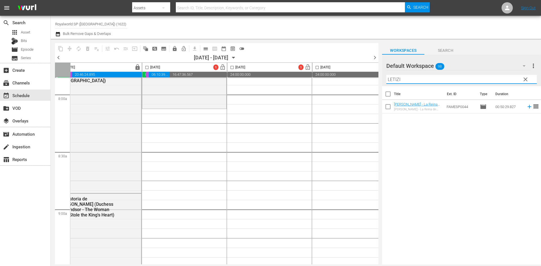
scroll to position [930, 184]
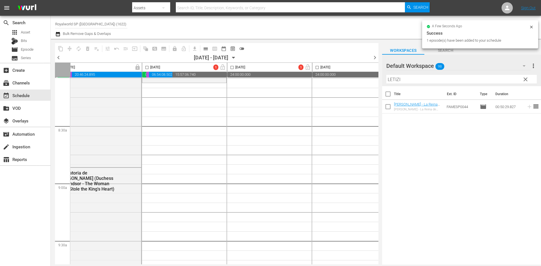
click at [365, 77] on div "content_copy compress autorenew_outlined delete_forever_outlined playlist_remov…" at bounding box center [296, 152] width 490 height 226
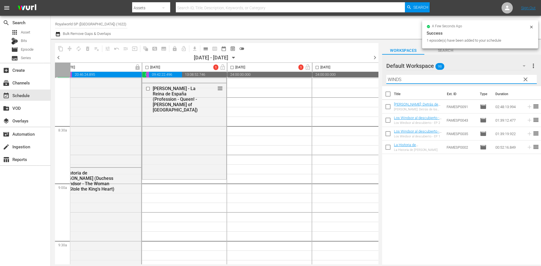
drag, startPoint x: 415, startPoint y: 79, endPoint x: 377, endPoint y: 75, distance: 37.7
click at [378, 73] on div "content_copy compress autorenew_outlined delete_forever_outlined playlist_remov…" at bounding box center [296, 152] width 490 height 226
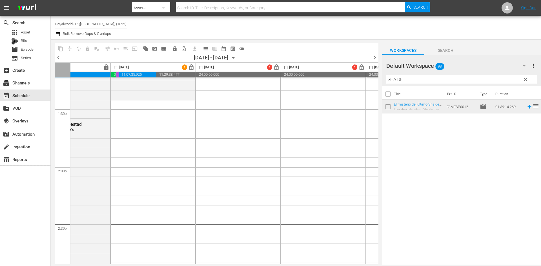
scroll to position [1522, 215]
drag, startPoint x: 433, startPoint y: 79, endPoint x: 342, endPoint y: 76, distance: 91.1
click at [342, 76] on div "content_copy compress autorenew_outlined delete_forever_outlined playlist_remov…" at bounding box center [296, 152] width 490 height 226
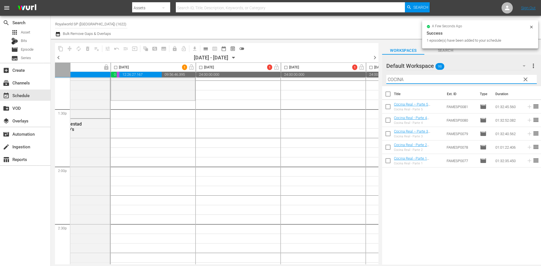
drag, startPoint x: 441, startPoint y: 78, endPoint x: 357, endPoint y: 79, distance: 84.3
click at [357, 79] on div "content_copy compress autorenew_outlined delete_forever_outlined playlist_remov…" at bounding box center [296, 152] width 490 height 226
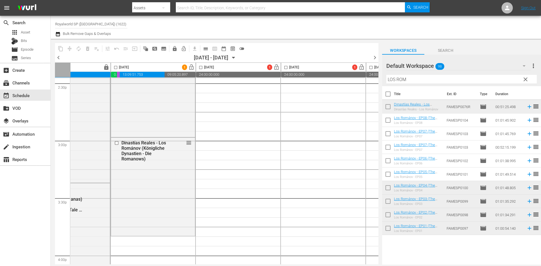
scroll to position [1719, 215]
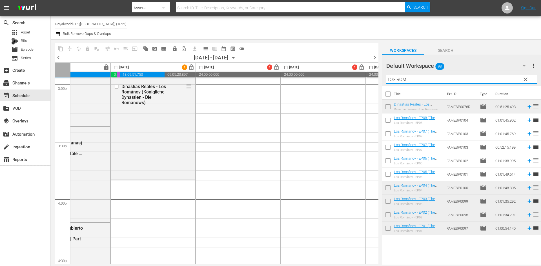
drag, startPoint x: 415, startPoint y: 77, endPoint x: 367, endPoint y: 77, distance: 48.2
click at [367, 76] on div "content_copy compress autorenew_outlined delete_forever_outlined playlist_remov…" at bounding box center [296, 152] width 490 height 226
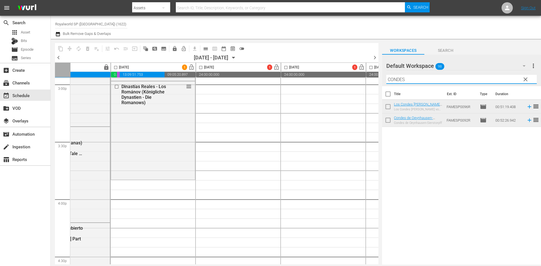
type input "CONDES"
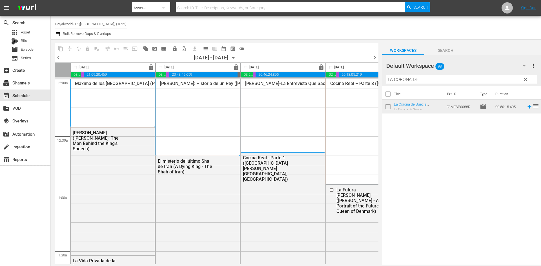
scroll to position [2576, 215]
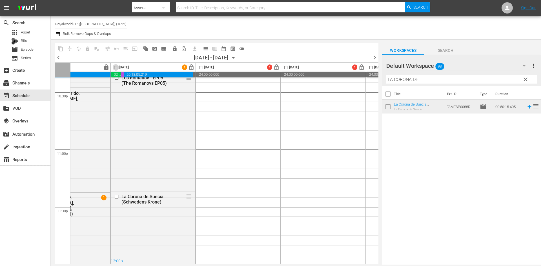
click at [115, 68] on input "checkbox" at bounding box center [115, 68] width 6 height 6
click at [70, 48] on span "compress" at bounding box center [70, 49] width 6 height 6
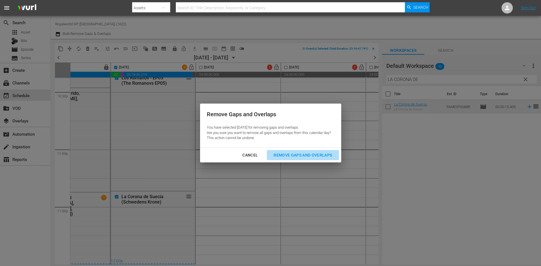
click at [316, 152] on div "Remove Gaps and Overlaps" at bounding box center [302, 155] width 67 height 7
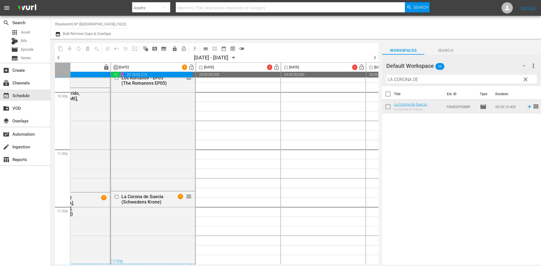
click at [116, 69] on input "checkbox" at bounding box center [115, 68] width 6 height 6
click at [70, 48] on span "compress" at bounding box center [70, 49] width 6 height 6
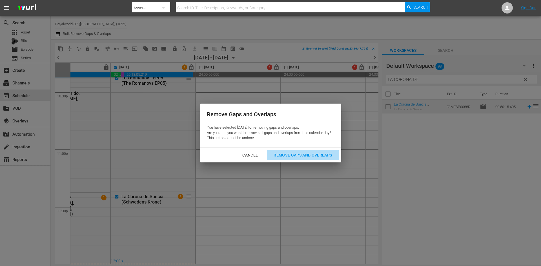
click at [304, 152] on button "Remove Gaps and Overlaps" at bounding box center [303, 155] width 72 height 10
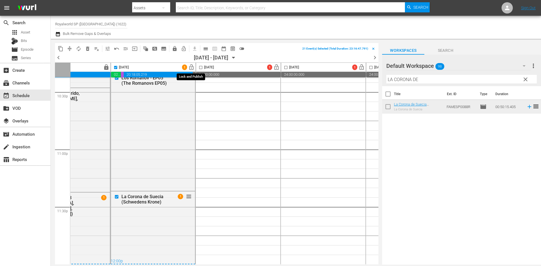
checkbox input "false"
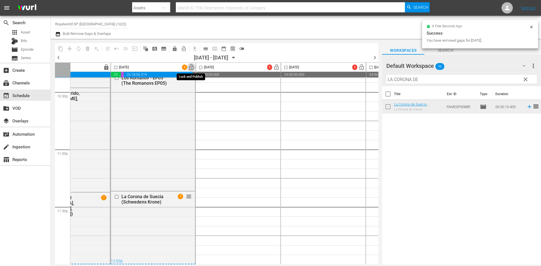
click at [191, 69] on span "lock_open" at bounding box center [191, 67] width 6 height 6
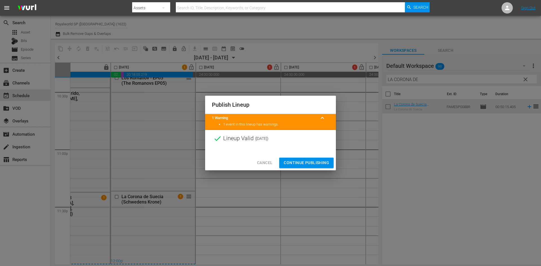
click at [321, 164] on span "Continue Publishing" at bounding box center [306, 162] width 45 height 7
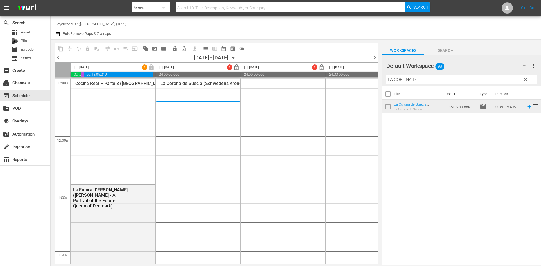
scroll to position [0, 259]
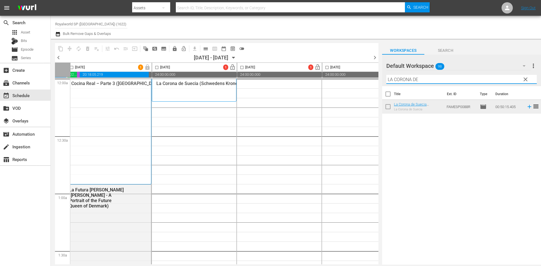
drag, startPoint x: 419, startPoint y: 80, endPoint x: 325, endPoint y: 87, distance: 94.7
click at [348, 81] on div "content_copy compress autorenew_outlined delete_forever_outlined playlist_remov…" at bounding box center [296, 152] width 490 height 226
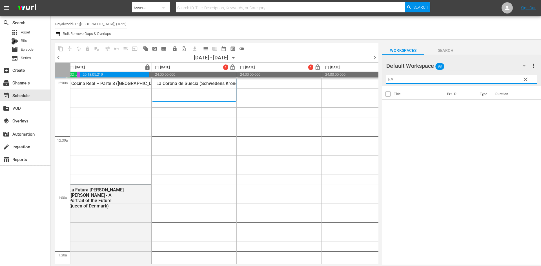
type input "B"
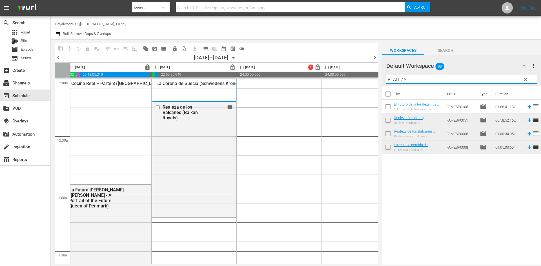
drag, startPoint x: 379, startPoint y: 73, endPoint x: 352, endPoint y: 76, distance: 26.9
click at [352, 76] on div "content_copy compress autorenew_outlined delete_forever_outlined playlist_remov…" at bounding box center [296, 152] width 490 height 226
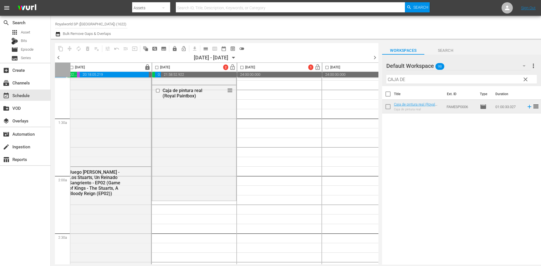
scroll to position [141, 259]
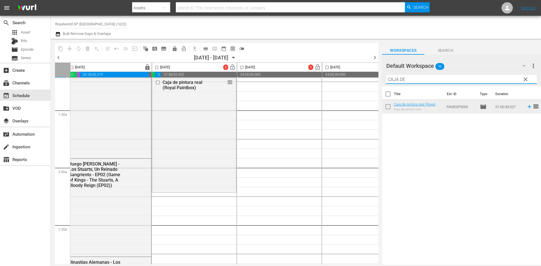
drag, startPoint x: 439, startPoint y: 78, endPoint x: 372, endPoint y: 82, distance: 66.9
click at [372, 82] on div "content_copy compress autorenew_outlined delete_forever_outlined playlist_remov…" at bounding box center [296, 152] width 490 height 226
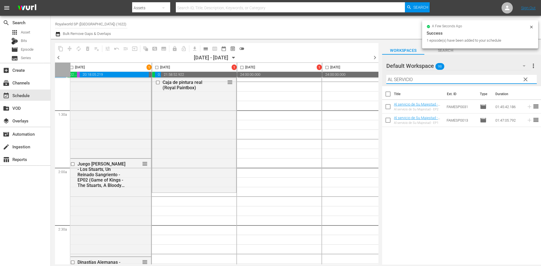
drag, startPoint x: 443, startPoint y: 81, endPoint x: 385, endPoint y: 79, distance: 57.5
click at [385, 79] on div "Default Workspace 98 Default more_vert clear Filter by Title AL SERVICIO" at bounding box center [461, 71] width 159 height 32
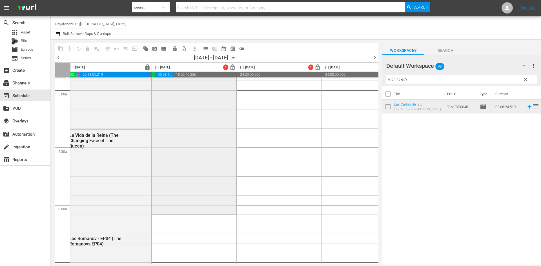
scroll to position [676, 259]
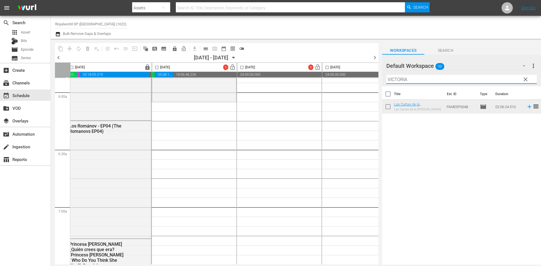
drag, startPoint x: 390, startPoint y: 77, endPoint x: 378, endPoint y: 77, distance: 11.6
click at [378, 77] on div "content_copy compress autorenew_outlined delete_forever_outlined playlist_remov…" at bounding box center [296, 152] width 490 height 226
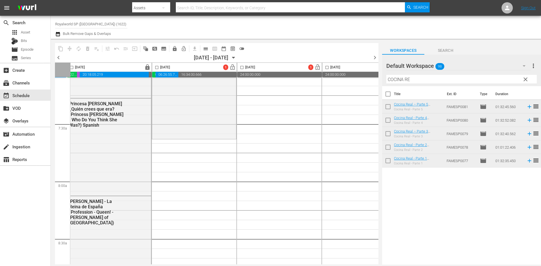
scroll to position [817, 259]
drag, startPoint x: 373, startPoint y: 74, endPoint x: 366, endPoint y: 74, distance: 7.0
click at [366, 74] on div "content_copy compress autorenew_outlined delete_forever_outlined playlist_remov…" at bounding box center [296, 152] width 490 height 226
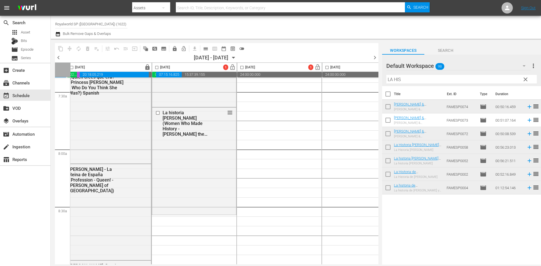
scroll to position [874, 259]
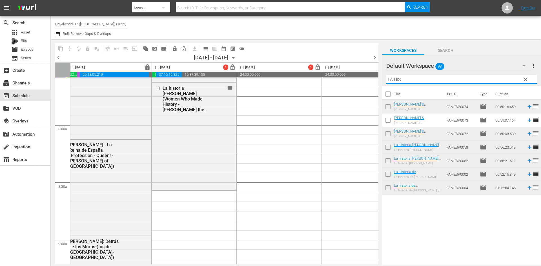
drag, startPoint x: 441, startPoint y: 83, endPoint x: 353, endPoint y: 81, distance: 88.2
click at [353, 81] on div "content_copy compress autorenew_outlined delete_forever_outlined playlist_remov…" at bounding box center [296, 152] width 490 height 226
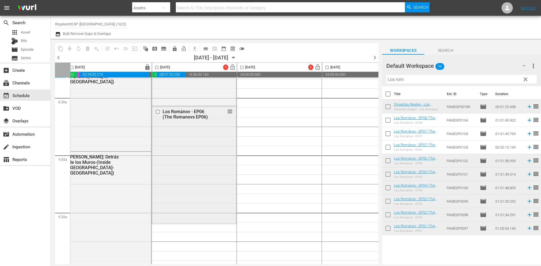
scroll to position [986, 259]
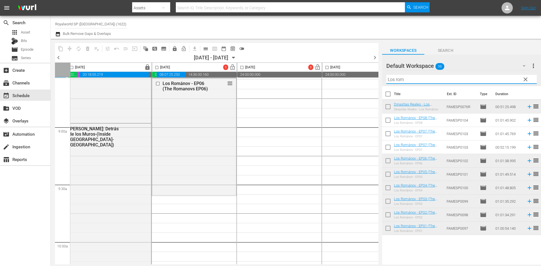
drag, startPoint x: 430, startPoint y: 82, endPoint x: 343, endPoint y: 67, distance: 88.4
click at [343, 67] on div "content_copy compress autorenew_outlined delete_forever_outlined playlist_remov…" at bounding box center [296, 152] width 490 height 226
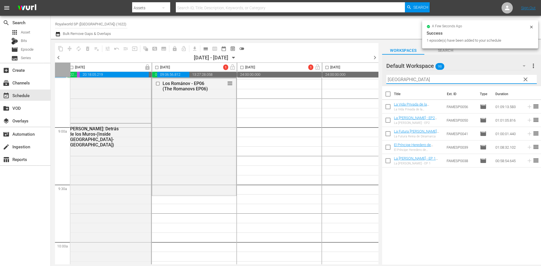
drag, startPoint x: 420, startPoint y: 79, endPoint x: 360, endPoint y: 77, distance: 60.3
click at [362, 77] on div "content_copy compress autorenew_outlined delete_forever_outlined playlist_remov…" at bounding box center [296, 152] width 490 height 226
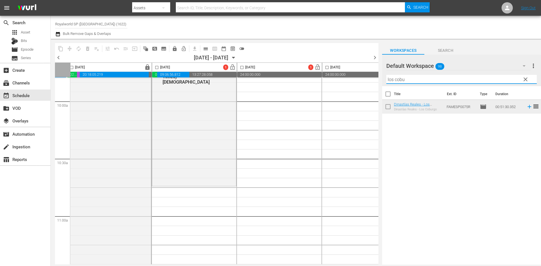
scroll to position [1212, 259]
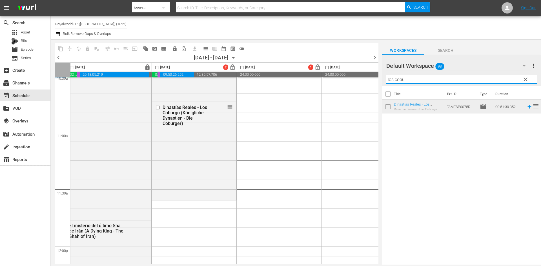
drag, startPoint x: 424, startPoint y: 81, endPoint x: 375, endPoint y: 82, distance: 48.8
click at [375, 82] on div "content_copy compress autorenew_outlined delete_forever_outlined playlist_remov…" at bounding box center [296, 152] width 490 height 226
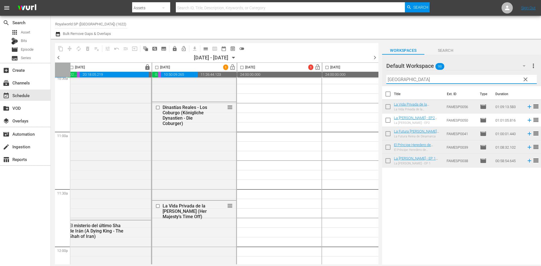
drag, startPoint x: 425, startPoint y: 79, endPoint x: 384, endPoint y: 77, distance: 42.0
click at [384, 77] on div "Default Workspace 98 Default more_vert clear Filter by Title dinamarca" at bounding box center [461, 71] width 159 height 32
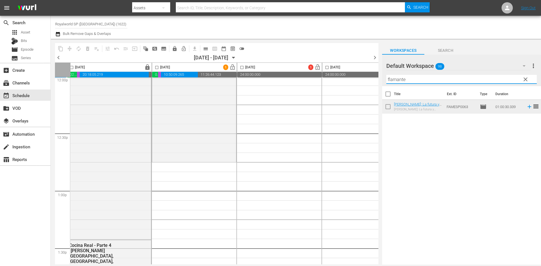
scroll to position [1409, 259]
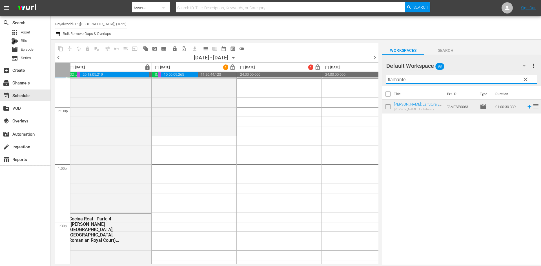
type input "flamante"
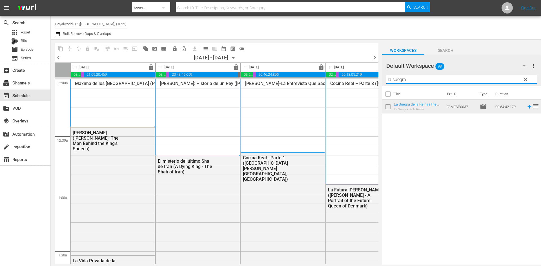
scroll to position [1719, 259]
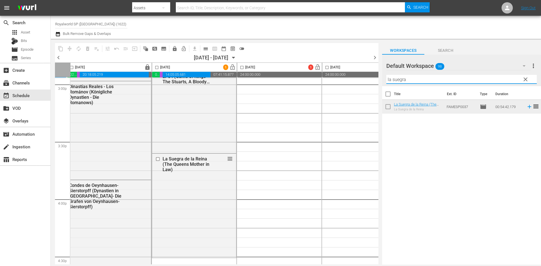
drag, startPoint x: 387, startPoint y: 80, endPoint x: 381, endPoint y: 79, distance: 5.6
click at [381, 79] on div "content_copy compress autorenew_outlined delete_forever_outlined playlist_remov…" at bounding box center [296, 152] width 490 height 226
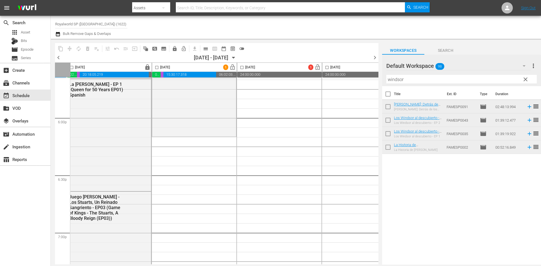
scroll to position [2029, 259]
drag, startPoint x: 450, startPoint y: 76, endPoint x: 365, endPoint y: 74, distance: 85.4
click at [365, 74] on div "content_copy compress autorenew_outlined delete_forever_outlined playlist_remov…" at bounding box center [296, 152] width 490 height 226
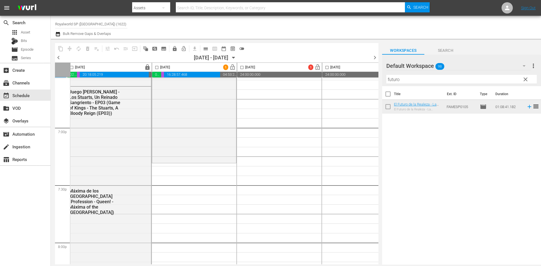
scroll to position [2170, 259]
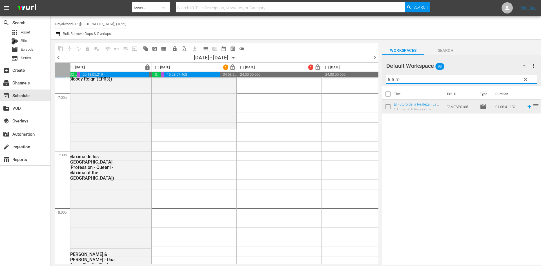
drag, startPoint x: 409, startPoint y: 80, endPoint x: 329, endPoint y: 82, distance: 80.3
click at [329, 82] on div "content_copy compress autorenew_outlined delete_forever_outlined playlist_remov…" at bounding box center [296, 152] width 490 height 226
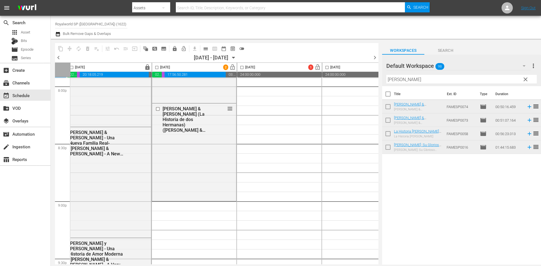
scroll to position [2311, 259]
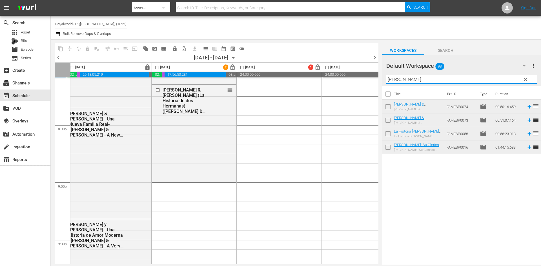
drag, startPoint x: 411, startPoint y: 75, endPoint x: 389, endPoint y: 72, distance: 21.3
click at [389, 72] on div "Default Workspace 98 Default more_vert clear Filter by Title [PERSON_NAME]" at bounding box center [461, 71] width 159 height 32
type input "i"
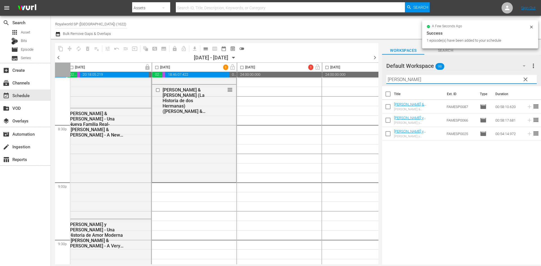
drag, startPoint x: 422, startPoint y: 79, endPoint x: 369, endPoint y: 77, distance: 52.2
click at [371, 77] on div "content_copy compress autorenew_outlined delete_forever_outlined playlist_remov…" at bounding box center [296, 152] width 490 height 226
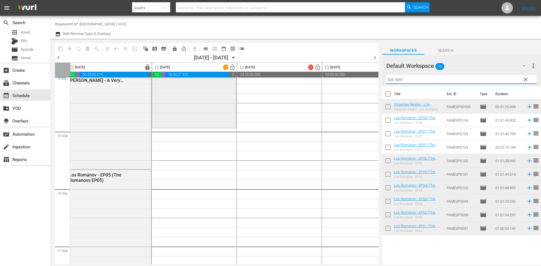
scroll to position [2480, 259]
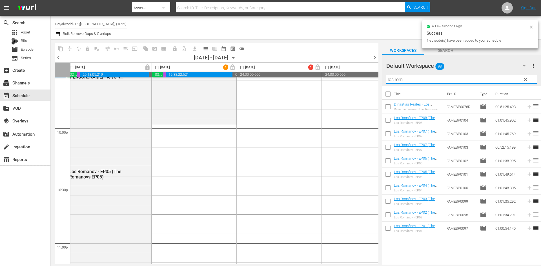
drag, startPoint x: 397, startPoint y: 82, endPoint x: 358, endPoint y: 83, distance: 39.2
click at [358, 83] on div "content_copy compress autorenew_outlined delete_forever_outlined playlist_remov…" at bounding box center [296, 152] width 490 height 226
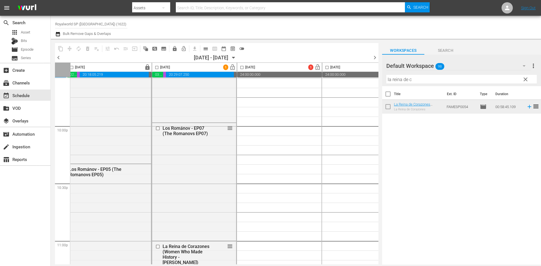
scroll to position [2576, 259]
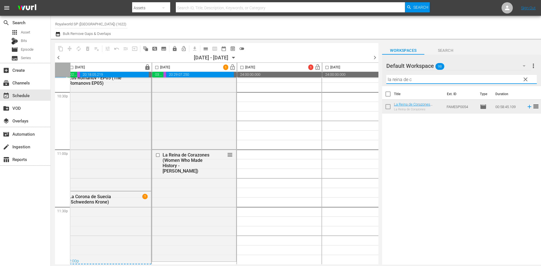
drag, startPoint x: 413, startPoint y: 80, endPoint x: 390, endPoint y: 81, distance: 23.1
click at [390, 81] on input "la reina de c" at bounding box center [461, 79] width 150 height 9
type input "leonor"
click at [158, 69] on input "checkbox" at bounding box center [157, 68] width 6 height 6
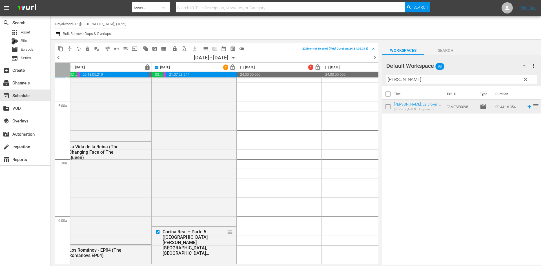
scroll to position [0, 259]
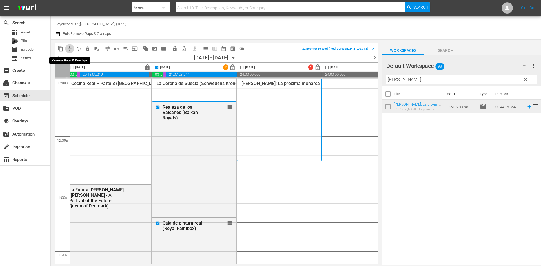
click at [71, 49] on span "compress" at bounding box center [70, 49] width 6 height 6
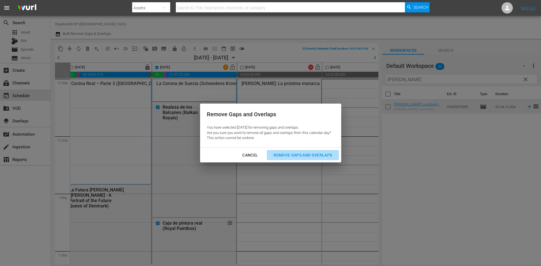
click at [291, 157] on div "Remove Gaps and Overlaps" at bounding box center [302, 155] width 67 height 7
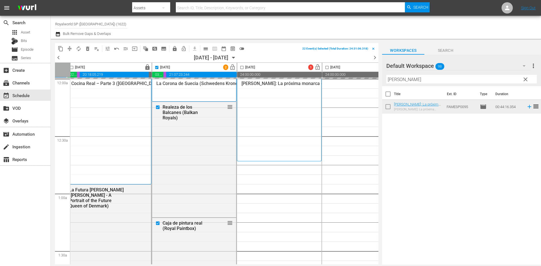
checkbox input "false"
drag, startPoint x: 389, startPoint y: 82, endPoint x: 362, endPoint y: 85, distance: 27.7
click at [362, 85] on div "content_copy compress autorenew_outlined delete_forever_outlined playlist_remov…" at bounding box center [296, 152] width 490 height 226
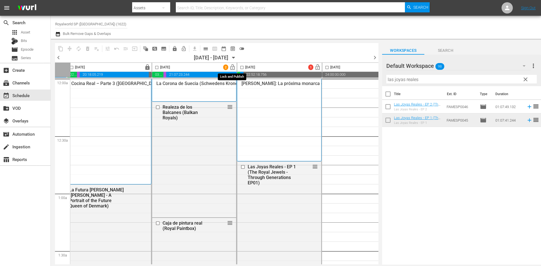
click at [232, 67] on span "lock_open" at bounding box center [232, 67] width 6 height 6
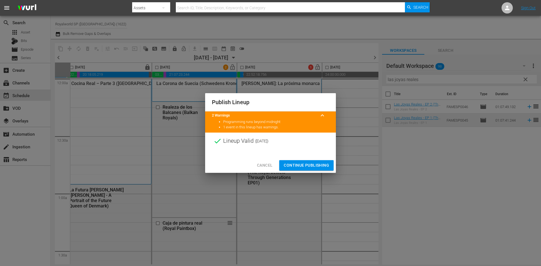
click at [305, 161] on button "Continue Publishing" at bounding box center [306, 165] width 54 height 10
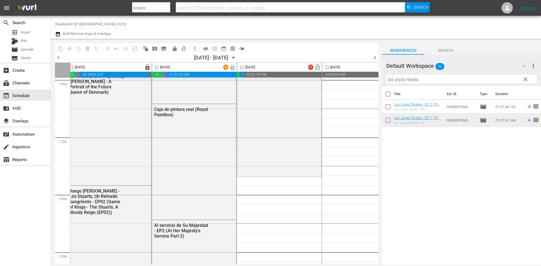
scroll to position [141, 259]
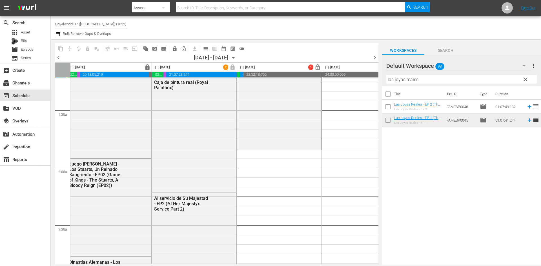
click at [442, 71] on div "Default Workspace 98 Default more_vert clear Filter by Title las joyas reales" at bounding box center [461, 71] width 159 height 32
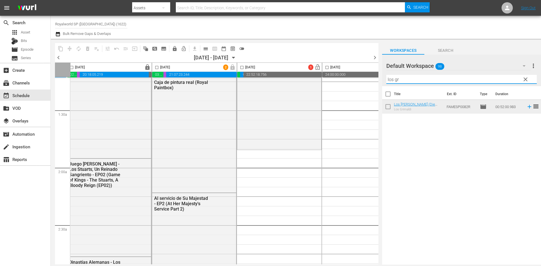
type input "los gr"
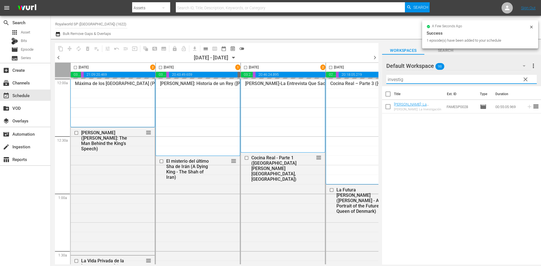
click at [382, 79] on div "Default Workspace 98 Default more_vert clear Filter by Title investig" at bounding box center [461, 71] width 159 height 32
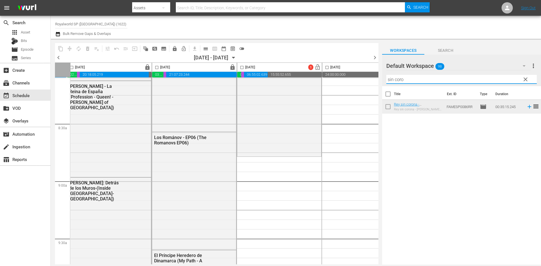
scroll to position [930, 259]
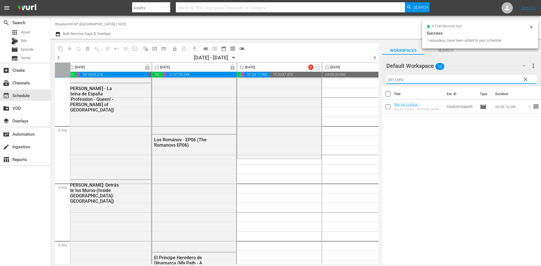
drag, startPoint x: 426, startPoint y: 78, endPoint x: 370, endPoint y: 79, distance: 56.6
click at [370, 79] on div "content_copy compress autorenew_outlined delete_forever_outlined playlist_remov…" at bounding box center [296, 152] width 490 height 226
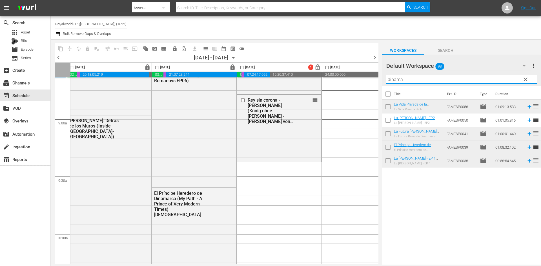
scroll to position [1014, 259]
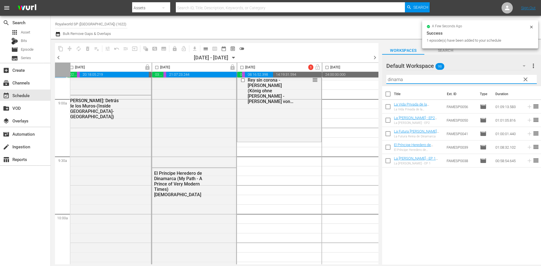
drag, startPoint x: 413, startPoint y: 78, endPoint x: 362, endPoint y: 82, distance: 50.6
click at [365, 80] on div "content_copy compress autorenew_outlined delete_forever_outlined playlist_remov…" at bounding box center [296, 152] width 490 height 226
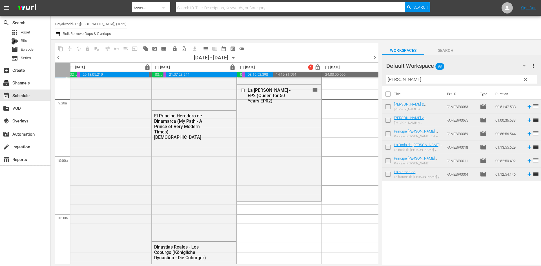
scroll to position [1155, 259]
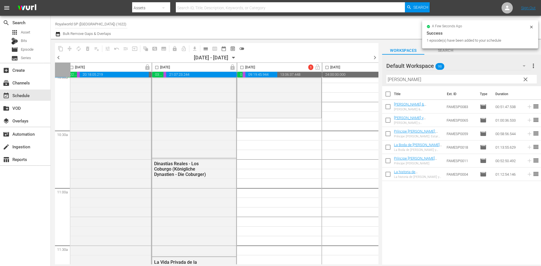
click at [369, 74] on div "content_copy compress autorenew_outlined delete_forever_outlined playlist_remov…" at bounding box center [296, 152] width 490 height 226
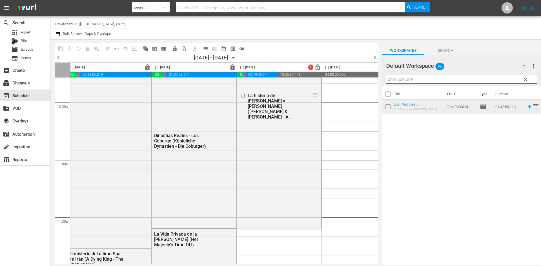
scroll to position [1240, 259]
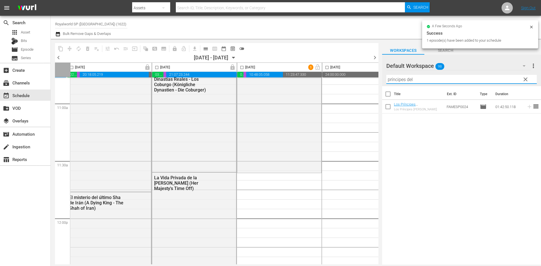
drag, startPoint x: 420, startPoint y: 78, endPoint x: 367, endPoint y: 76, distance: 53.6
click at [367, 76] on div "content_copy compress autorenew_outlined delete_forever_outlined playlist_remov…" at bounding box center [296, 152] width 490 height 226
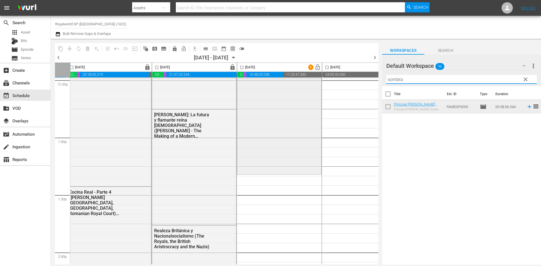
scroll to position [1437, 259]
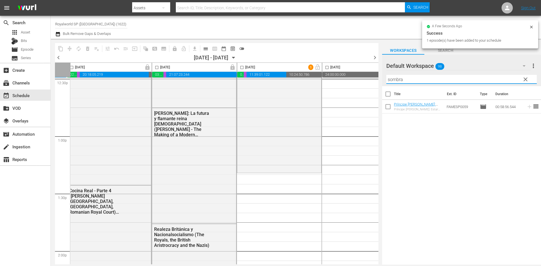
drag, startPoint x: 413, startPoint y: 80, endPoint x: 407, endPoint y: 82, distance: 6.2
click at [378, 81] on div "content_copy compress autorenew_outlined delete_forever_outlined playlist_remov…" at bounding box center [296, 152] width 490 height 226
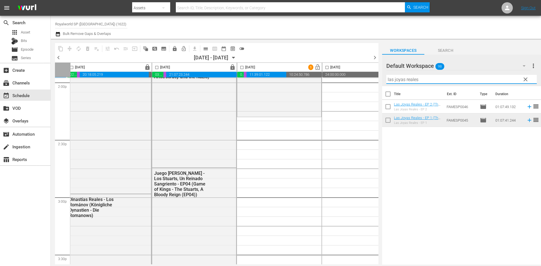
scroll to position [1606, 259]
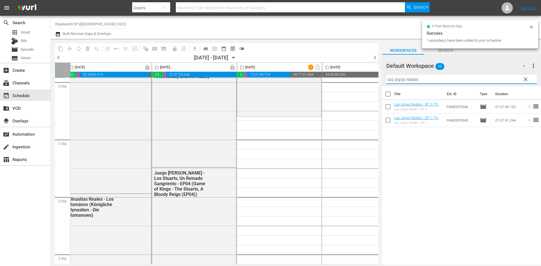
click at [390, 80] on input "las joyas reales" at bounding box center [461, 79] width 150 height 9
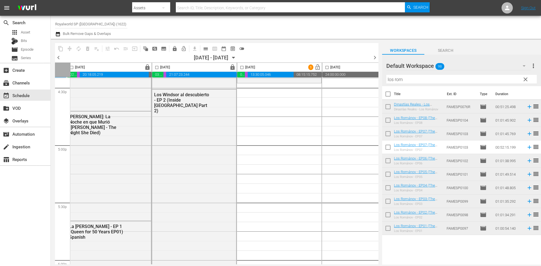
scroll to position [1860, 259]
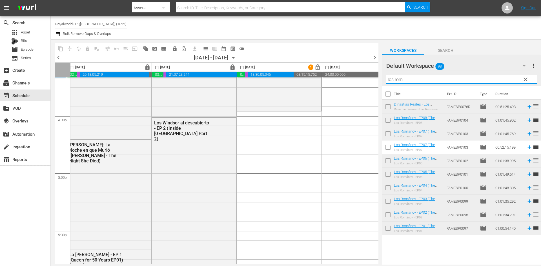
click at [424, 78] on input "los rom" at bounding box center [461, 79] width 150 height 9
click at [425, 78] on input "los rom" at bounding box center [461, 79] width 150 height 9
click at [424, 77] on input "los rom" at bounding box center [461, 79] width 150 height 9
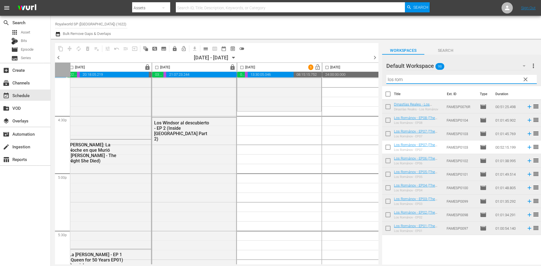
click at [424, 77] on input "los rom" at bounding box center [461, 79] width 150 height 9
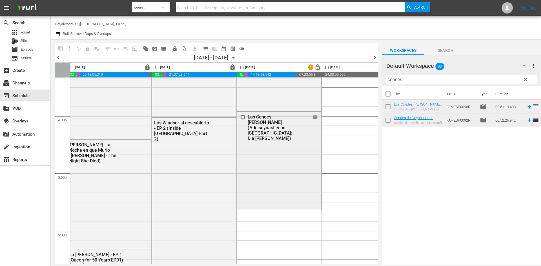
scroll to position [1888, 259]
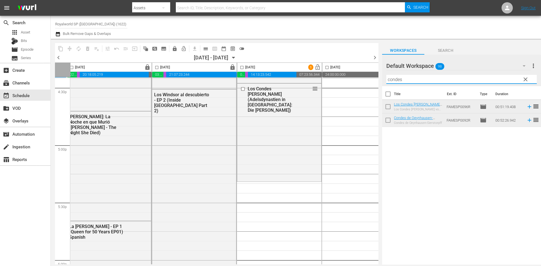
drag, startPoint x: 419, startPoint y: 79, endPoint x: 377, endPoint y: 78, distance: 41.7
click at [377, 78] on div "content_copy compress autorenew_outlined delete_forever_outlined playlist_remov…" at bounding box center [296, 152] width 490 height 226
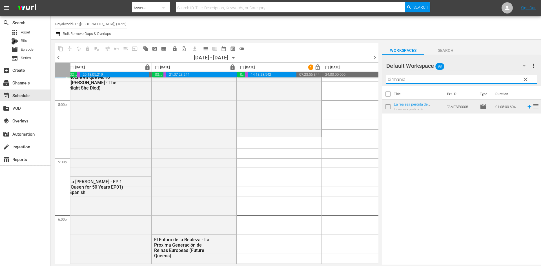
scroll to position [1972, 259]
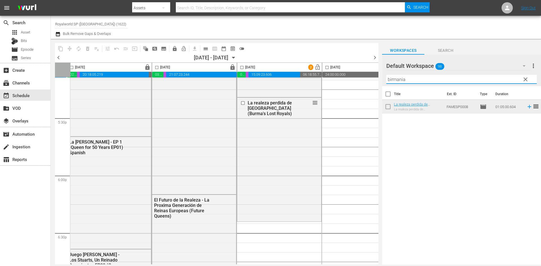
drag, startPoint x: 421, startPoint y: 81, endPoint x: 366, endPoint y: 77, distance: 55.4
click at [366, 77] on div "content_copy compress autorenew_outlined delete_forever_outlined playlist_remov…" at bounding box center [296, 152] width 490 height 226
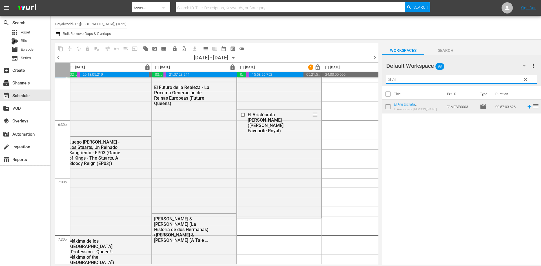
drag, startPoint x: 436, startPoint y: 76, endPoint x: 377, endPoint y: 82, distance: 59.4
click at [377, 82] on div "content_copy compress autorenew_outlined delete_forever_outlined playlist_remov…" at bounding box center [296, 152] width 490 height 226
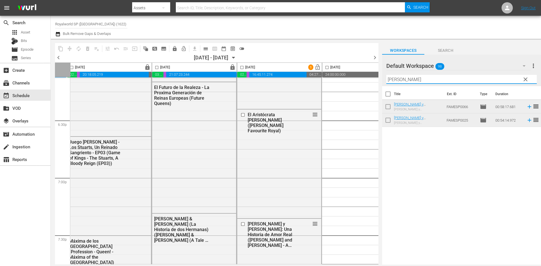
drag, startPoint x: 417, startPoint y: 78, endPoint x: 357, endPoint y: 78, distance: 60.0
click at [357, 78] on div "content_copy compress autorenew_outlined delete_forever_outlined playlist_remov…" at bounding box center [296, 152] width 490 height 226
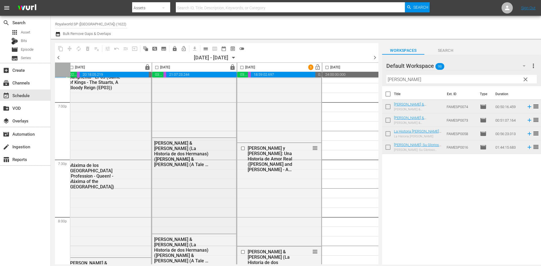
scroll to position [2170, 259]
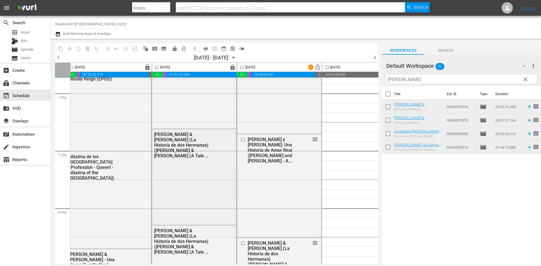
click at [195, 147] on div "[PERSON_NAME] & [PERSON_NAME] (La Historia de dos Hermanas) ([PERSON_NAME] & [P…" at bounding box center [181, 145] width 55 height 27
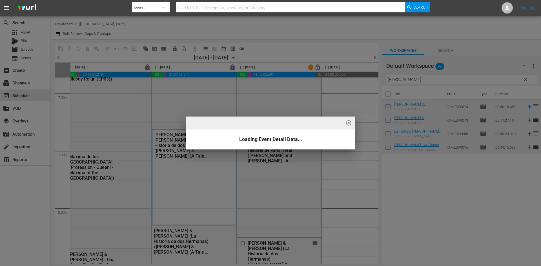
click at [352, 123] on button "highlight_off_icon" at bounding box center [348, 123] width 13 height 13
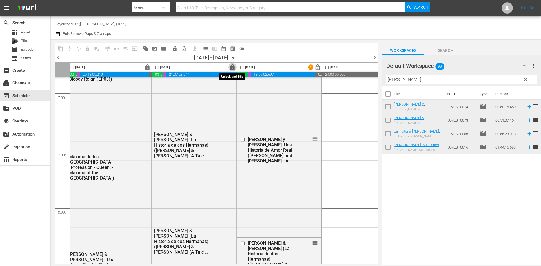
click at [232, 68] on span "lock" at bounding box center [232, 67] width 6 height 6
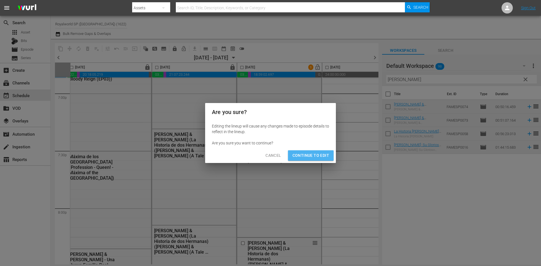
click at [309, 153] on span "Continue to Edit" at bounding box center [310, 155] width 37 height 7
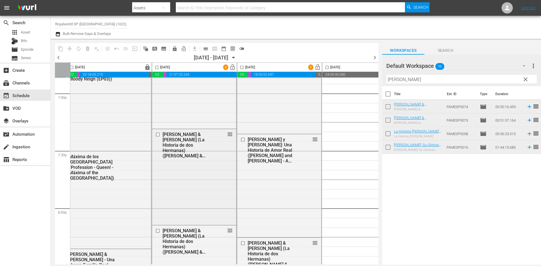
click at [158, 134] on input "checkbox" at bounding box center [159, 134] width 6 height 5
click at [89, 49] on span "delete_forever_outlined" at bounding box center [88, 49] width 6 height 6
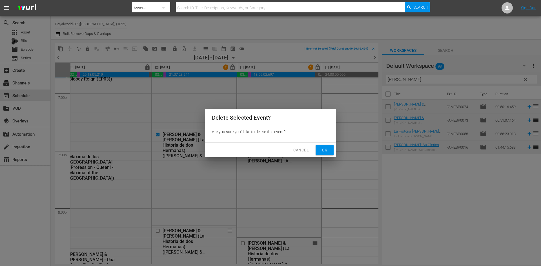
click at [322, 155] on button "Ok" at bounding box center [325, 150] width 18 height 10
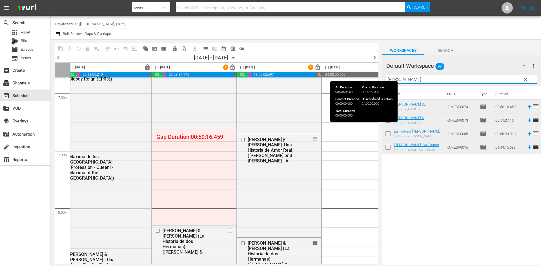
drag, startPoint x: 453, startPoint y: 81, endPoint x: 370, endPoint y: 73, distance: 83.8
click at [370, 73] on div "content_copy compress autorenew_outlined delete_forever_outlined playlist_remov…" at bounding box center [296, 152] width 490 height 226
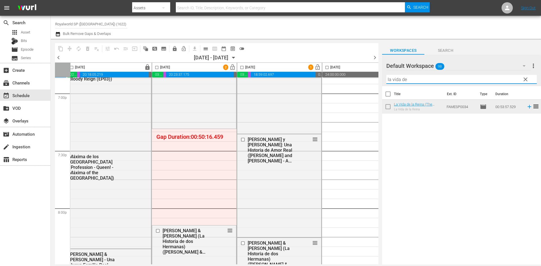
type input "la vida de"
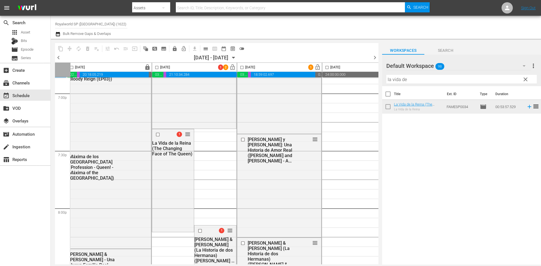
click at [156, 68] on input "checkbox" at bounding box center [157, 68] width 6 height 6
click at [72, 50] on span "compress" at bounding box center [70, 49] width 6 height 6
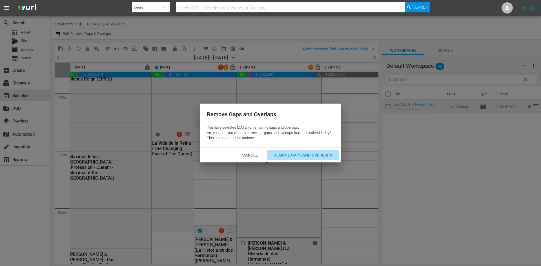
click at [310, 156] on div "Remove Gaps and Overlaps" at bounding box center [302, 155] width 67 height 7
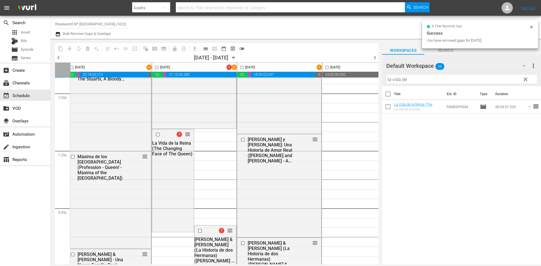
checkbox input "false"
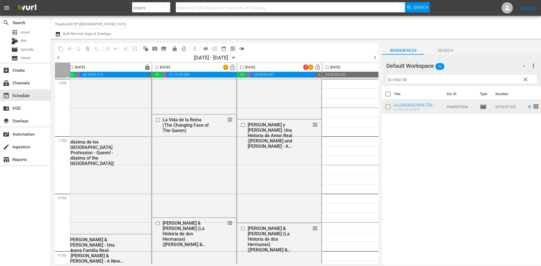
scroll to position [2188, 259]
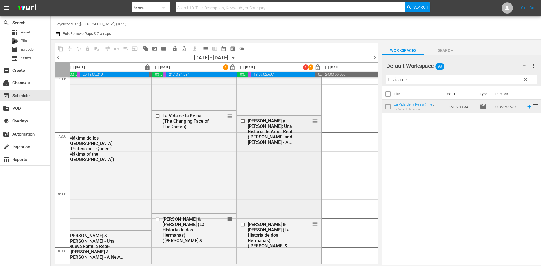
click at [243, 120] on input "checkbox" at bounding box center [244, 121] width 6 height 5
click at [87, 50] on span "delete_forever_outlined" at bounding box center [88, 49] width 6 height 6
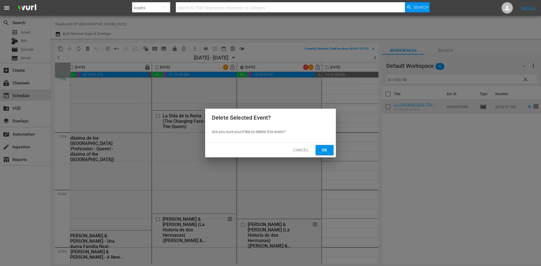
click at [330, 152] on button "Ok" at bounding box center [325, 150] width 18 height 10
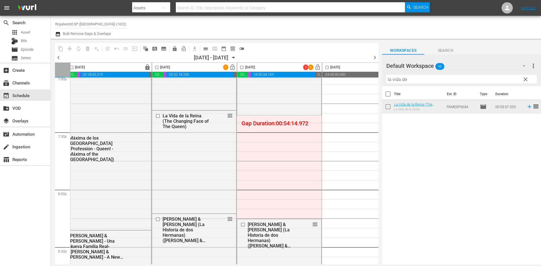
click at [242, 68] on input "checkbox" at bounding box center [242, 68] width 6 height 6
click at [72, 49] on span "compress" at bounding box center [70, 49] width 6 height 6
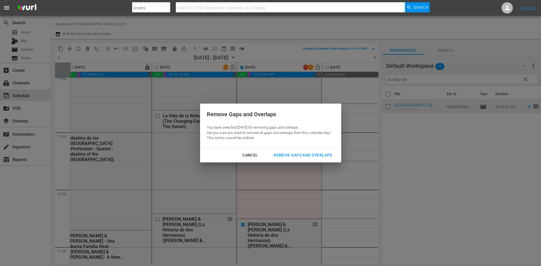
click at [288, 151] on button "Remove Gaps and Overlaps" at bounding box center [303, 155] width 72 height 10
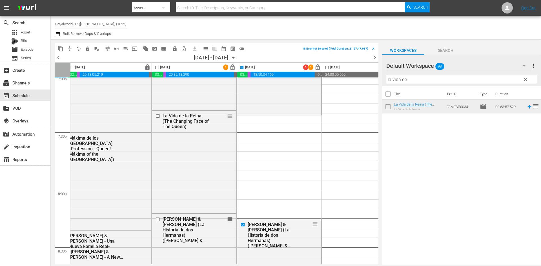
checkbox input "false"
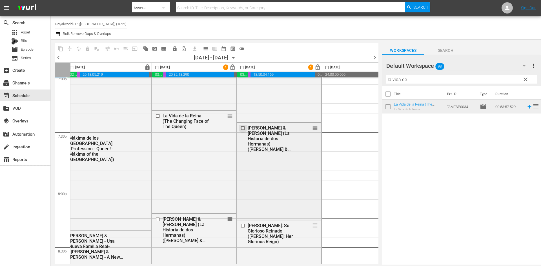
click at [243, 127] on input "checkbox" at bounding box center [244, 128] width 6 height 5
click at [88, 51] on span "delete_forever_outlined" at bounding box center [88, 49] width 6 height 6
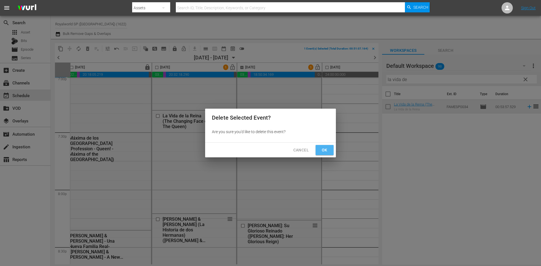
click at [323, 148] on span "Ok" at bounding box center [324, 150] width 9 height 7
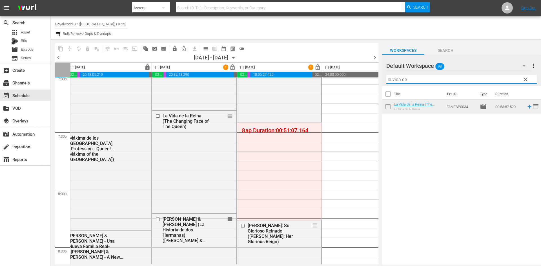
drag, startPoint x: 424, startPoint y: 80, endPoint x: 354, endPoint y: 77, distance: 69.1
click at [354, 77] on div "content_copy compress autorenew_outlined delete_forever_outlined playlist_remov…" at bounding box center [296, 152] width 490 height 226
type input "dentro del"
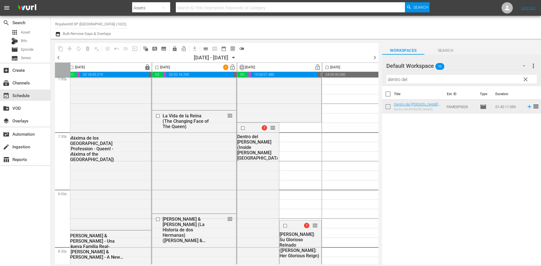
click at [243, 68] on input "checkbox" at bounding box center [242, 68] width 6 height 6
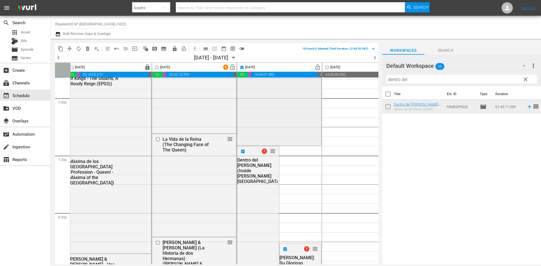
scroll to position [2217, 259]
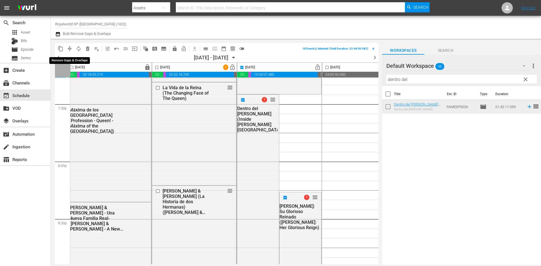
click at [68, 48] on span "compress" at bounding box center [70, 49] width 6 height 6
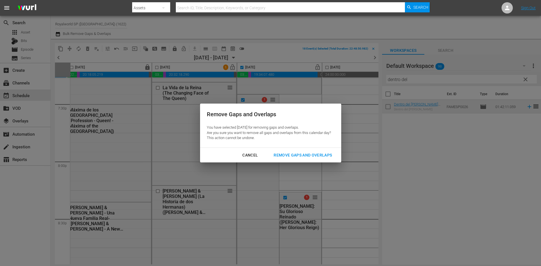
click at [289, 156] on div "Remove Gaps and Overlaps" at bounding box center [302, 155] width 67 height 7
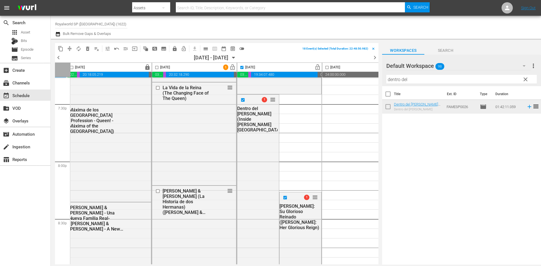
checkbox input "false"
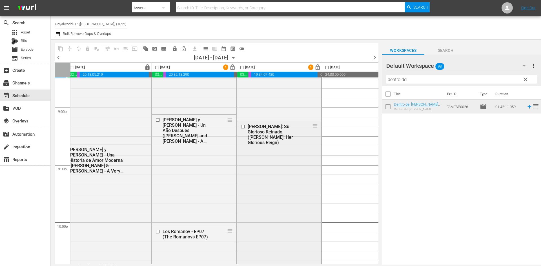
scroll to position [2329, 259]
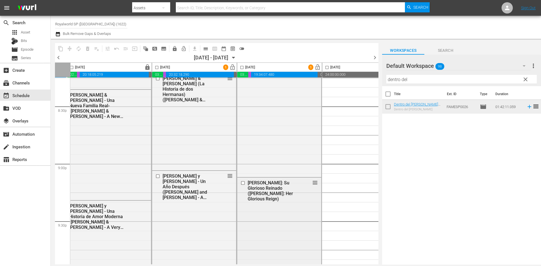
click at [245, 183] on input "checkbox" at bounding box center [244, 183] width 6 height 5
click at [91, 50] on button "delete_forever_outlined" at bounding box center [87, 48] width 9 height 9
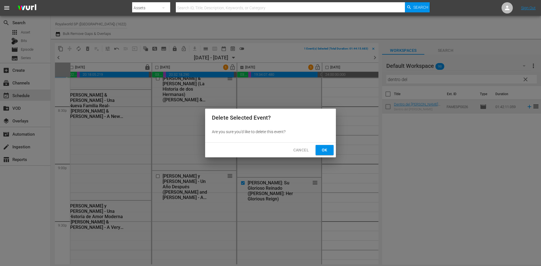
click at [317, 152] on button "Ok" at bounding box center [325, 150] width 18 height 10
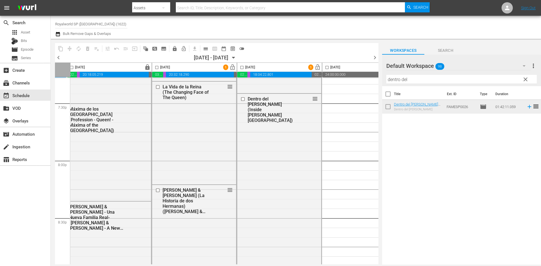
scroll to position [2273, 259]
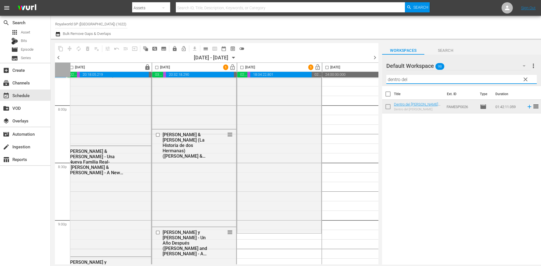
drag, startPoint x: 428, startPoint y: 81, endPoint x: 365, endPoint y: 81, distance: 63.7
click at [365, 81] on div "content_copy compress autorenew_outlined delete_forever_outlined playlist_remov…" at bounding box center [296, 152] width 490 height 226
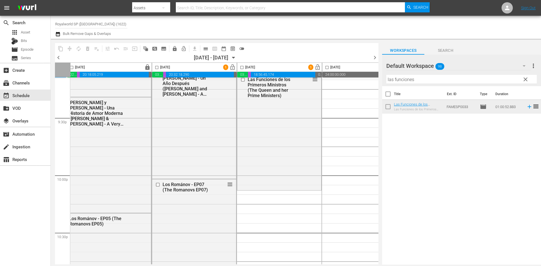
scroll to position [2442, 259]
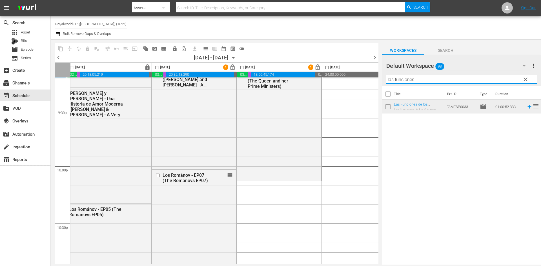
drag, startPoint x: 442, startPoint y: 81, endPoint x: 377, endPoint y: 79, distance: 64.6
click at [377, 79] on div "content_copy compress autorenew_outlined delete_forever_outlined playlist_remov…" at bounding box center [296, 152] width 490 height 226
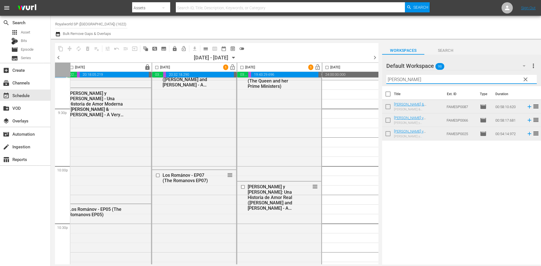
drag, startPoint x: 434, startPoint y: 79, endPoint x: 396, endPoint y: 80, distance: 37.5
click at [372, 83] on div "content_copy compress autorenew_outlined delete_forever_outlined playlist_remov…" at bounding box center [296, 152] width 490 height 226
click at [396, 80] on input "sayn" at bounding box center [461, 79] width 150 height 9
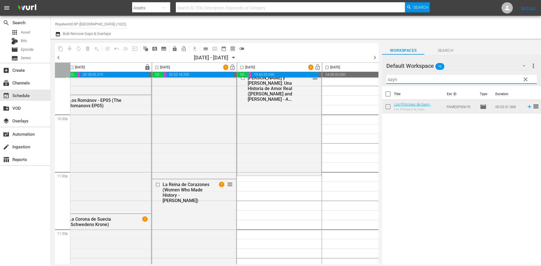
scroll to position [2576, 259]
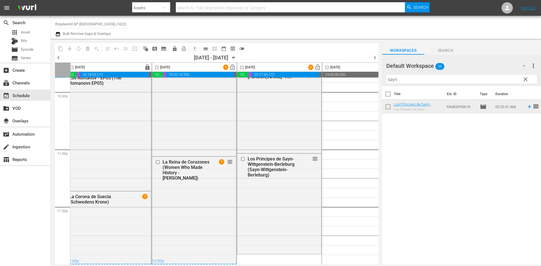
click at [384, 79] on div "Default Workspace 98 Default more_vert clear Filter by Title sayn" at bounding box center [461, 71] width 159 height 32
click at [393, 79] on input "sayn" at bounding box center [461, 79] width 150 height 9
click at [405, 82] on input "sayn" at bounding box center [461, 79] width 150 height 9
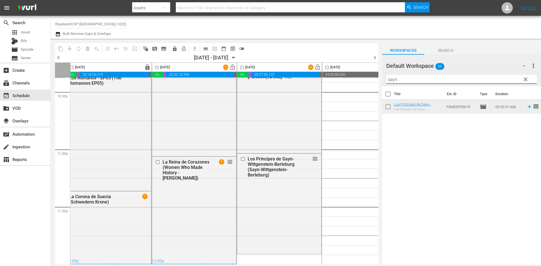
drag, startPoint x: 405, startPoint y: 82, endPoint x: 368, endPoint y: 79, distance: 37.9
click at [368, 79] on div "content_copy compress autorenew_outlined delete_forever_outlined playlist_remov…" at bounding box center [296, 152] width 490 height 226
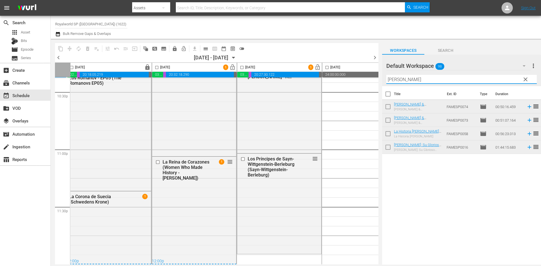
type input "[PERSON_NAME]"
click at [244, 67] on input "checkbox" at bounding box center [242, 68] width 6 height 6
checkbox input "true"
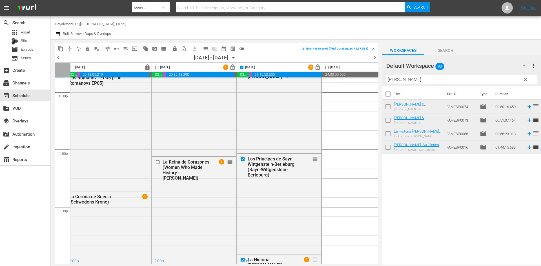
click at [155, 67] on input "checkbox" at bounding box center [157, 68] width 6 height 6
click at [69, 48] on span "compress" at bounding box center [70, 49] width 6 height 6
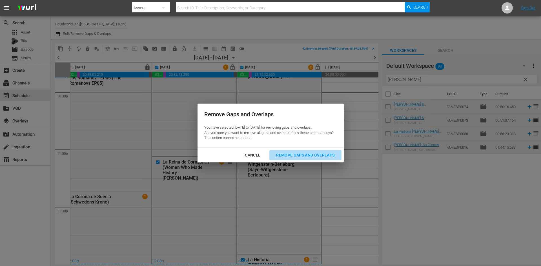
click at [306, 158] on div "Remove Gaps and Overlaps" at bounding box center [305, 155] width 67 height 7
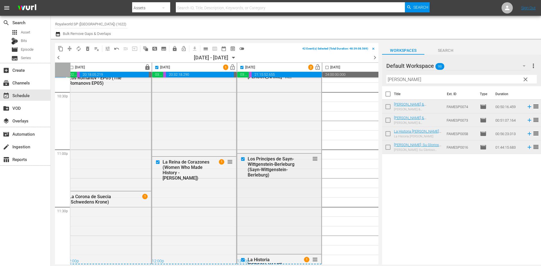
checkbox input "false"
click at [234, 66] on span "lock_open" at bounding box center [232, 67] width 6 height 6
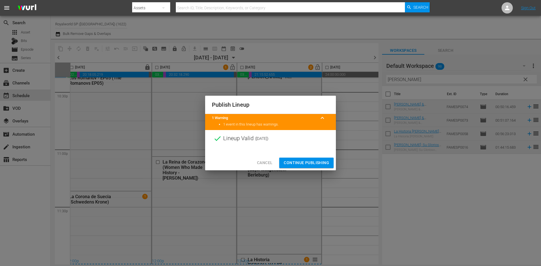
click at [323, 159] on span "Continue Publishing" at bounding box center [306, 162] width 45 height 7
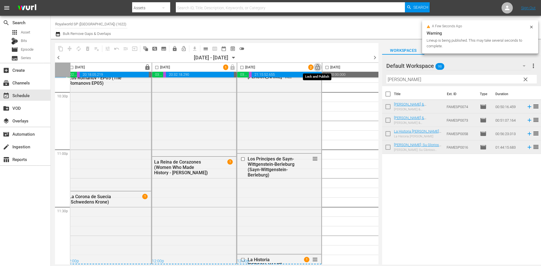
click at [318, 67] on span "lock_open" at bounding box center [317, 67] width 6 height 6
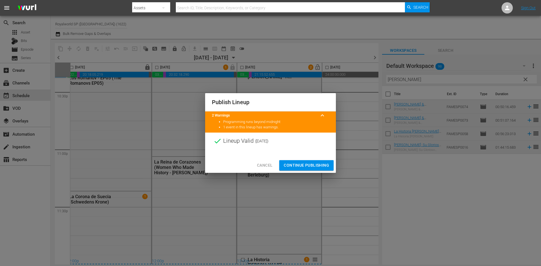
click at [322, 165] on span "Continue Publishing" at bounding box center [306, 165] width 45 height 7
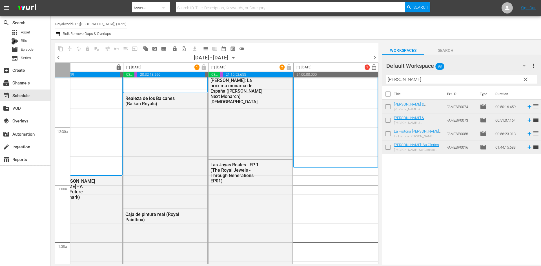
scroll to position [0, 290]
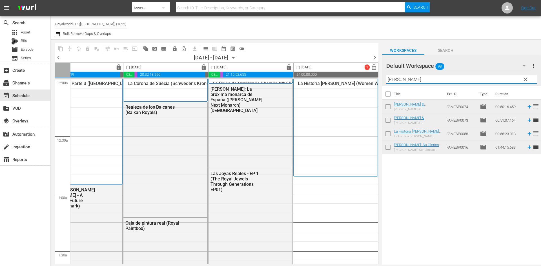
drag, startPoint x: 457, startPoint y: 79, endPoint x: 370, endPoint y: 79, distance: 87.1
click at [370, 79] on div "content_copy compress autorenew_outlined delete_forever_outlined playlist_remov…" at bounding box center [296, 152] width 490 height 226
type input "d"
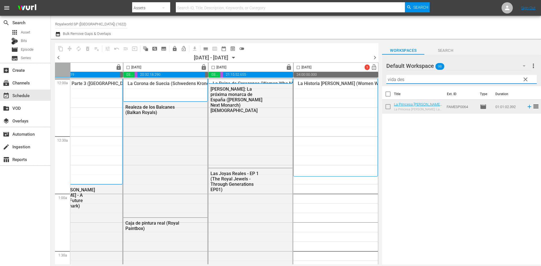
scroll to position [56, 290]
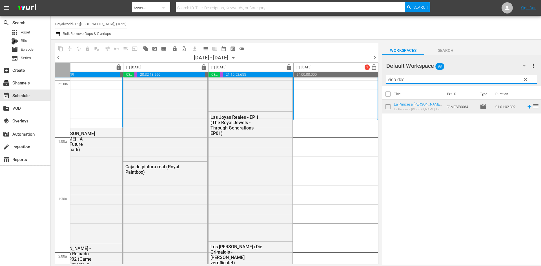
type input "vida des"
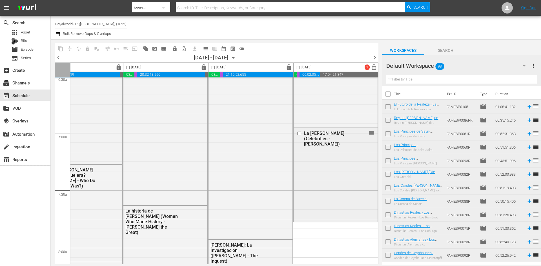
scroll to position [761, 290]
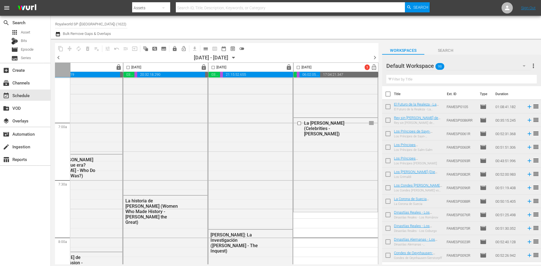
click at [426, 82] on input "text" at bounding box center [461, 79] width 150 height 9
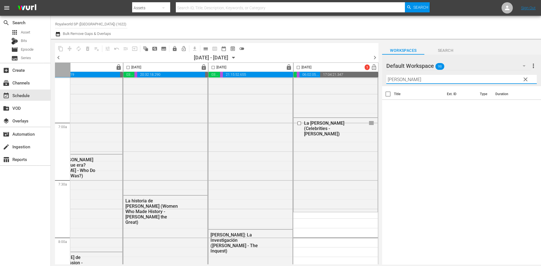
click at [393, 81] on input "[PERSON_NAME]" at bounding box center [461, 79] width 150 height 9
click at [416, 82] on input "[PERSON_NAME]" at bounding box center [461, 79] width 150 height 9
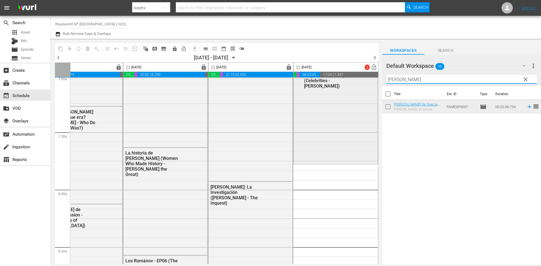
scroll to position [817, 290]
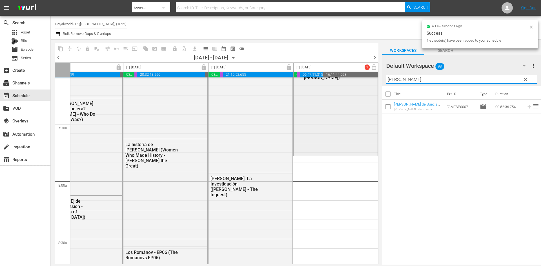
click at [375, 79] on div "content_copy compress autorenew_outlined delete_forever_outlined playlist_remov…" at bounding box center [296, 152] width 490 height 226
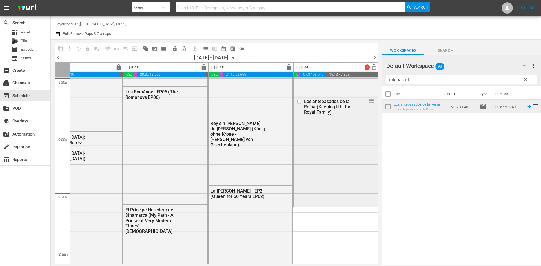
scroll to position [986, 290]
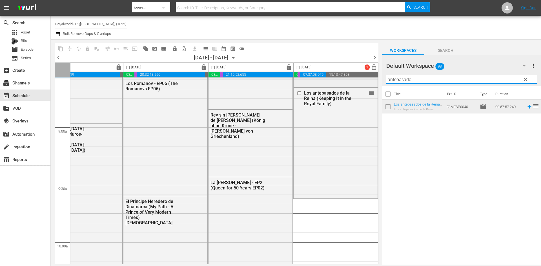
drag, startPoint x: 441, startPoint y: 83, endPoint x: 351, endPoint y: 82, distance: 89.6
click at [351, 82] on div "content_copy compress autorenew_outlined delete_forever_outlined playlist_remov…" at bounding box center [296, 152] width 490 height 226
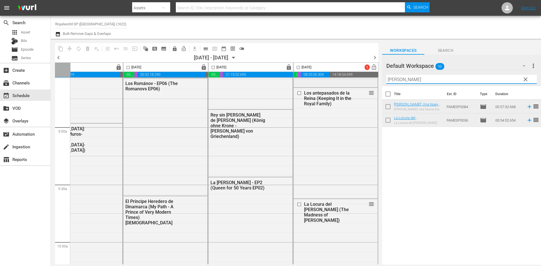
drag, startPoint x: 460, startPoint y: 75, endPoint x: 361, endPoint y: 80, distance: 99.0
click at [364, 80] on div "content_copy compress autorenew_outlined delete_forever_outlined playlist_remov…" at bounding box center [296, 152] width 490 height 226
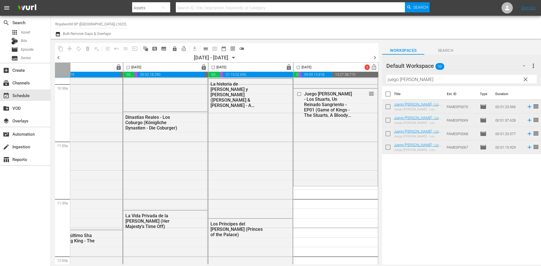
scroll to position [1212, 290]
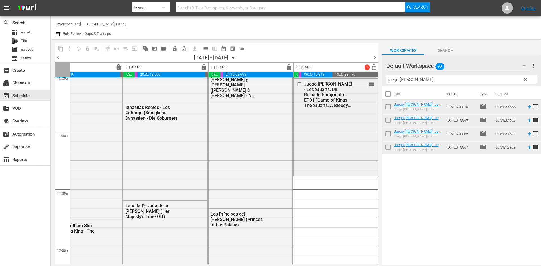
drag, startPoint x: 434, startPoint y: 82, endPoint x: 371, endPoint y: 78, distance: 63.2
click at [371, 78] on div "content_copy compress autorenew_outlined delete_forever_outlined playlist_remov…" at bounding box center [296, 152] width 490 height 226
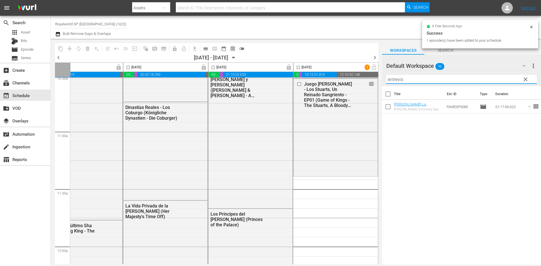
drag, startPoint x: 360, startPoint y: 75, endPoint x: 349, endPoint y: 75, distance: 10.7
click at [350, 74] on div "content_copy compress autorenew_outlined delete_forever_outlined playlist_remov…" at bounding box center [296, 152] width 490 height 226
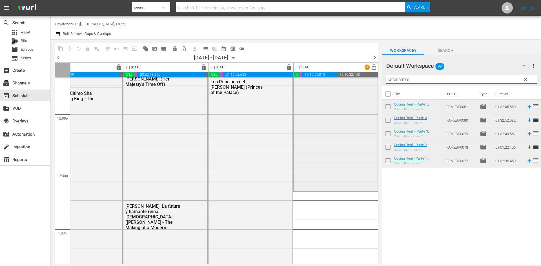
scroll to position [1353, 290]
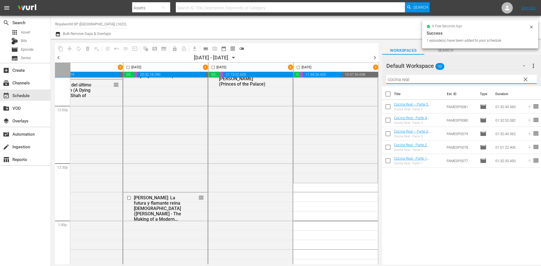
click at [365, 80] on div "content_copy compress autorenew_outlined delete_forever_outlined playlist_remov…" at bounding box center [296, 152] width 490 height 226
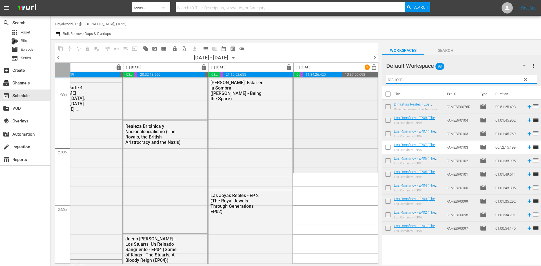
scroll to position [1550, 290]
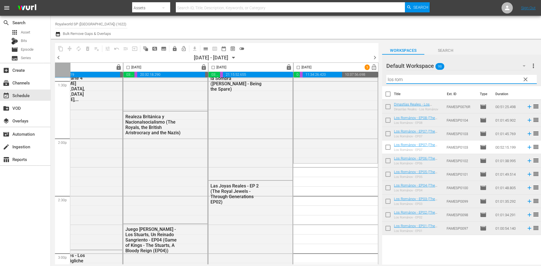
type input "los rom"
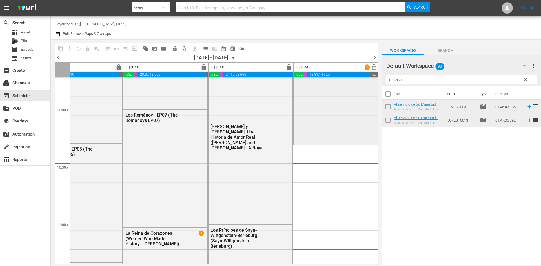
scroll to position [2536, 290]
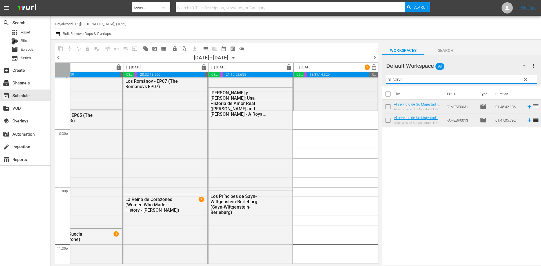
drag, startPoint x: 424, startPoint y: 83, endPoint x: 360, endPoint y: 78, distance: 64.2
click at [360, 78] on div "content_copy compress autorenew_outlined delete_forever_outlined playlist_remov…" at bounding box center [296, 152] width 490 height 226
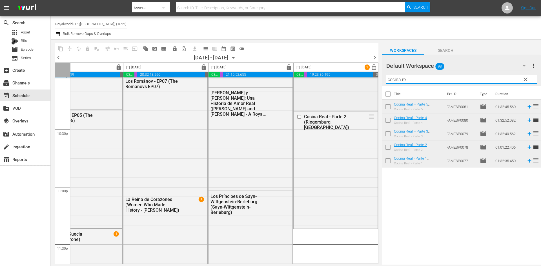
drag, startPoint x: 449, startPoint y: 81, endPoint x: 369, endPoint y: 80, distance: 79.8
click at [369, 80] on div "content_copy compress autorenew_outlined delete_forever_outlined playlist_remov…" at bounding box center [296, 152] width 490 height 226
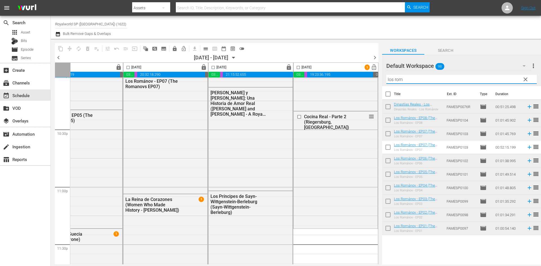
type input "los rom"
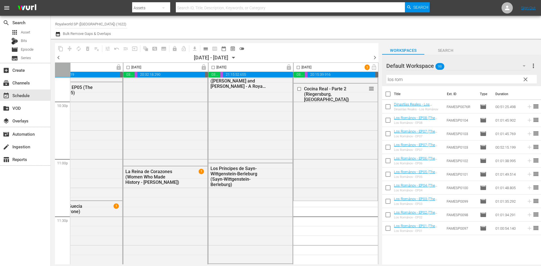
scroll to position [2576, 290]
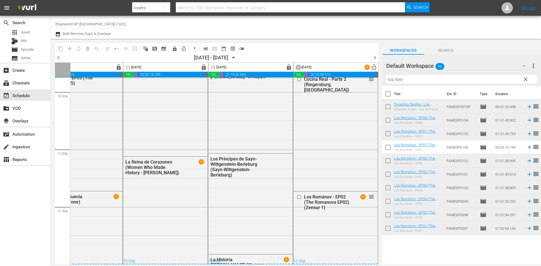
click at [299, 68] on input "checkbox" at bounding box center [298, 68] width 6 height 6
click at [72, 48] on span "compress" at bounding box center [70, 49] width 6 height 6
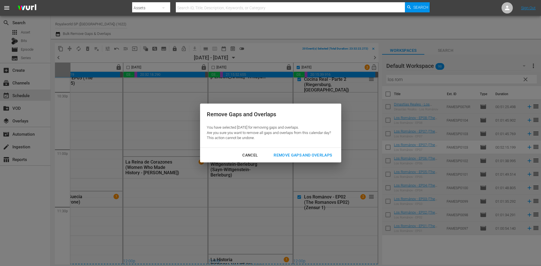
click at [292, 156] on div "Remove Gaps and Overlaps" at bounding box center [302, 155] width 67 height 7
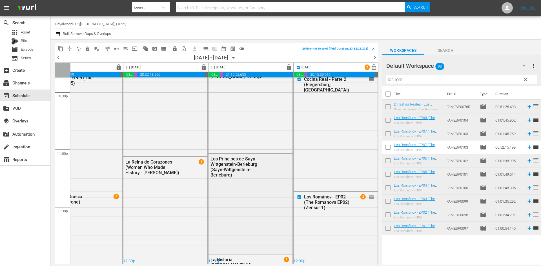
checkbox input "false"
click at [373, 66] on span "lock_open" at bounding box center [374, 67] width 6 height 6
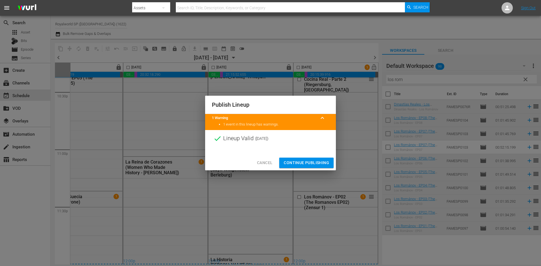
click at [327, 162] on span "Continue Publishing" at bounding box center [306, 162] width 45 height 7
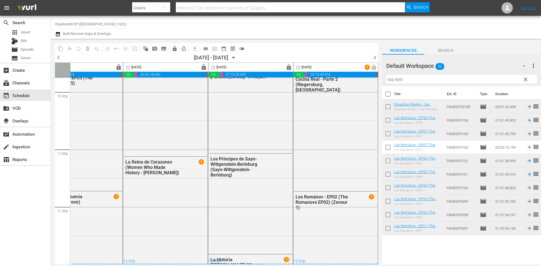
click at [375, 57] on span "chevron_right" at bounding box center [374, 57] width 7 height 7
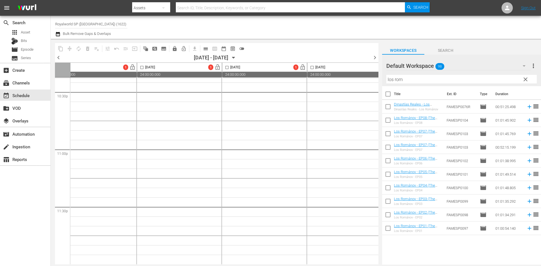
scroll to position [2576, 0]
